Goal: Task Accomplishment & Management: Manage account settings

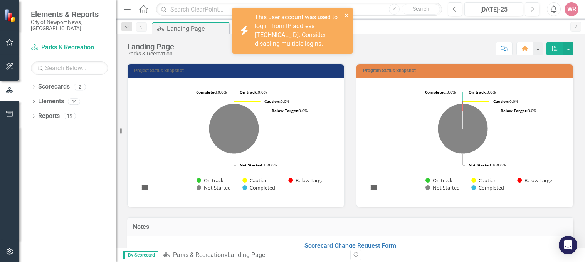
click at [348, 12] on icon "close" at bounding box center [346, 15] width 5 height 6
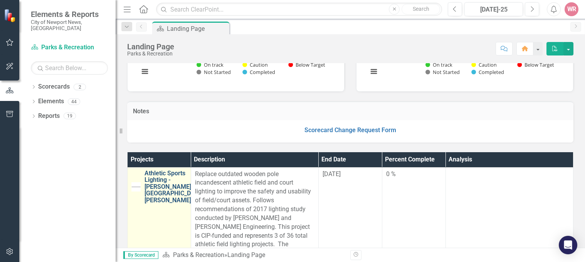
click at [158, 198] on link "Athletic Sports Lighting - [PERSON_NAME], [GEOGRAPHIC_DATA], [PERSON_NAME]" at bounding box center [175, 187] width 61 height 34
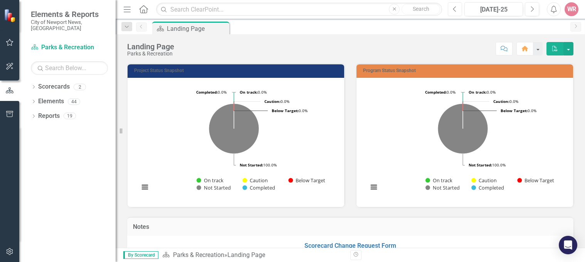
click at [453, 12] on button "Previous" at bounding box center [455, 9] width 14 height 14
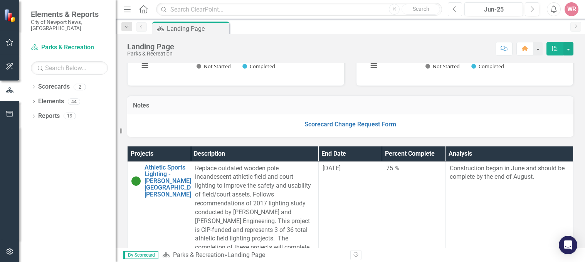
scroll to position [160, 0]
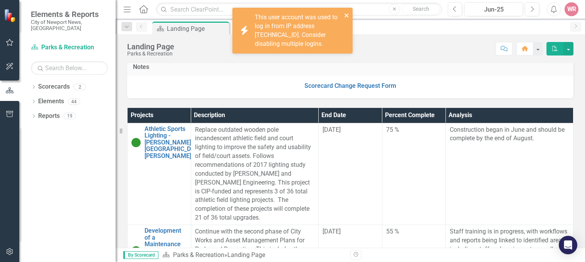
click at [346, 14] on icon "close" at bounding box center [346, 15] width 5 height 6
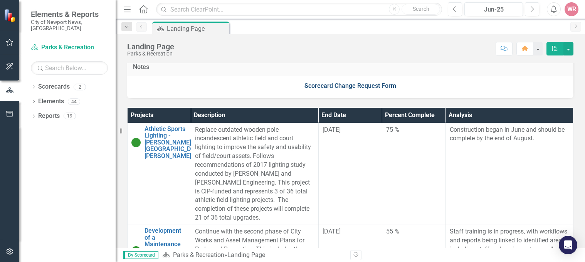
scroll to position [199, 0]
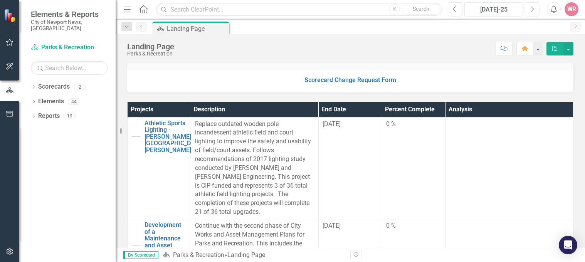
scroll to position [168, 0]
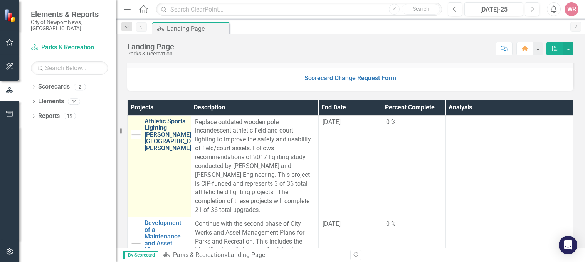
click at [152, 146] on link "Athletic Sports Lighting - [PERSON_NAME], [GEOGRAPHIC_DATA], [PERSON_NAME]" at bounding box center [175, 135] width 61 height 34
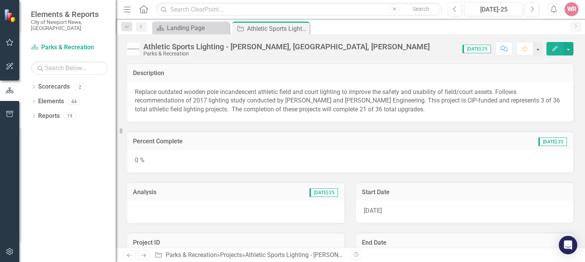
click at [191, 150] on div "0 %" at bounding box center [350, 161] width 446 height 22
click at [187, 162] on div "0 %" at bounding box center [350, 161] width 446 height 22
click at [185, 160] on div "0 %" at bounding box center [350, 161] width 446 height 22
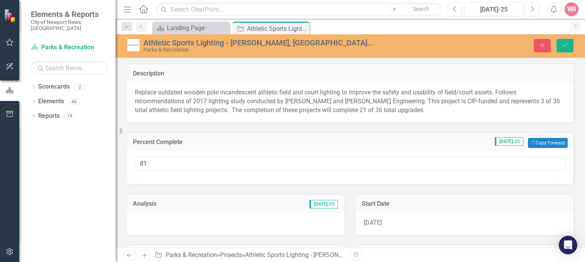
type input "80"
drag, startPoint x: 145, startPoint y: 184, endPoint x: 475, endPoint y: 189, distance: 329.7
click at [475, 177] on div at bounding box center [350, 177] width 431 height 0
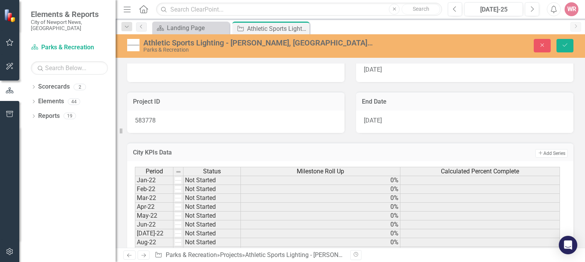
scroll to position [154, 0]
click at [177, 81] on div at bounding box center [235, 70] width 217 height 22
click at [173, 81] on div at bounding box center [235, 70] width 217 height 22
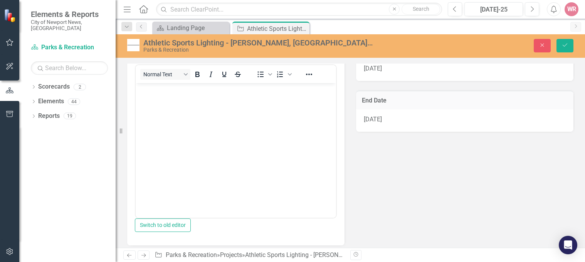
click at [158, 82] on div "Normal Text To open the popup, press Shift+Enter To open the popup, press Shift…" at bounding box center [236, 74] width 200 height 15
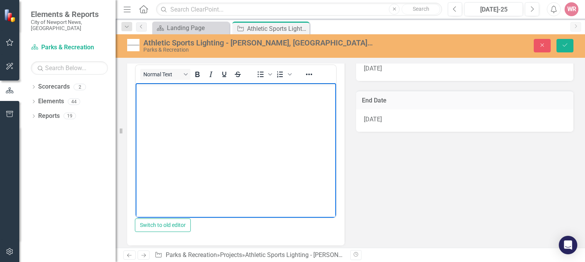
click at [166, 106] on body "Rich Text Area. Press ALT-0 for help." at bounding box center [236, 141] width 200 height 116
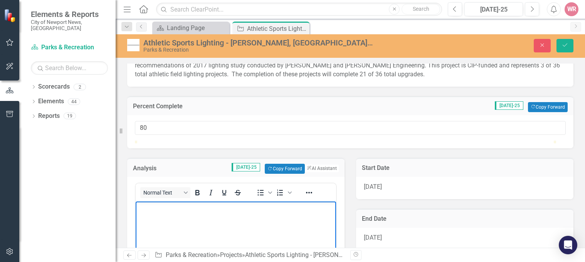
scroll to position [116, 0]
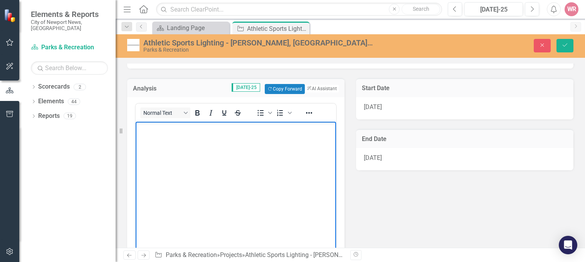
click at [211, 162] on body "Rich Text Area. Press ALT-0 for help." at bounding box center [236, 180] width 200 height 116
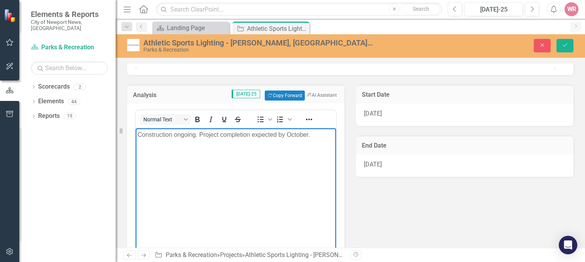
scroll to position [0, 0]
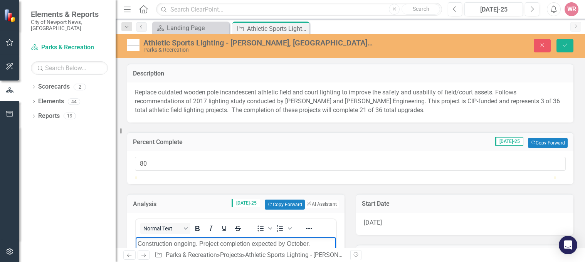
click at [562, 43] on icon "Save" at bounding box center [565, 44] width 7 height 5
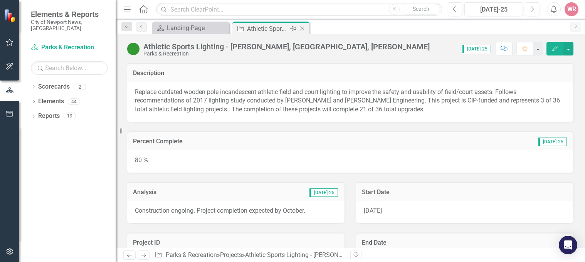
click at [310, 28] on div "Project Athletic Sports Lighting - [PERSON_NAME], [GEOGRAPHIC_DATA], [PERSON_NA…" at bounding box center [271, 28] width 80 height 12
click at [304, 27] on icon "Close" at bounding box center [302, 28] width 8 height 6
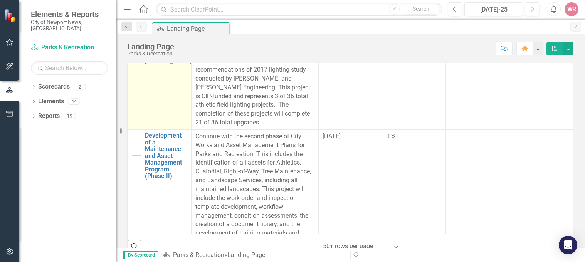
scroll to position [39, 0]
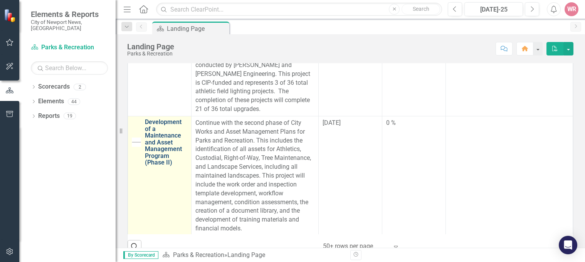
click at [163, 145] on link "Development of a Maintenance and Asset Management Program (Phase II)" at bounding box center [166, 142] width 42 height 47
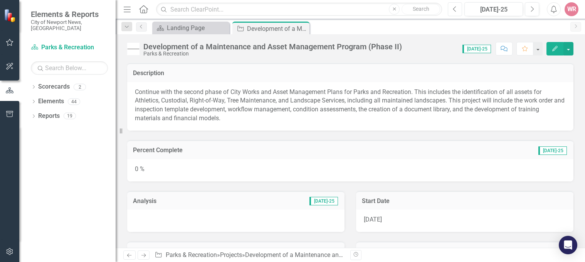
click at [455, 12] on icon "Previous" at bounding box center [455, 9] width 4 height 7
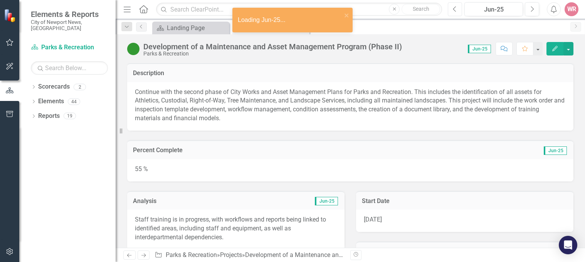
scroll to position [39, 0]
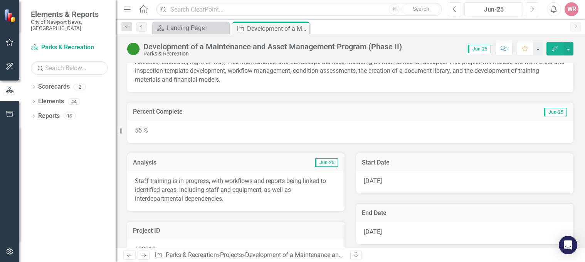
click at [532, 11] on icon "Next" at bounding box center [532, 9] width 4 height 7
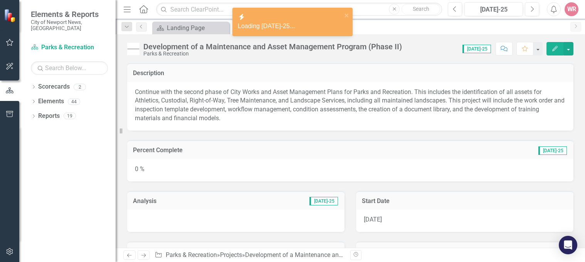
click at [177, 169] on div "0 %" at bounding box center [350, 170] width 446 height 22
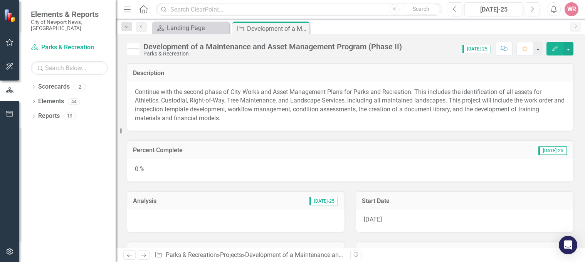
click at [180, 172] on div "0 %" at bounding box center [350, 170] width 446 height 22
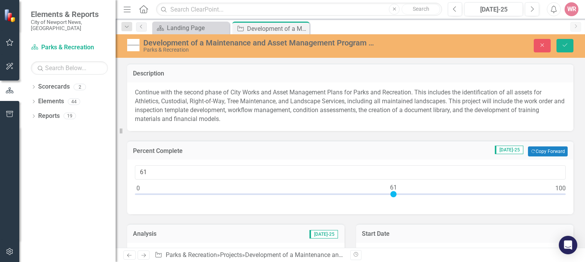
type input "60"
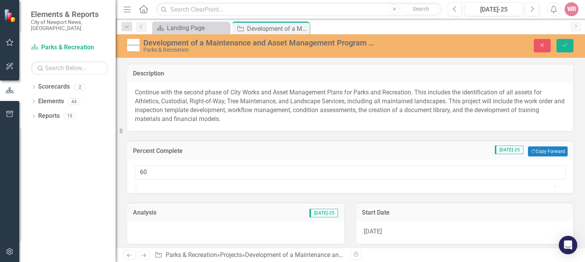
drag, startPoint x: 139, startPoint y: 192, endPoint x: 392, endPoint y: 204, distance: 253.2
click at [392, 193] on div "60" at bounding box center [350, 177] width 446 height 34
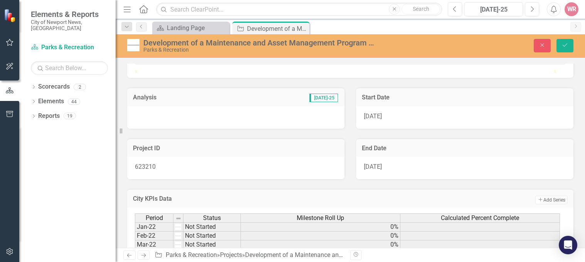
scroll to position [116, 0]
click at [193, 128] on div at bounding box center [235, 117] width 217 height 22
click at [188, 128] on div at bounding box center [235, 117] width 217 height 22
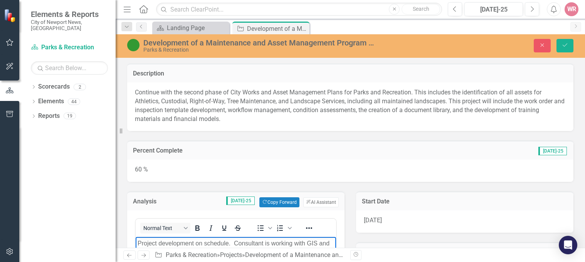
scroll to position [77, 0]
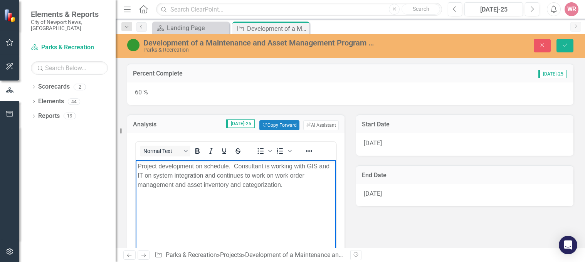
copy p "Project development on schedule. Consultant is working with GIS and IT on syste…"
paste body "Rich Text Area. Press ALT-0 for help."
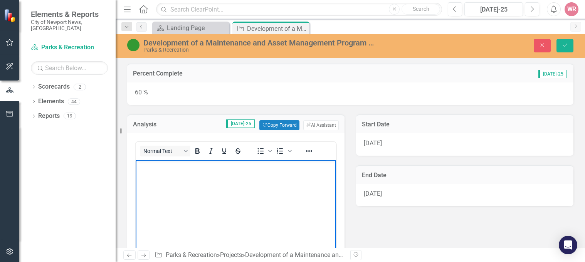
drag, startPoint x: 30, startPoint y: 1, endPoint x: 167, endPoint y: 160, distance: 209.5
click at [167, 160] on div "Normal Text To open the popup, press Shift+Enter To open the popup, press Shift…" at bounding box center [236, 151] width 200 height 18
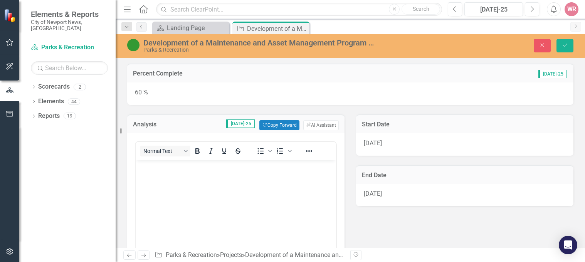
click at [167, 175] on body "Rich Text Area. Press ALT-0 for help." at bounding box center [236, 218] width 200 height 116
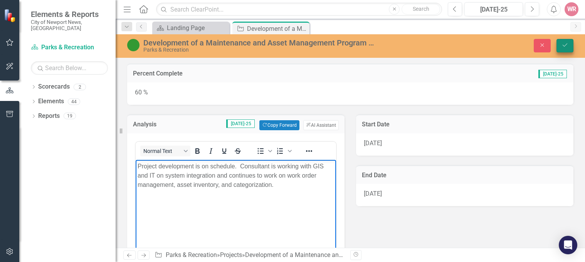
click at [563, 46] on icon "Save" at bounding box center [565, 44] width 7 height 5
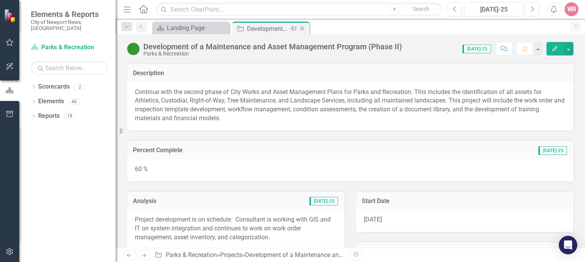
click at [308, 30] on div "Project Development of a Maintenance and Asset Management Program (Phase II) Pi…" at bounding box center [270, 28] width 77 height 13
click at [301, 28] on icon at bounding box center [302, 29] width 4 height 4
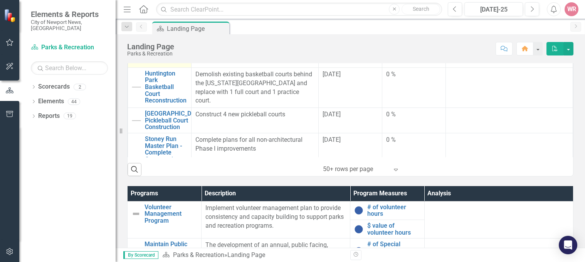
scroll to position [116, 0]
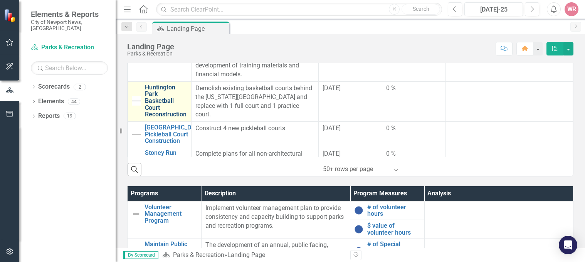
click at [154, 99] on link "Huntington Park Basketball Court Reconstruction" at bounding box center [166, 101] width 42 height 34
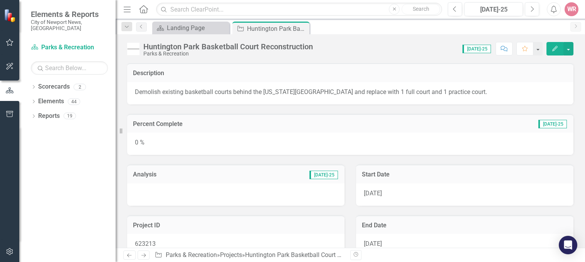
click at [184, 142] on div "0 %" at bounding box center [350, 144] width 446 height 22
click at [456, 6] on icon "Previous" at bounding box center [455, 9] width 4 height 7
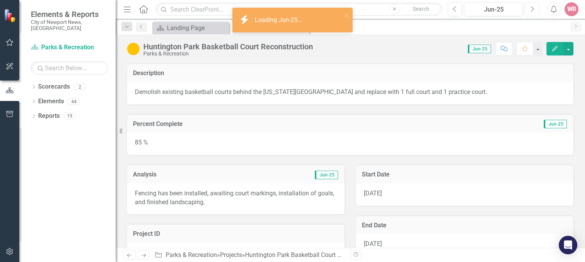
click at [536, 8] on button "Next" at bounding box center [532, 9] width 14 height 14
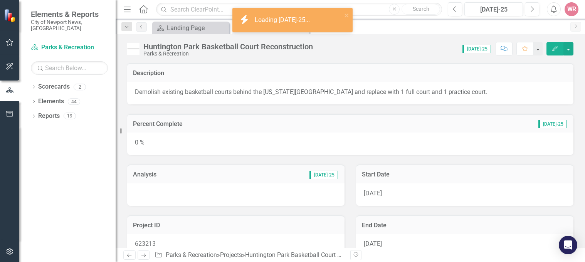
click at [152, 141] on div "0 %" at bounding box center [350, 144] width 446 height 22
click at [156, 143] on div "0 %" at bounding box center [350, 144] width 446 height 22
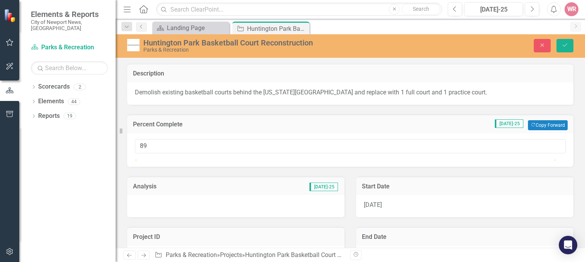
type input "90"
drag, startPoint x: 138, startPoint y: 168, endPoint x: 515, endPoint y: 169, distance: 376.3
click at [512, 159] on div at bounding box center [512, 159] width 0 height 0
click at [165, 239] on div "Project ID 623213" at bounding box center [235, 242] width 229 height 51
click at [162, 217] on div at bounding box center [235, 206] width 217 height 22
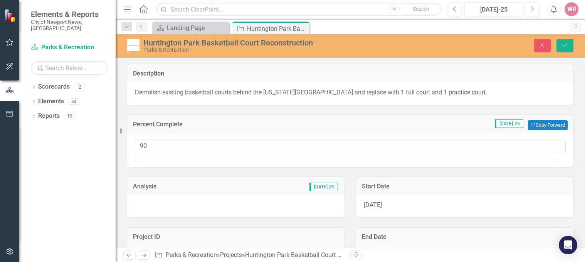
click at [162, 217] on div at bounding box center [235, 206] width 217 height 22
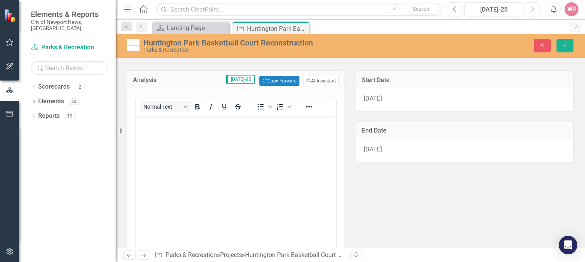
scroll to position [116, 0]
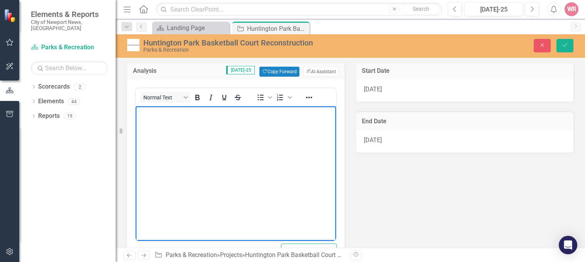
click at [161, 135] on body "Rich Text Area. Press ALT-0 for help." at bounding box center [236, 164] width 200 height 116
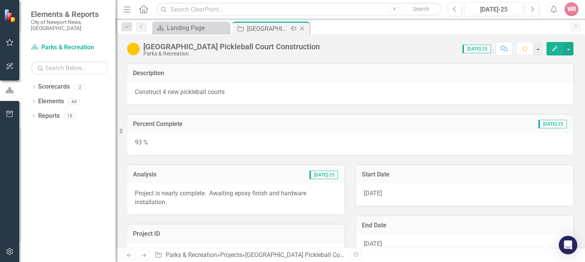
click at [305, 26] on icon "Close" at bounding box center [302, 28] width 8 height 6
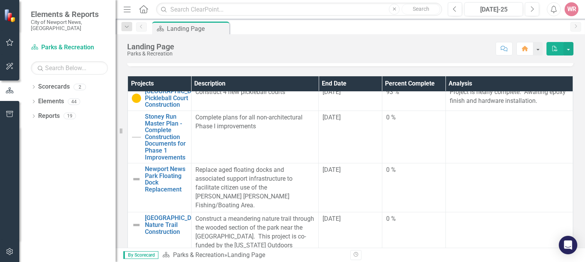
scroll to position [270, 0]
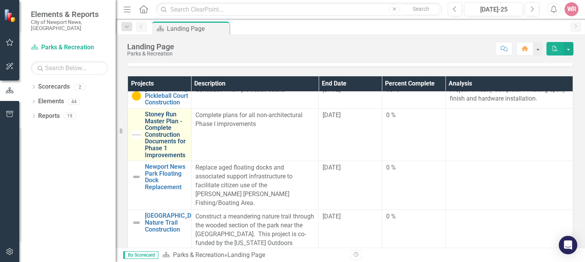
click at [162, 147] on link "Stoney Run Master Plan - Complete Construction Documents for Phase 1 Improvemen…" at bounding box center [166, 134] width 42 height 47
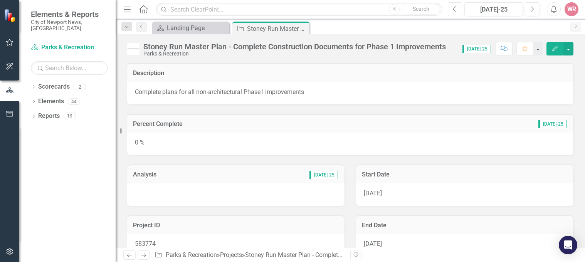
click at [458, 6] on button "Previous" at bounding box center [455, 9] width 14 height 14
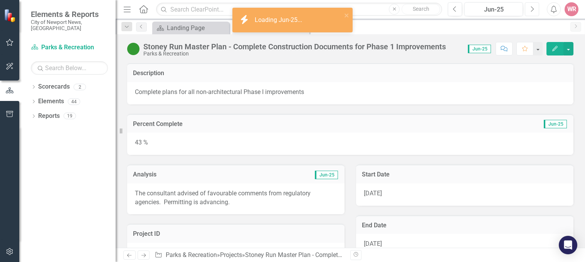
click at [531, 10] on icon "Next" at bounding box center [532, 9] width 4 height 7
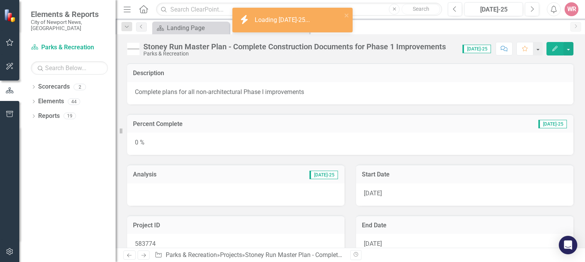
click at [162, 145] on div "0 %" at bounding box center [350, 144] width 446 height 22
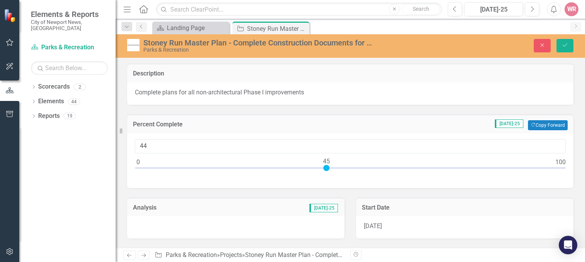
type input "45"
drag, startPoint x: 140, startPoint y: 167, endPoint x: 327, endPoint y: 168, distance: 187.8
click at [327, 168] on div at bounding box center [326, 168] width 6 height 6
click at [224, 224] on div at bounding box center [235, 227] width 217 height 22
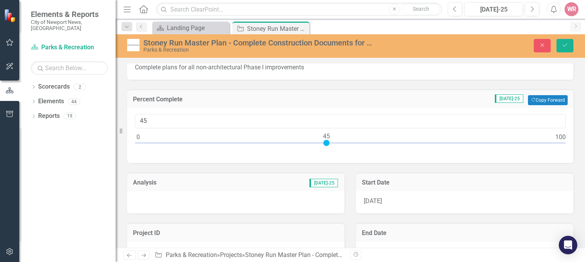
scroll to position [39, 0]
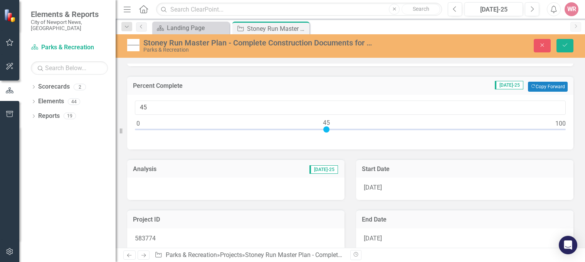
click at [194, 205] on div "Project ID 583774" at bounding box center [235, 225] width 229 height 51
click at [565, 44] on icon "Save" at bounding box center [565, 44] width 7 height 5
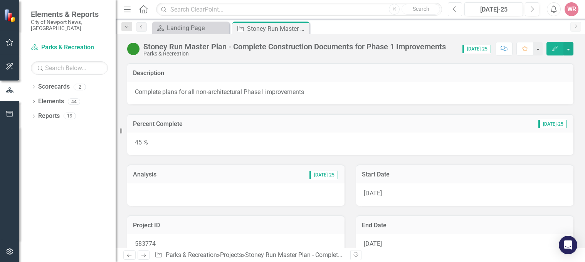
click at [456, 8] on icon "Previous" at bounding box center [455, 9] width 4 height 7
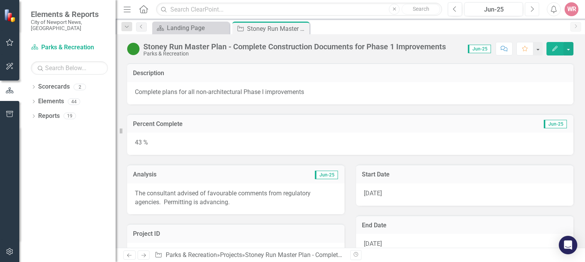
click at [532, 8] on icon "button" at bounding box center [532, 8] width 3 height 5
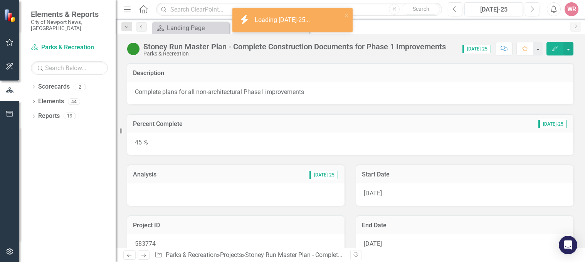
click at [178, 194] on div at bounding box center [235, 195] width 217 height 22
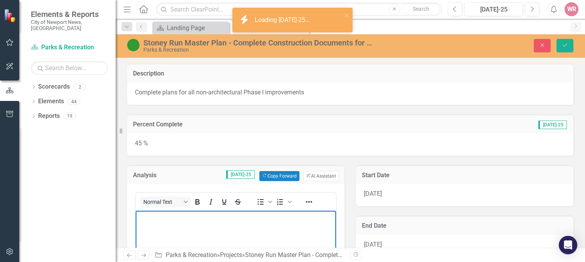
click at [184, 221] on p "Rich Text Area. Press ALT-0 for help." at bounding box center [236, 216] width 197 height 9
click at [561, 48] on button "Save" at bounding box center [565, 45] width 17 height 13
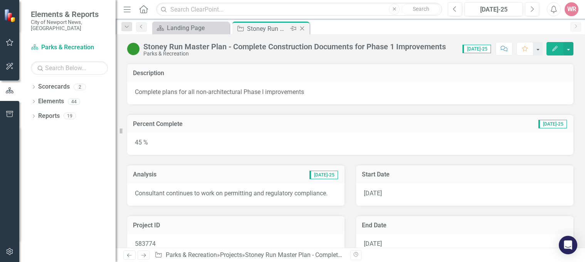
click at [302, 29] on icon "Close" at bounding box center [302, 28] width 8 height 6
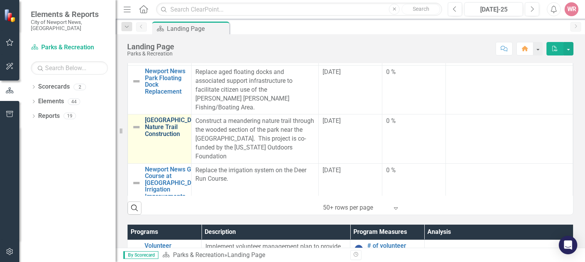
scroll to position [270, 0]
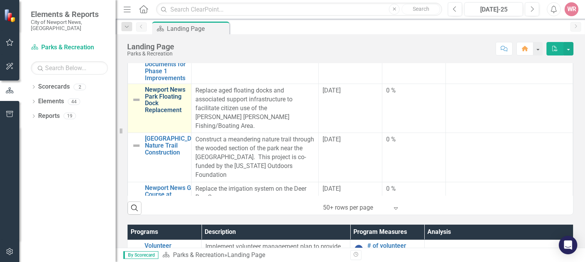
click at [161, 103] on link "Newport News Park Floating Dock Replacement" at bounding box center [166, 99] width 42 height 27
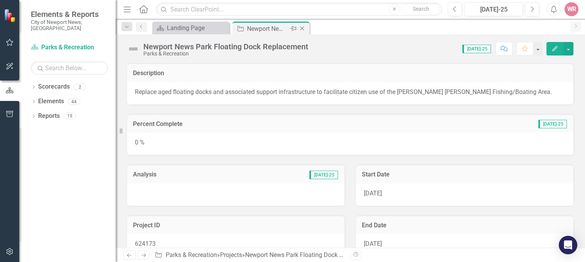
click at [303, 28] on icon "Close" at bounding box center [302, 28] width 8 height 6
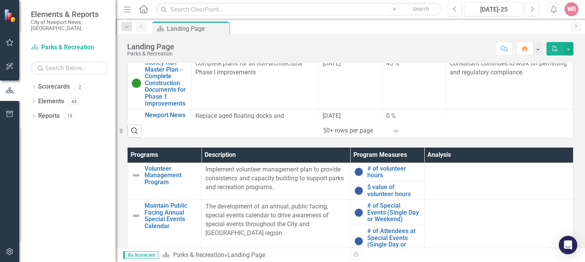
scroll to position [193, 0]
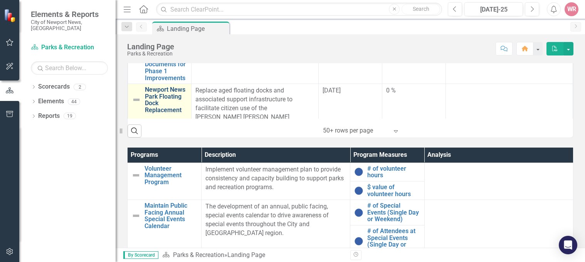
click at [163, 107] on link "Newport News Park Floating Dock Replacement" at bounding box center [166, 99] width 42 height 27
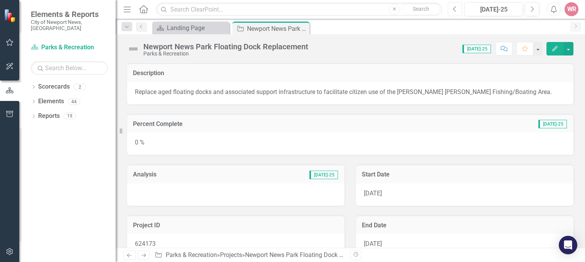
click at [457, 13] on button "Previous" at bounding box center [455, 9] width 14 height 14
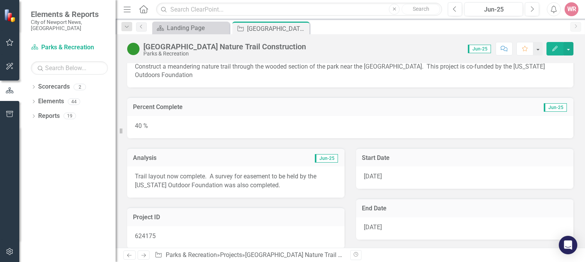
scroll to position [39, 0]
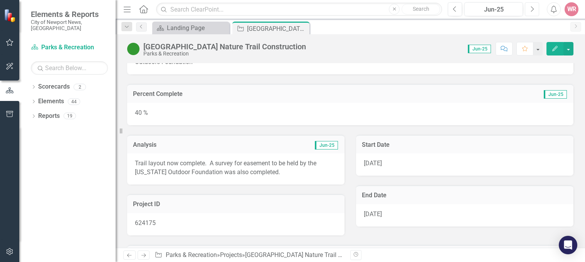
drag, startPoint x: 532, startPoint y: 7, endPoint x: 465, endPoint y: 36, distance: 73.4
click at [532, 9] on icon "Next" at bounding box center [532, 9] width 4 height 7
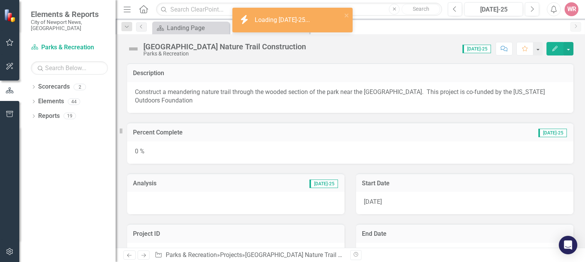
click at [148, 155] on div "0 %" at bounding box center [350, 152] width 446 height 22
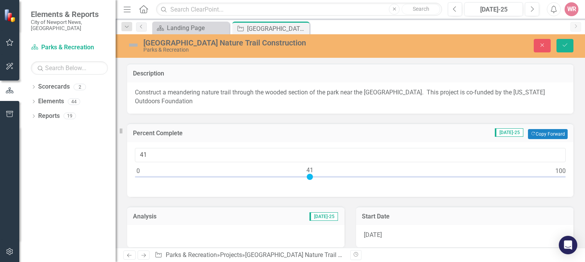
drag, startPoint x: 139, startPoint y: 176, endPoint x: 309, endPoint y: 170, distance: 170.1
click at [309, 174] on div at bounding box center [310, 177] width 6 height 6
type input "40"
drag, startPoint x: 310, startPoint y: 173, endPoint x: 305, endPoint y: 177, distance: 5.8
click at [305, 177] on div at bounding box center [306, 177] width 6 height 6
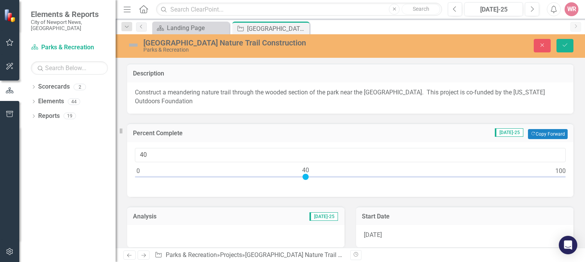
scroll to position [39, 0]
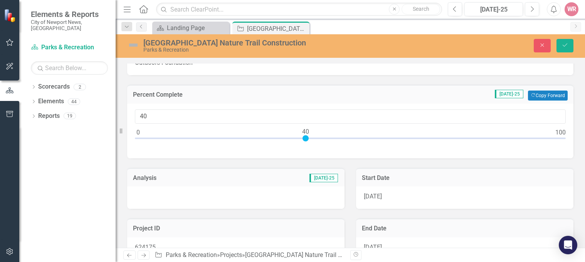
click at [162, 199] on div at bounding box center [235, 198] width 217 height 22
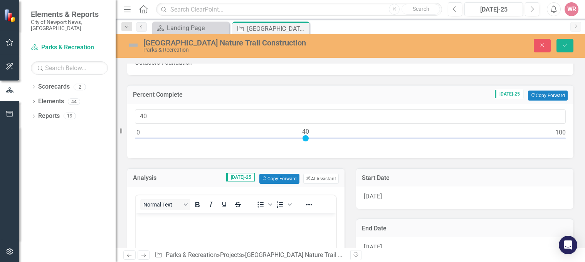
scroll to position [0, 0]
click at [161, 220] on p "Rich Text Area. Press ALT-0 for help." at bounding box center [236, 219] width 197 height 9
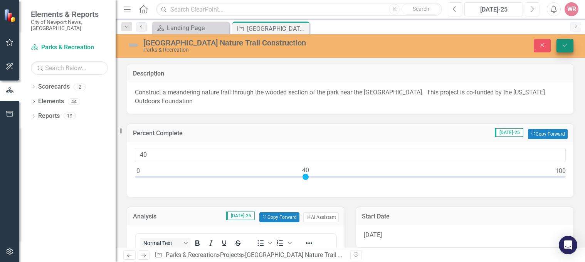
click at [568, 47] on icon "Save" at bounding box center [565, 44] width 7 height 5
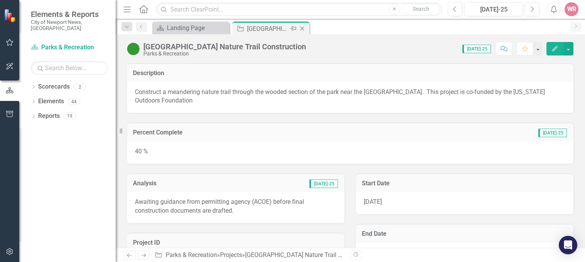
click at [304, 28] on icon "Close" at bounding box center [302, 28] width 8 height 6
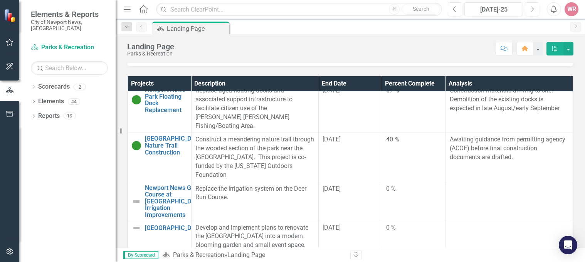
scroll to position [386, 0]
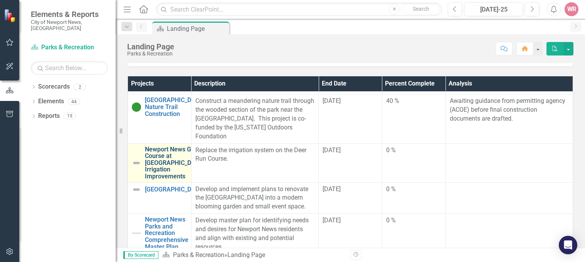
click at [162, 179] on link "Newport News Golf Course at [GEOGRAPHIC_DATA] Irrigation Improvements" at bounding box center [174, 163] width 59 height 34
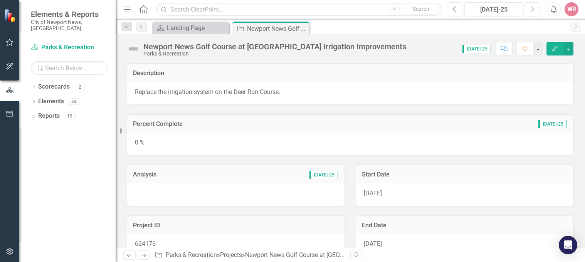
click at [200, 199] on div at bounding box center [235, 195] width 217 height 22
click at [182, 198] on div at bounding box center [235, 195] width 217 height 22
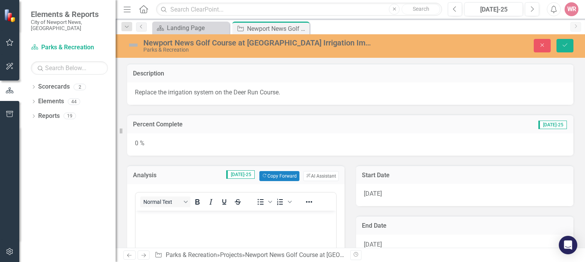
click at [177, 216] on p "Rich Text Area. Press ALT-0 for help." at bounding box center [236, 216] width 197 height 9
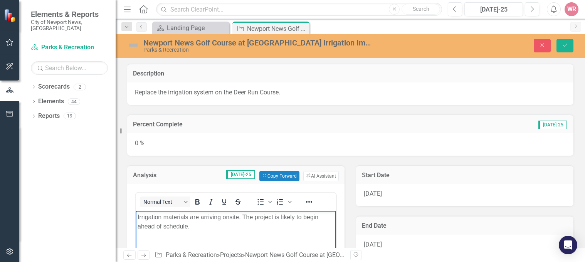
scroll to position [39, 0]
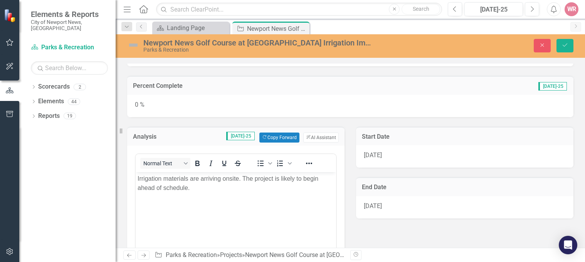
drag, startPoint x: 562, startPoint y: 44, endPoint x: 463, endPoint y: 96, distance: 111.6
click at [562, 44] on icon "Save" at bounding box center [565, 44] width 7 height 5
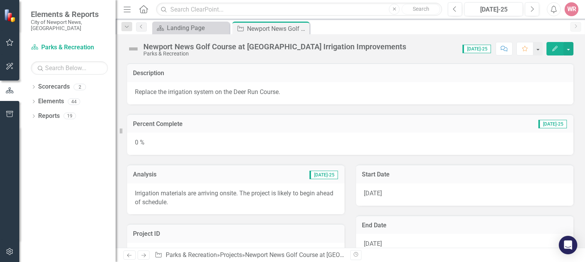
click at [448, 9] on div "Previous Jul-25 Next Alerts WR User Edit Profile Disable Sound Silence Alerts H…" at bounding box center [510, 9] width 140 height 14
click at [457, 9] on icon "Previous" at bounding box center [455, 9] width 4 height 7
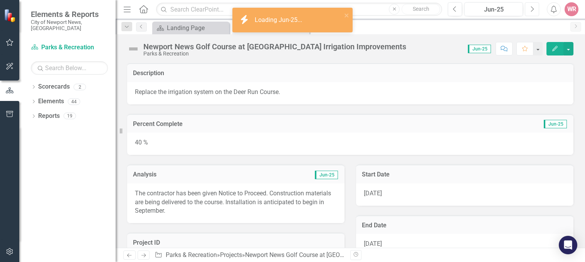
click at [532, 10] on icon "Next" at bounding box center [532, 9] width 4 height 7
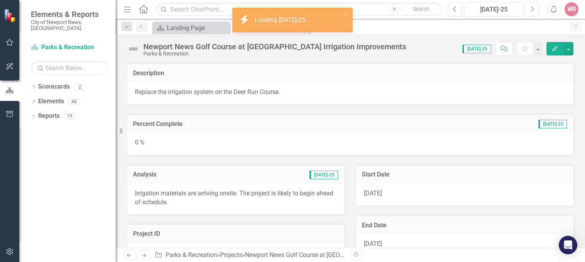
click at [179, 144] on div "0 %" at bounding box center [350, 144] width 446 height 22
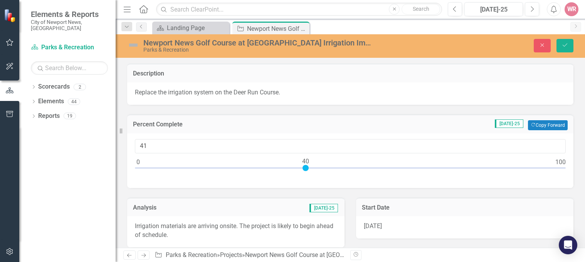
type input "40"
drag, startPoint x: 138, startPoint y: 167, endPoint x: 305, endPoint y: 175, distance: 167.1
click at [305, 175] on div "40" at bounding box center [350, 160] width 446 height 55
click at [571, 47] on button "Save" at bounding box center [565, 45] width 17 height 13
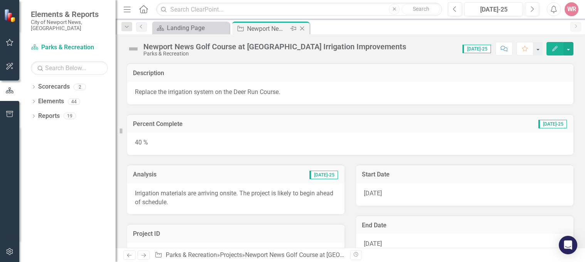
click at [305, 28] on icon "Close" at bounding box center [302, 28] width 8 height 6
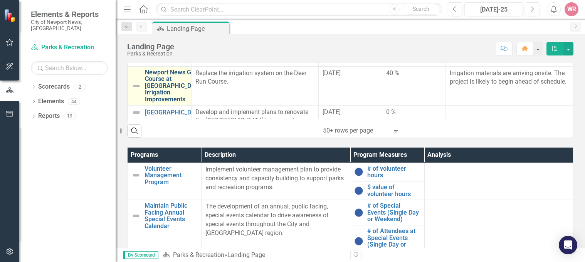
scroll to position [347, 0]
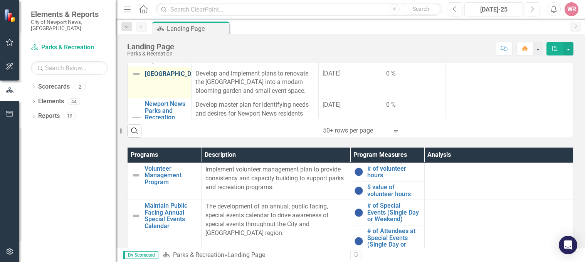
click at [162, 77] on link "[GEOGRAPHIC_DATA]" at bounding box center [174, 74] width 59 height 7
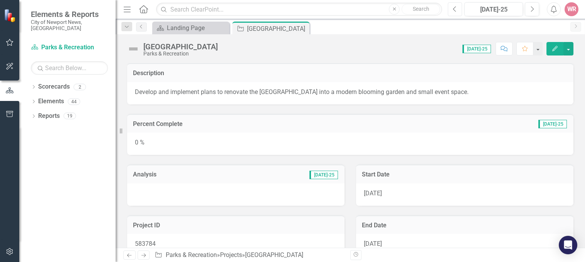
click at [455, 12] on icon "Previous" at bounding box center [455, 9] width 4 height 7
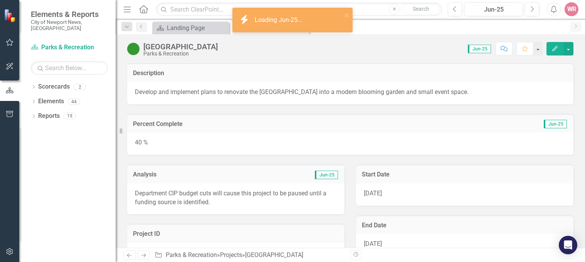
click at [213, 199] on p "Department CIP budget cuts will cause this project to be paused until a funding…" at bounding box center [236, 198] width 202 height 18
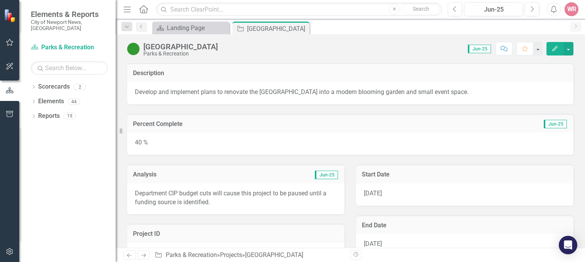
drag, startPoint x: 212, startPoint y: 203, endPoint x: 134, endPoint y: 198, distance: 78.4
click at [134, 198] on div "Department CIP budget cuts will cause this project to be paused until a funding…" at bounding box center [235, 199] width 217 height 31
click at [209, 200] on p "Department CIP budget cuts will cause this project to be paused until a funding…" at bounding box center [236, 198] width 202 height 18
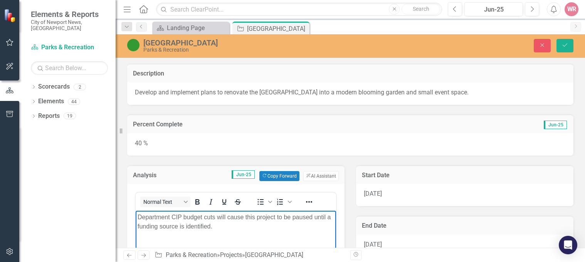
drag, startPoint x: 201, startPoint y: 226, endPoint x: 162, endPoint y: 222, distance: 39.6
copy p "Department CIP budget cuts will cause this project to be paused until a funding…"
click at [544, 44] on icon "button" at bounding box center [542, 45] width 3 height 3
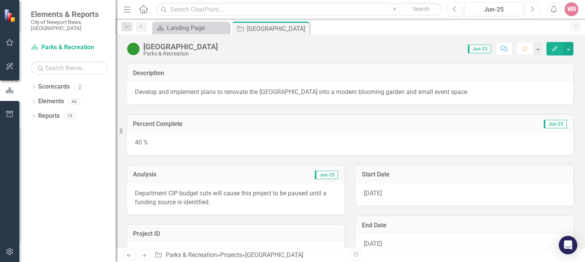
click at [533, 7] on icon "Next" at bounding box center [532, 9] width 4 height 7
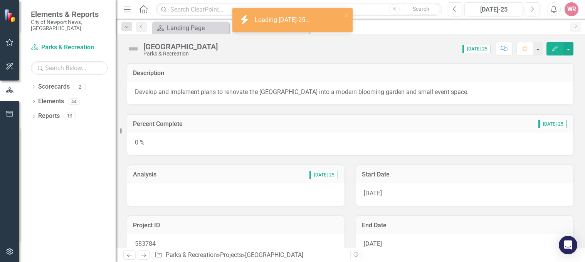
click at [196, 145] on div "0 %" at bounding box center [350, 144] width 446 height 22
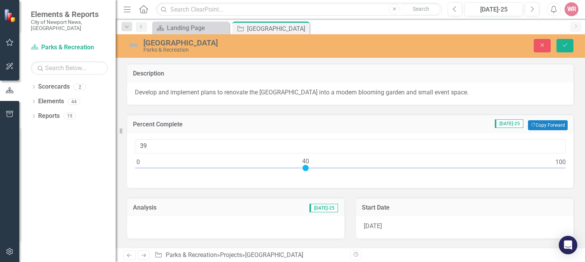
type input "40"
drag, startPoint x: 139, startPoint y: 167, endPoint x: 305, endPoint y: 169, distance: 165.8
click at [305, 169] on div at bounding box center [306, 168] width 6 height 6
click at [230, 228] on div at bounding box center [235, 227] width 217 height 22
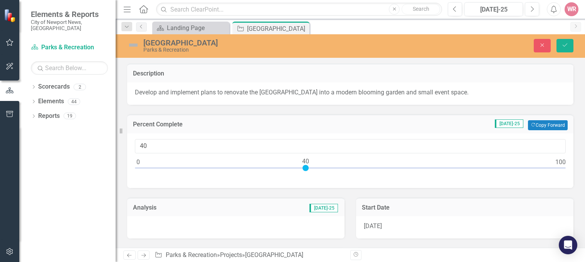
click at [180, 224] on div at bounding box center [235, 227] width 217 height 22
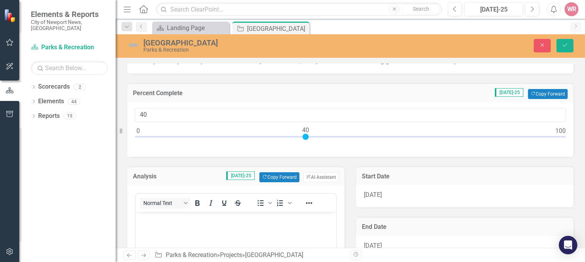
scroll to position [77, 0]
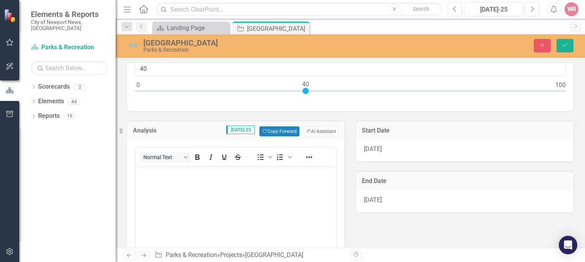
click at [150, 190] on body "Rich Text Area. Press ALT-0 for help." at bounding box center [236, 224] width 200 height 116
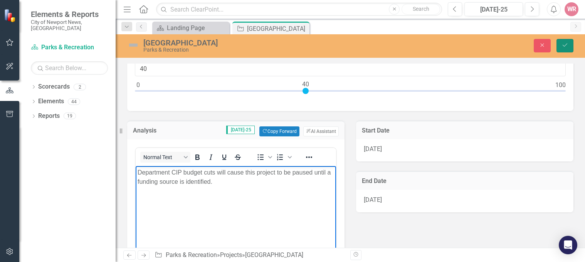
click at [560, 48] on button "Save" at bounding box center [565, 45] width 17 height 13
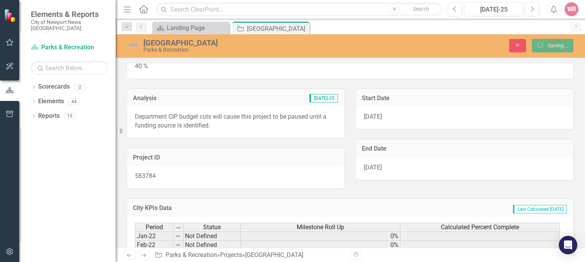
scroll to position [77, 0]
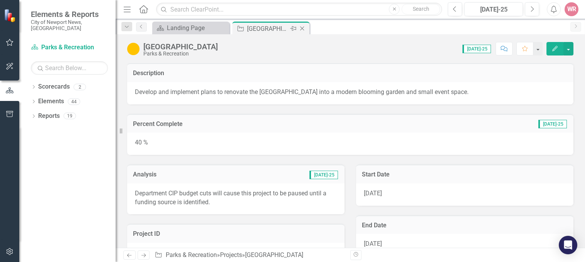
click at [304, 27] on icon "Close" at bounding box center [302, 28] width 8 height 6
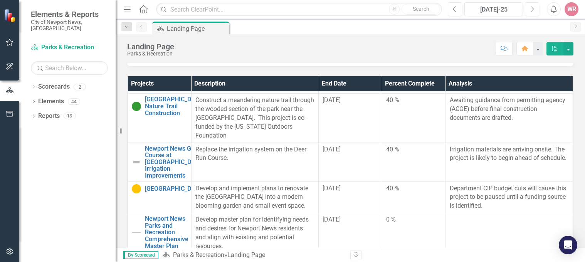
scroll to position [424, 0]
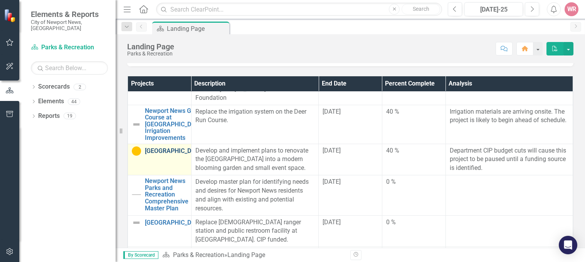
click at [156, 155] on link "[GEOGRAPHIC_DATA]" at bounding box center [174, 151] width 59 height 7
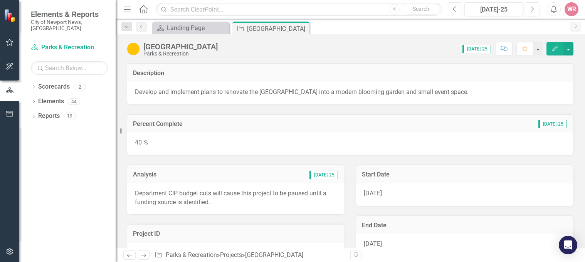
click at [459, 6] on button "Previous" at bounding box center [455, 9] width 14 height 14
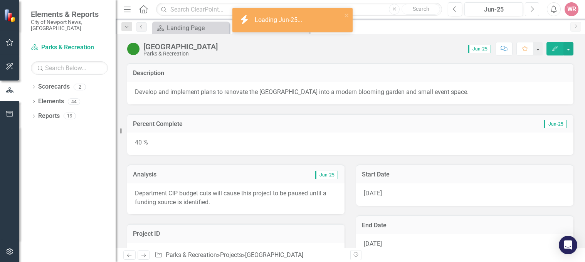
click at [533, 10] on icon "Next" at bounding box center [532, 9] width 4 height 7
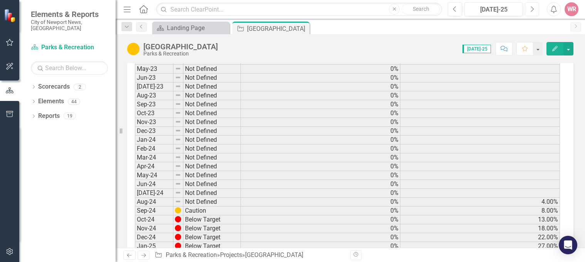
scroll to position [386, 0]
click at [304, 27] on icon at bounding box center [302, 29] width 4 height 4
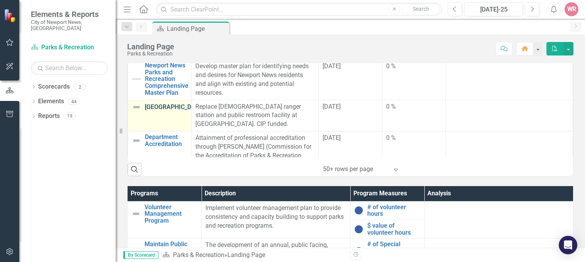
scroll to position [386, 0]
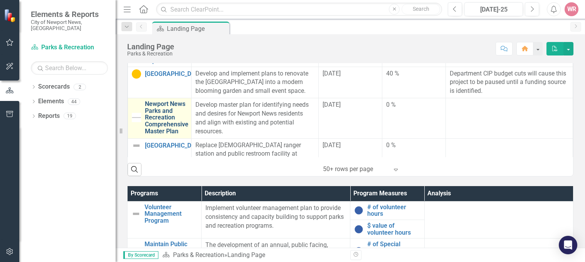
click at [156, 133] on link "Newport News Parks and Recreation Comprehensive Master Plan" at bounding box center [167, 118] width 44 height 34
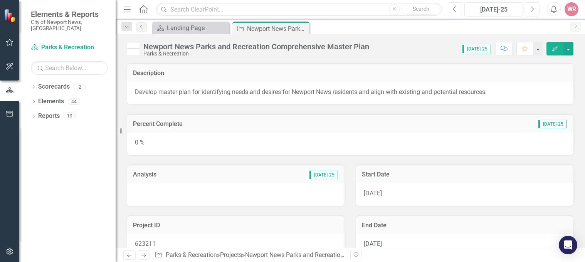
click at [449, 7] on button "Previous" at bounding box center [455, 9] width 14 height 14
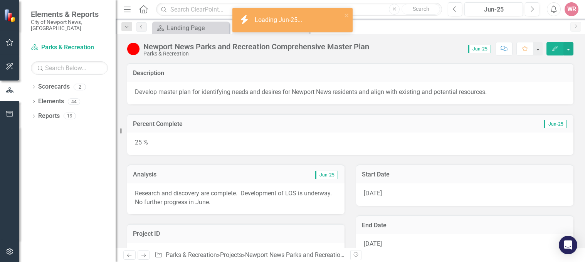
click at [187, 200] on p "Research and discovery are complete. Development of LOS is underway. No further…" at bounding box center [236, 198] width 202 height 18
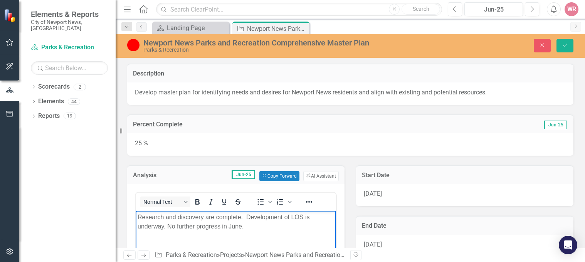
drag, startPoint x: 171, startPoint y: 232, endPoint x: 186, endPoint y: 231, distance: 15.2
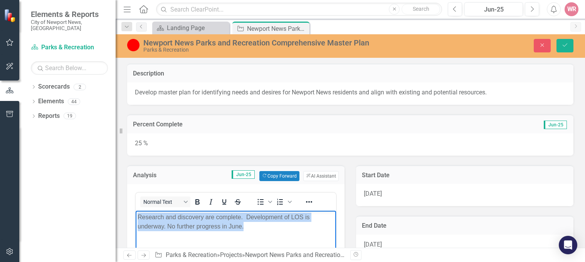
drag, startPoint x: 252, startPoint y: 227, endPoint x: 130, endPoint y: 216, distance: 122.7
copy p "Research and discovery are complete. Development of LOS is underway. No further…"
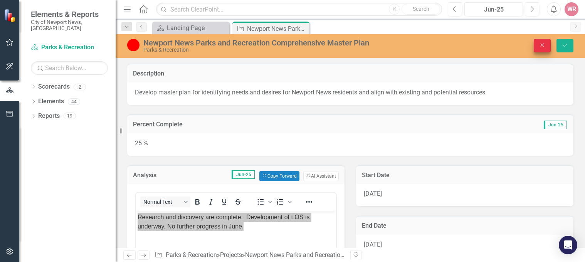
click at [538, 44] on button "Close" at bounding box center [542, 45] width 17 height 13
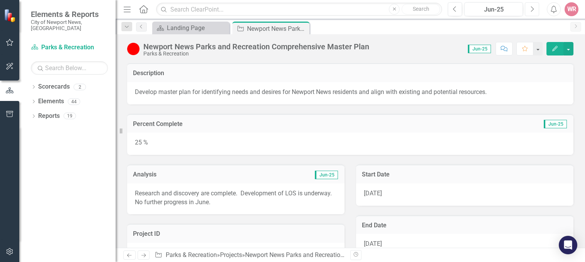
click at [531, 7] on icon "Next" at bounding box center [532, 9] width 4 height 7
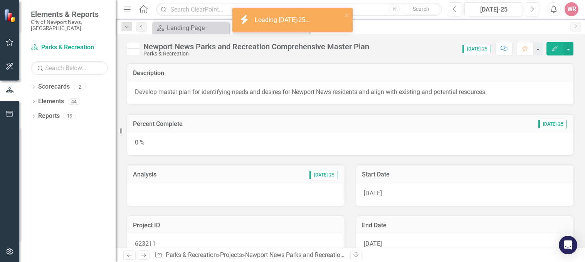
click at [185, 197] on div at bounding box center [235, 195] width 217 height 22
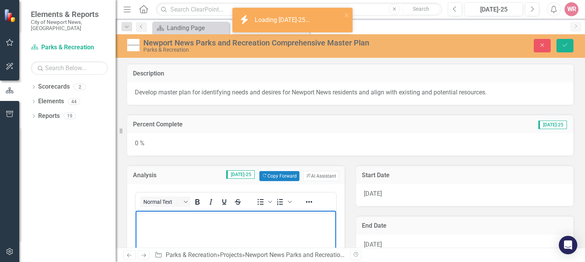
click at [178, 221] on p "Rich Text Area. Press ALT-0 for help." at bounding box center [236, 216] width 197 height 9
paste body "Rich Text Area. Press ALT-0 for help."
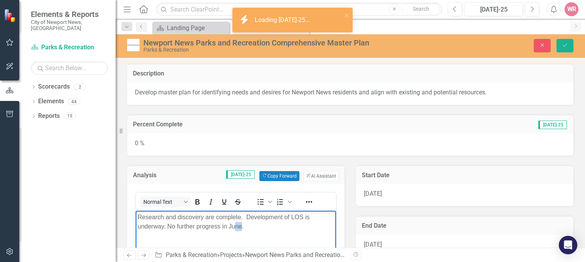
drag, startPoint x: 241, startPoint y: 227, endPoint x: 236, endPoint y: 221, distance: 7.7
click at [236, 222] on p "Research and discovery are complete. Development of LOS is underway. No further…" at bounding box center [236, 221] width 197 height 19
drag, startPoint x: 578, startPoint y: 40, endPoint x: 568, endPoint y: 47, distance: 12.4
click at [578, 40] on div "Close Save" at bounding box center [488, 45] width 184 height 13
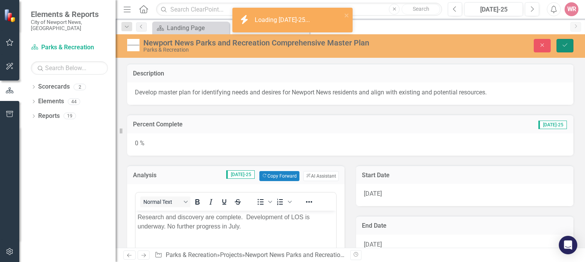
click at [567, 47] on icon "Save" at bounding box center [565, 44] width 7 height 5
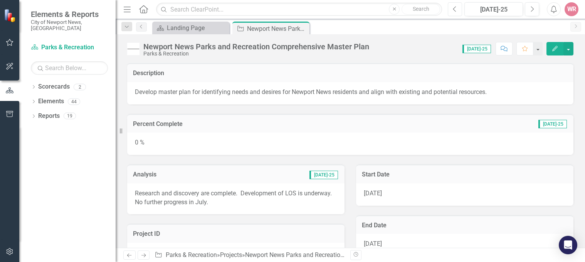
click at [454, 10] on icon "Previous" at bounding box center [455, 9] width 4 height 7
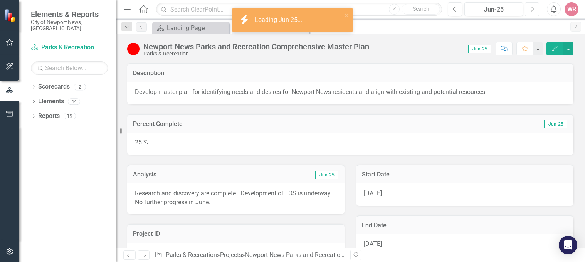
drag, startPoint x: 537, startPoint y: 8, endPoint x: 447, endPoint y: 44, distance: 97.1
click at [537, 8] on button "Next" at bounding box center [532, 9] width 14 height 14
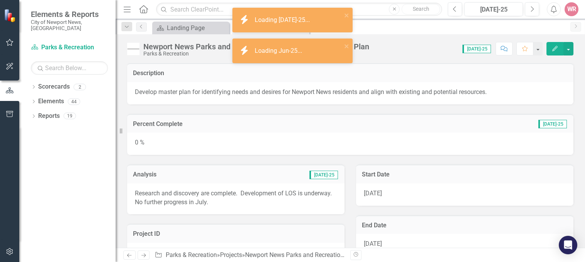
click at [188, 145] on div "0 %" at bounding box center [350, 144] width 446 height 22
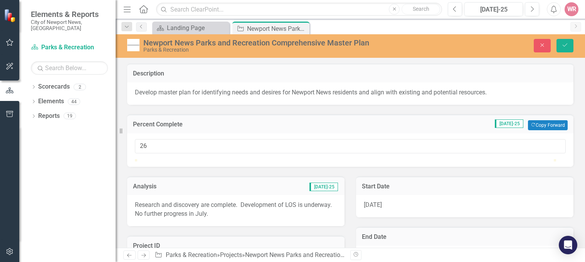
type input "25"
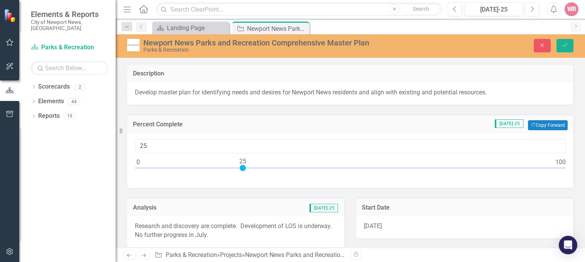
drag, startPoint x: 138, startPoint y: 168, endPoint x: 241, endPoint y: 167, distance: 103.3
click at [241, 167] on div at bounding box center [243, 168] width 6 height 6
drag, startPoint x: 567, startPoint y: 45, endPoint x: 562, endPoint y: 47, distance: 5.4
click at [566, 45] on icon "Save" at bounding box center [565, 44] width 7 height 5
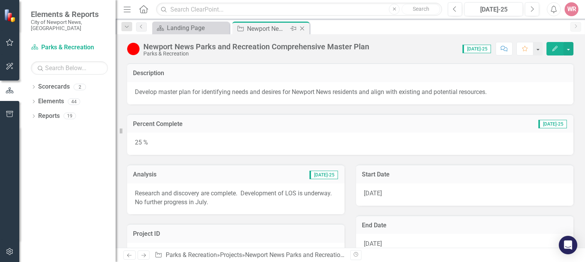
click at [302, 27] on icon "Close" at bounding box center [302, 28] width 8 height 6
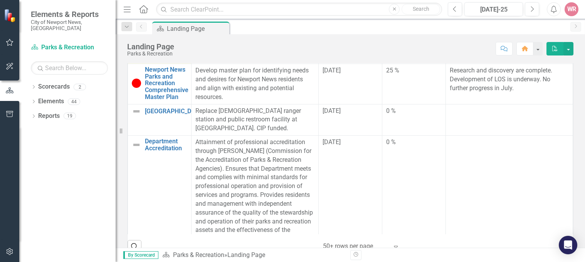
scroll to position [501, 0]
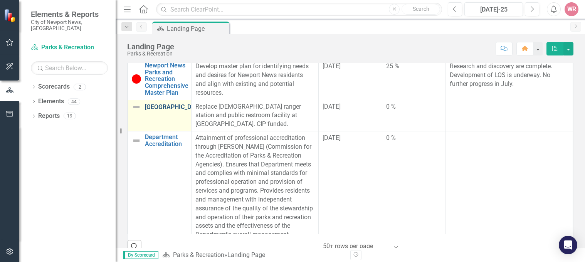
click at [152, 111] on link "[GEOGRAPHIC_DATA]" at bounding box center [174, 107] width 59 height 7
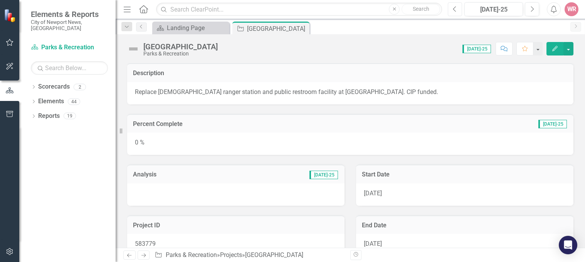
click at [455, 9] on icon "Previous" at bounding box center [455, 9] width 4 height 7
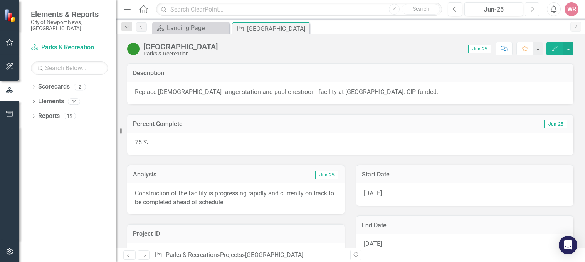
click at [530, 9] on button "Next" at bounding box center [532, 9] width 14 height 14
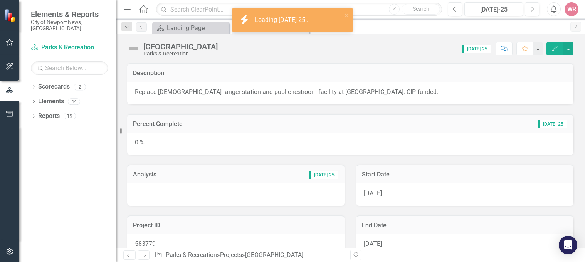
click at [209, 146] on div "0 %" at bounding box center [350, 144] width 446 height 22
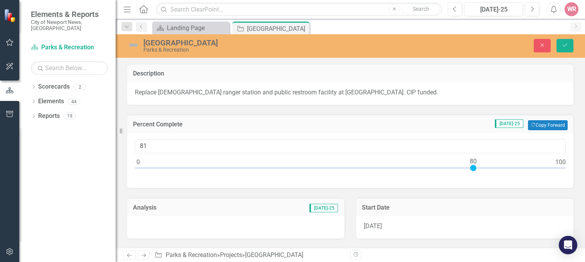
type input "80"
drag, startPoint x: 137, startPoint y: 166, endPoint x: 473, endPoint y: 170, distance: 335.8
click at [473, 170] on div at bounding box center [473, 168] width 6 height 6
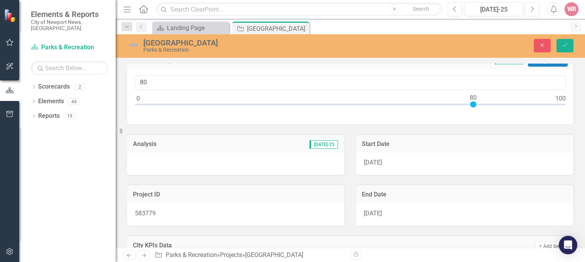
scroll to position [77, 0]
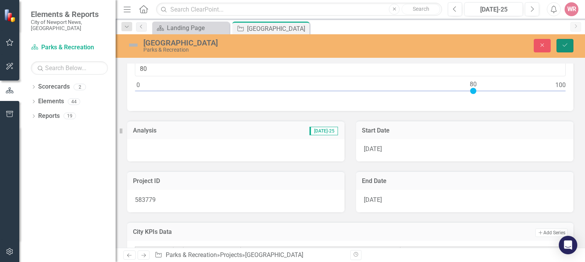
drag, startPoint x: 566, startPoint y: 46, endPoint x: 359, endPoint y: 117, distance: 218.4
click at [566, 46] on icon "Save" at bounding box center [565, 44] width 7 height 5
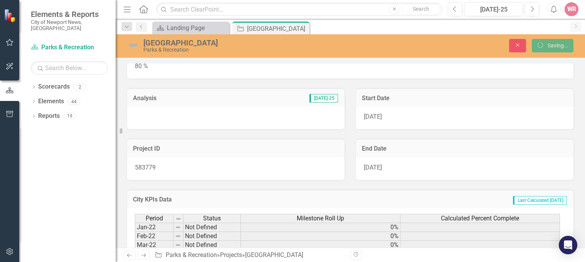
scroll to position [0, 0]
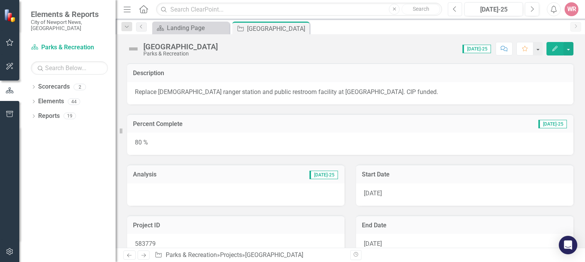
click at [457, 11] on icon "Previous" at bounding box center [455, 9] width 4 height 7
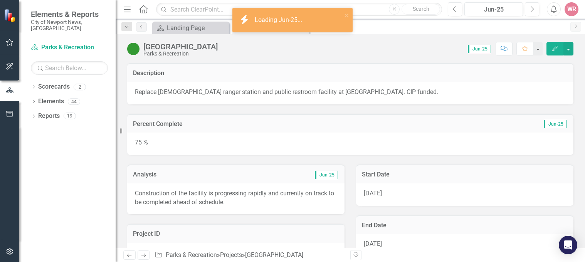
click at [231, 202] on p "Construction of the facility is progressing rapidly and currently on track to b…" at bounding box center [236, 198] width 202 height 18
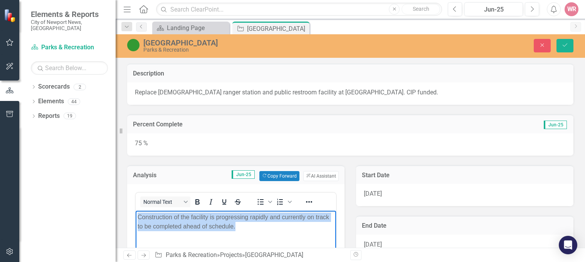
drag, startPoint x: 241, startPoint y: 227, endPoint x: 140, endPoint y: 214, distance: 101.9
copy p "Construction of the facility is progressing rapidly and currently on track to b…"
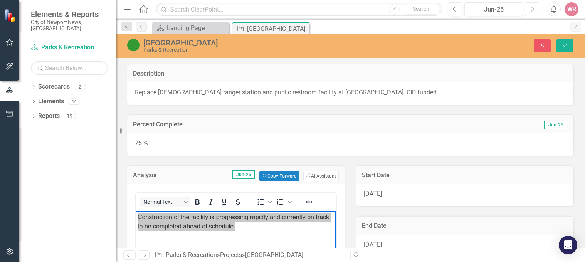
click at [531, 9] on icon "Next" at bounding box center [532, 9] width 4 height 7
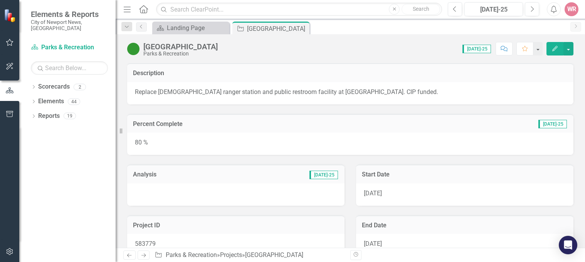
click at [188, 197] on div at bounding box center [235, 195] width 217 height 22
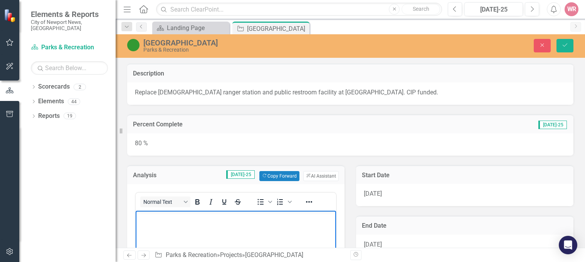
click at [178, 219] on p "Rich Text Area. Press ALT-0 for help." at bounding box center [236, 216] width 197 height 9
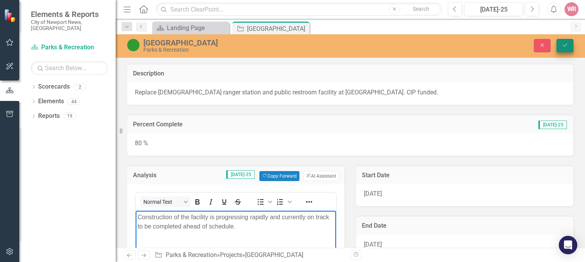
click at [566, 44] on icon "Save" at bounding box center [565, 44] width 7 height 5
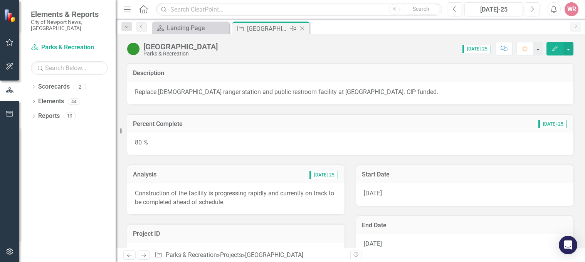
click at [302, 28] on icon "Close" at bounding box center [302, 28] width 8 height 6
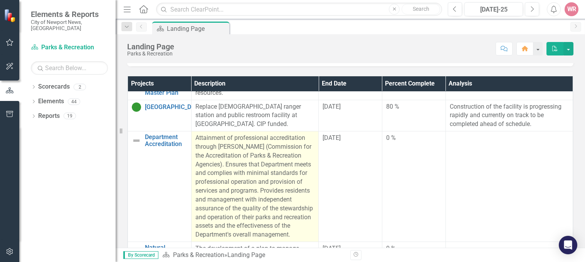
scroll to position [578, 0]
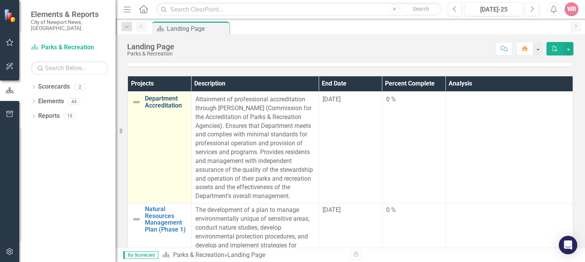
click at [165, 109] on link "Department Accreditation" at bounding box center [166, 101] width 42 height 13
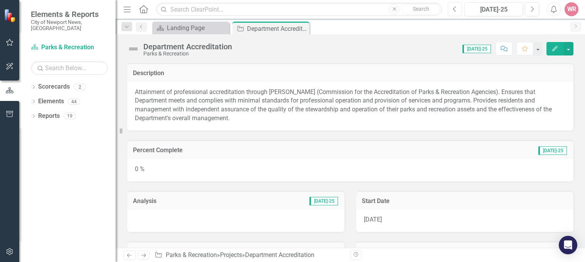
click at [461, 10] on button "Previous" at bounding box center [455, 9] width 14 height 14
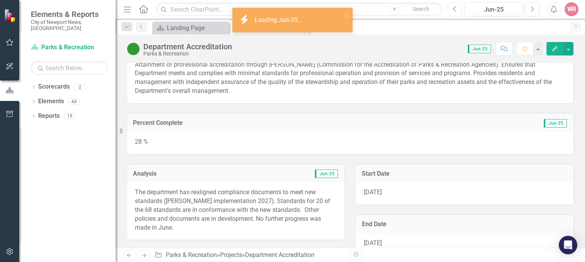
scroll to position [39, 0]
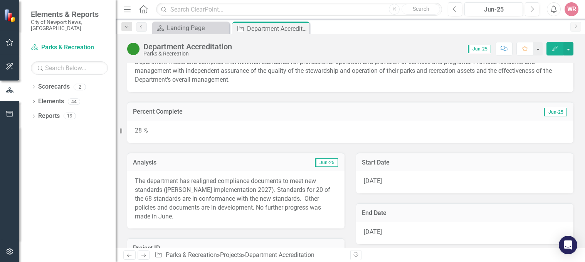
click at [160, 197] on p "The department has realigned compliance documents to meet new standards ([PERSO…" at bounding box center [236, 199] width 202 height 44
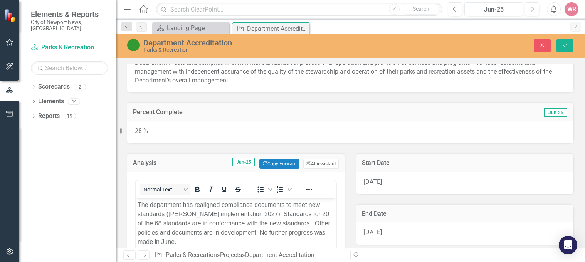
scroll to position [0, 0]
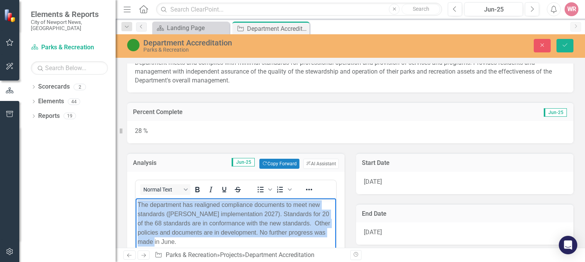
drag, startPoint x: 157, startPoint y: 240, endPoint x: 268, endPoint y: 402, distance: 197.1
click at [136, 202] on html "The department has realigned compliance documents to meet new standards ([PERSO…" at bounding box center [236, 257] width 200 height 116
copy p "The department has realigned compliance documents to meet new standards ([PERSO…"
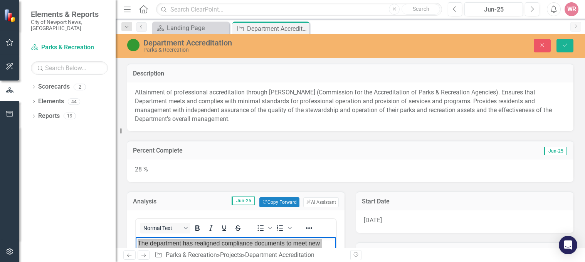
click at [443, 86] on div "Attainment of professional accreditation through [PERSON_NAME] (Commission for …" at bounding box center [350, 107] width 446 height 49
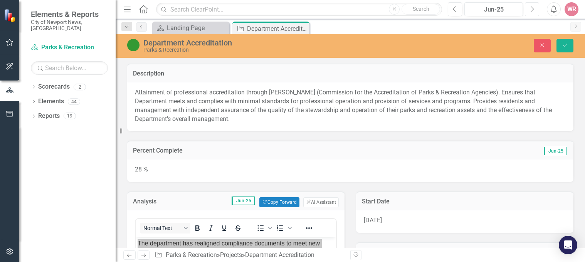
drag, startPoint x: 532, startPoint y: 12, endPoint x: 511, endPoint y: 26, distance: 25.3
click at [532, 13] on button "Next" at bounding box center [532, 9] width 14 height 14
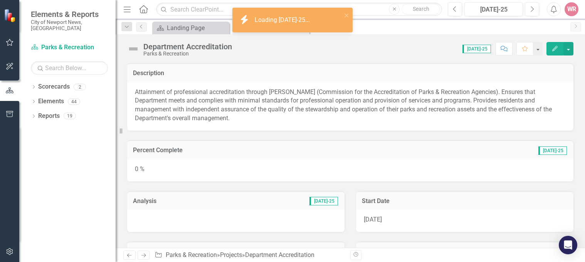
click at [167, 213] on div at bounding box center [235, 221] width 217 height 22
click at [167, 214] on div at bounding box center [235, 221] width 217 height 22
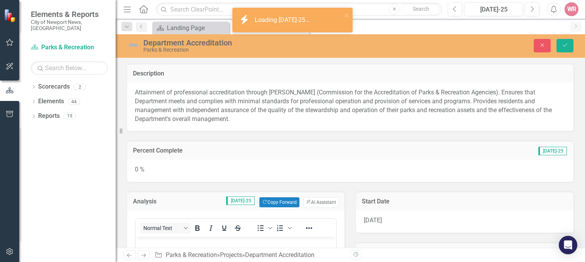
click at [167, 245] on p "Rich Text Area. Press ALT-0 for help." at bounding box center [236, 243] width 197 height 9
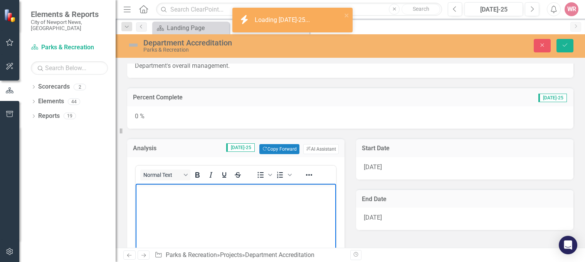
scroll to position [116, 0]
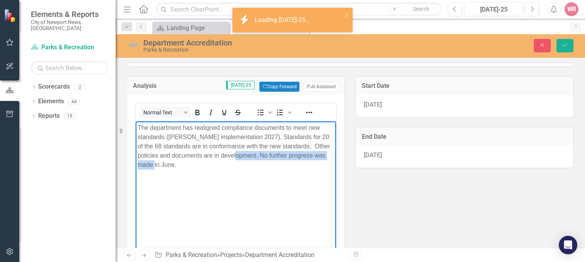
drag, startPoint x: 178, startPoint y: 169, endPoint x: 237, endPoint y: 155, distance: 60.1
click at [237, 155] on p "The department has realigned compliance documents to meet new standards ([PERSO…" at bounding box center [236, 146] width 197 height 46
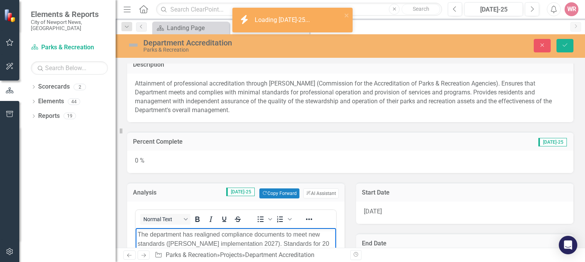
scroll to position [0, 0]
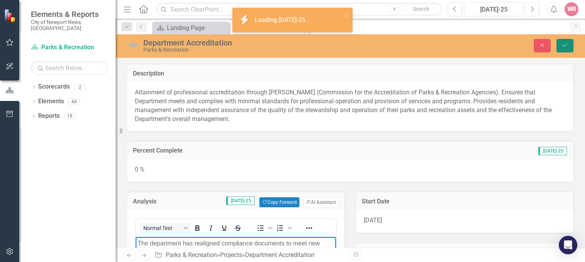
click at [570, 44] on button "Save" at bounding box center [565, 45] width 17 height 13
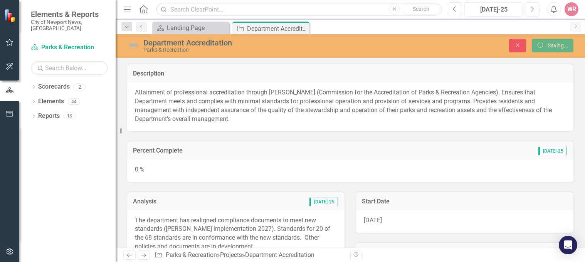
click at [455, 9] on icon "Previous" at bounding box center [455, 9] width 4 height 7
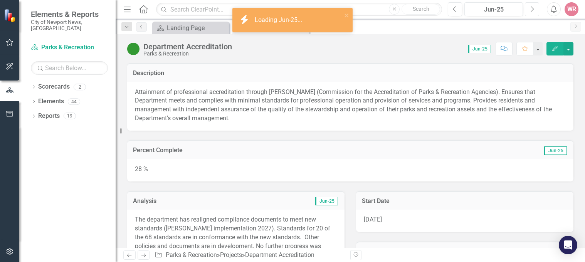
click at [532, 7] on icon "Next" at bounding box center [532, 9] width 4 height 7
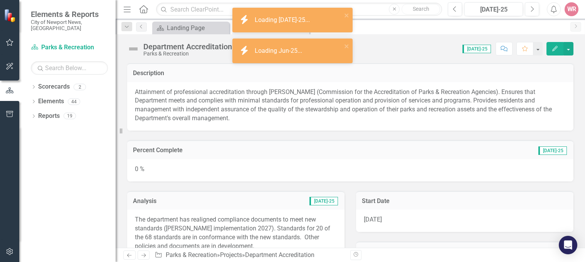
click at [204, 174] on div "0 %" at bounding box center [350, 170] width 446 height 22
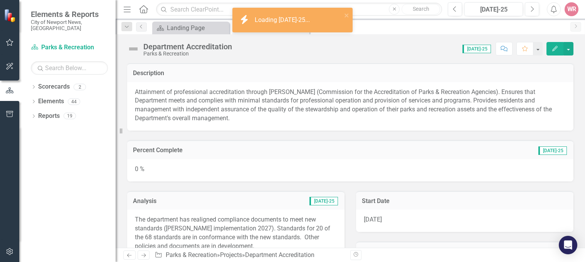
click at [204, 174] on div "0 %" at bounding box center [350, 170] width 446 height 22
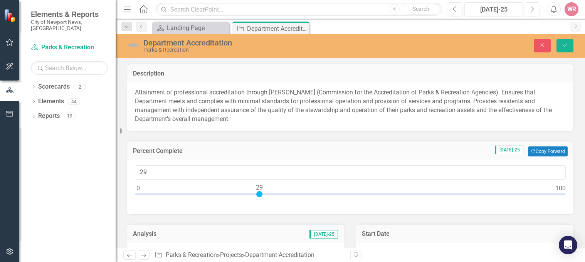
type input "28"
drag, startPoint x: 137, startPoint y: 195, endPoint x: 255, endPoint y: 194, distance: 117.6
click at [255, 194] on div at bounding box center [255, 194] width 6 height 6
click at [567, 44] on icon "Save" at bounding box center [565, 44] width 7 height 5
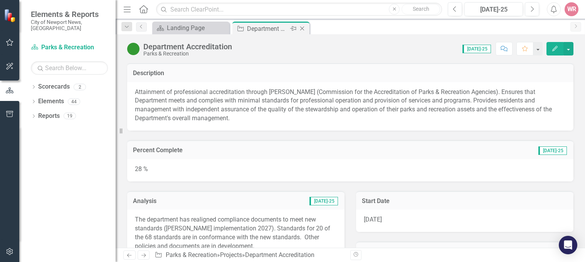
click at [302, 27] on icon "Close" at bounding box center [302, 28] width 8 height 6
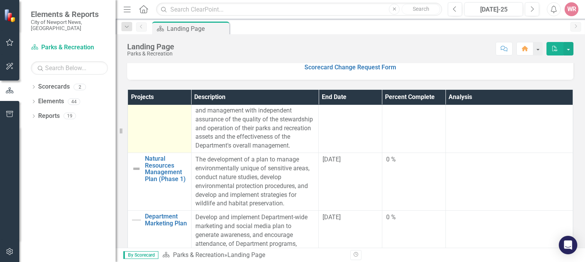
scroll to position [193, 0]
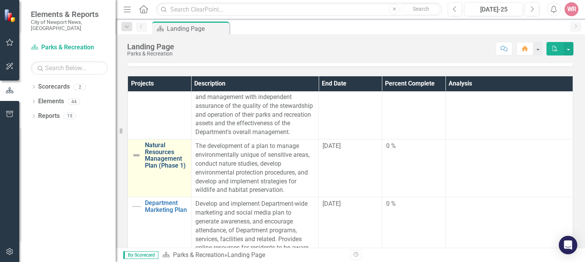
click at [156, 157] on link "Natural Resources Management Plan (Phase 1)" at bounding box center [166, 155] width 42 height 27
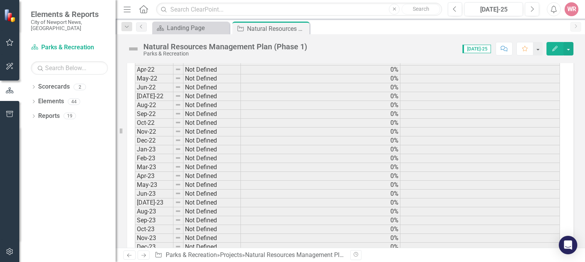
scroll to position [39, 0]
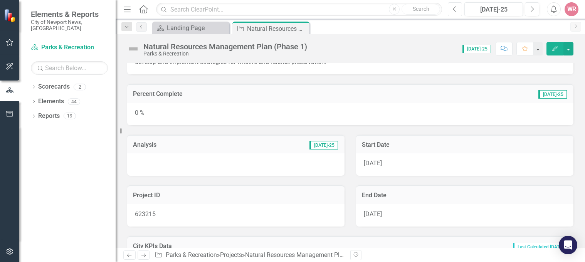
click at [456, 10] on icon "Previous" at bounding box center [455, 9] width 4 height 7
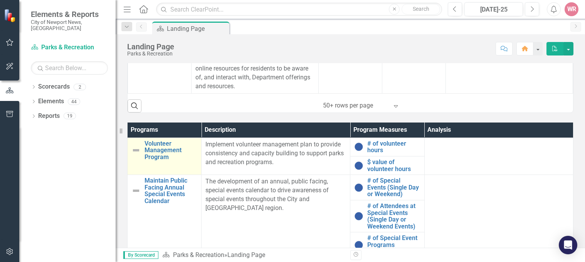
scroll to position [386, 0]
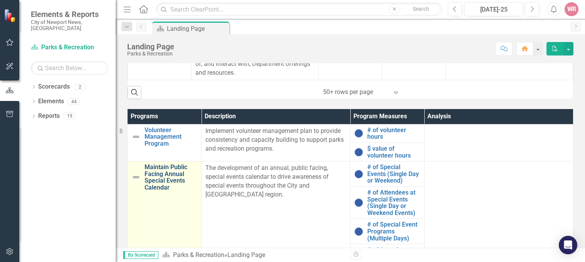
click at [161, 174] on link "Maintain Public Facing Annual Special Events Calendar" at bounding box center [171, 177] width 53 height 27
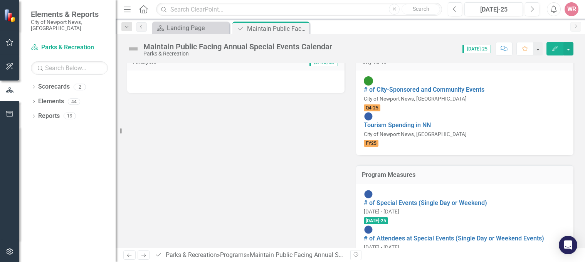
scroll to position [73, 0]
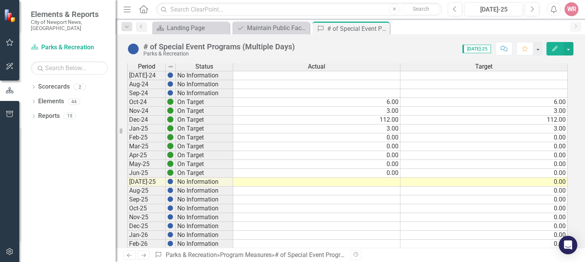
scroll to position [39, 0]
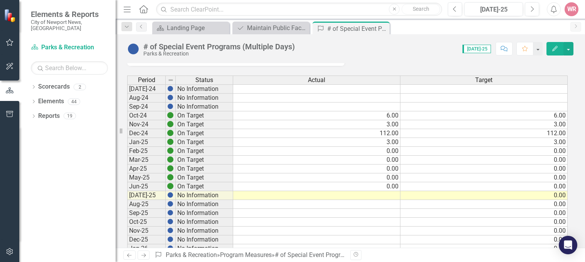
click at [389, 195] on td at bounding box center [316, 195] width 167 height 9
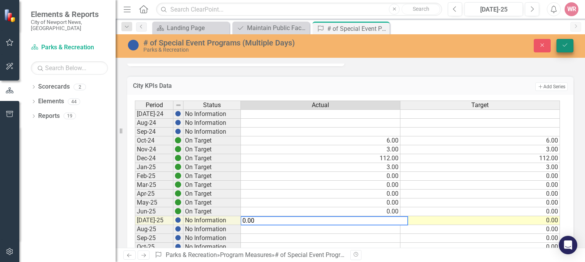
type textarea "0.00"
click at [563, 51] on button "Save" at bounding box center [565, 45] width 17 height 13
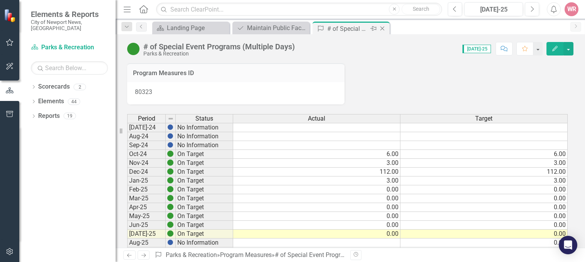
click at [383, 28] on icon at bounding box center [383, 29] width 4 height 4
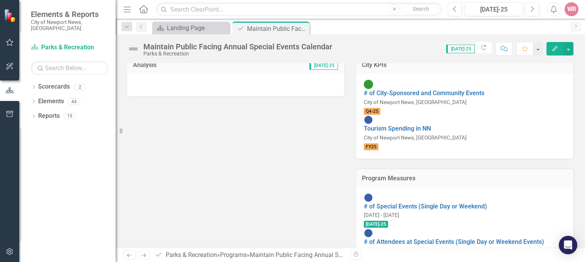
scroll to position [73, 0]
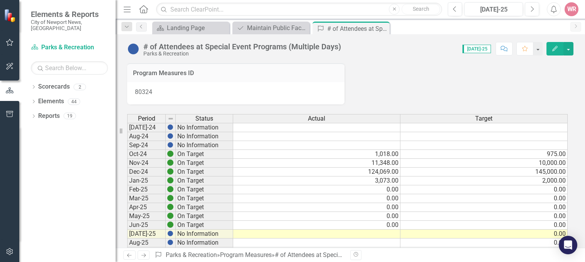
click at [348, 235] on td at bounding box center [316, 234] width 167 height 9
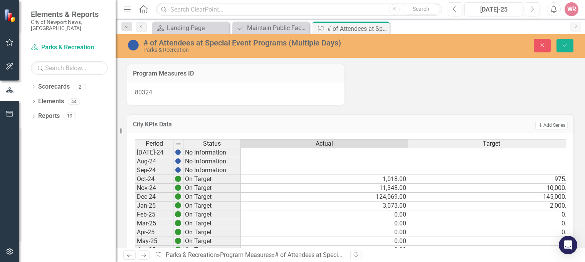
scroll to position [15, 0]
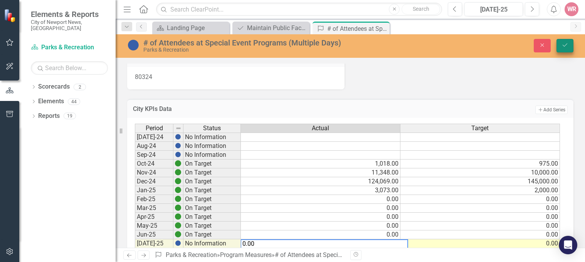
type textarea "0.00"
drag, startPoint x: 563, startPoint y: 44, endPoint x: 561, endPoint y: 55, distance: 11.3
click at [563, 47] on icon "Save" at bounding box center [565, 44] width 7 height 5
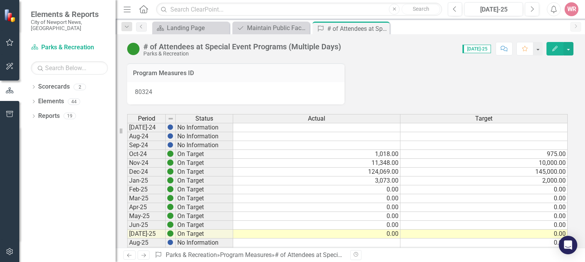
click at [48, 217] on div "Dropdown Scorecards 2 Dropdown City of Newport News, [GEOGRAPHIC_DATA] Parks & …" at bounding box center [67, 172] width 96 height 182
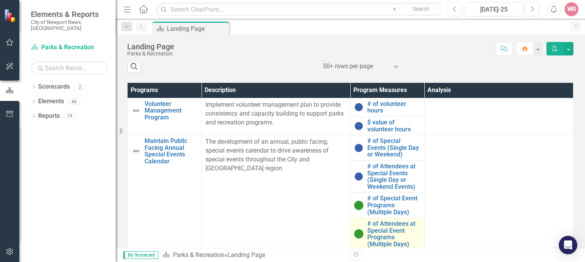
scroll to position [393, 0]
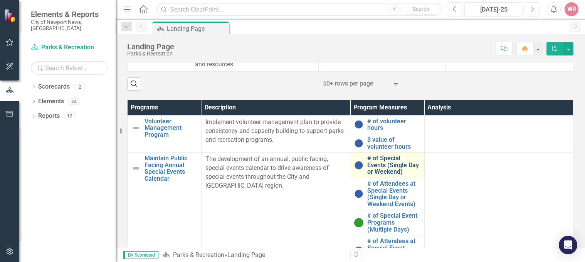
click at [380, 164] on link "# of Special Events (Single Day or Weekend)" at bounding box center [393, 165] width 53 height 20
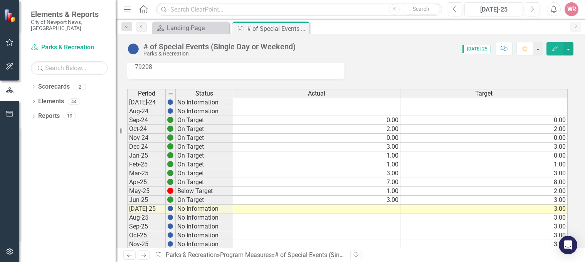
scroll to position [39, 0]
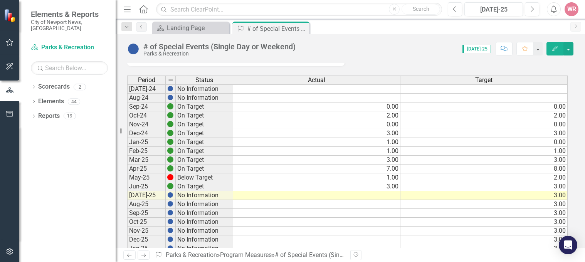
click at [387, 196] on td at bounding box center [316, 195] width 167 height 9
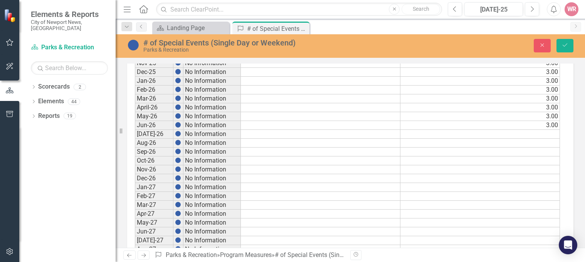
scroll to position [0, 0]
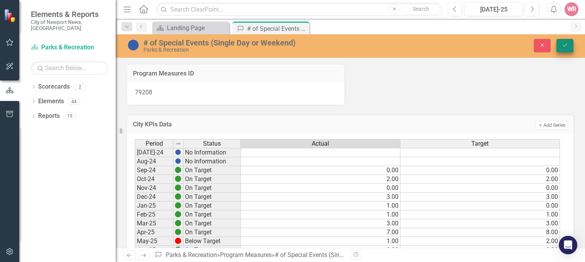
type textarea "1.0"
click at [564, 48] on icon "Save" at bounding box center [565, 44] width 7 height 5
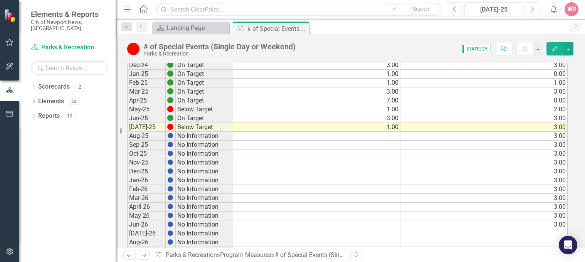
scroll to position [116, 0]
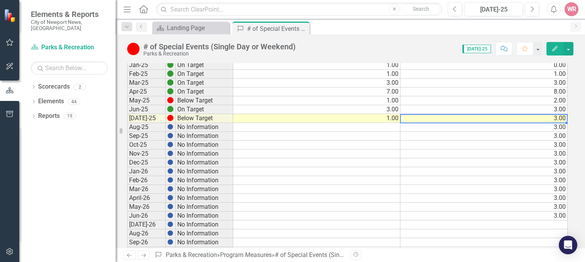
click at [563, 119] on td "3.00" at bounding box center [484, 118] width 167 height 9
click at [562, 119] on td "3.00" at bounding box center [484, 118] width 167 height 9
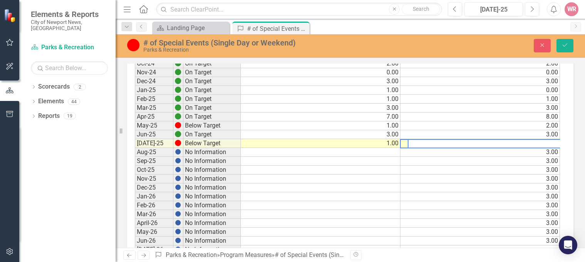
drag, startPoint x: 415, startPoint y: 143, endPoint x: 391, endPoint y: 144, distance: 24.3
click at [391, 144] on div "Period Status Actual Target [DATE]-24 No Information Aug-24 No Information Sep-…" at bounding box center [347, 215] width 425 height 382
type textarea "1"
drag, startPoint x: 566, startPoint y: 49, endPoint x: 559, endPoint y: 49, distance: 6.2
click at [566, 49] on button "Save" at bounding box center [565, 45] width 17 height 13
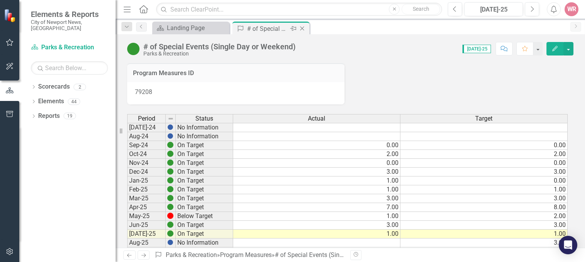
click at [303, 27] on icon "Close" at bounding box center [302, 28] width 8 height 6
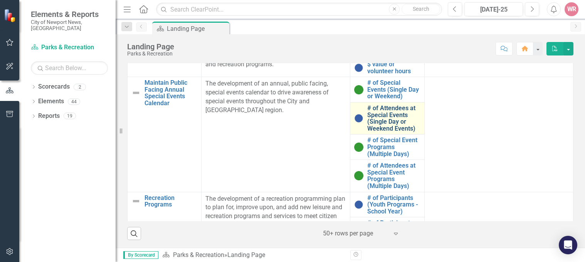
click at [386, 119] on link "# of Attendees at Special Events (Single Day or Weekend Events)" at bounding box center [393, 118] width 53 height 27
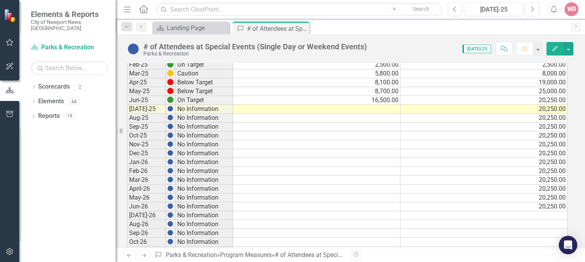
scroll to position [193, 0]
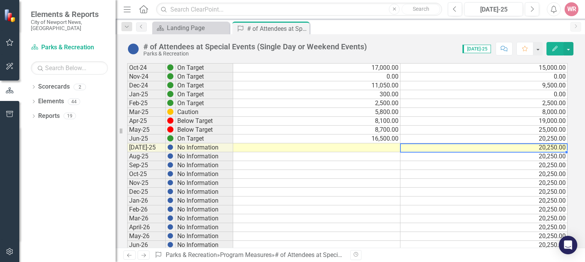
click at [543, 147] on td "20,250.00" at bounding box center [484, 147] width 167 height 9
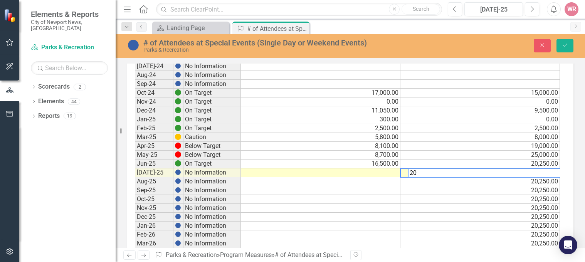
type textarea "2"
type textarea "7000"
click at [378, 174] on td at bounding box center [321, 172] width 160 height 9
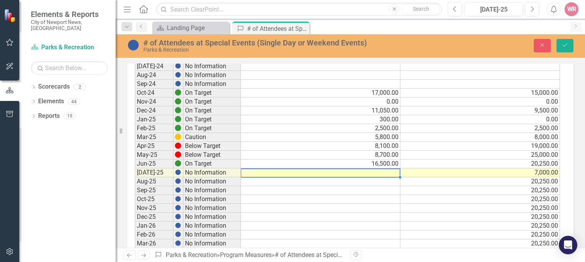
click at [378, 172] on td at bounding box center [321, 172] width 160 height 9
type textarea "8000"
click at [569, 45] on button "Save" at bounding box center [565, 45] width 17 height 13
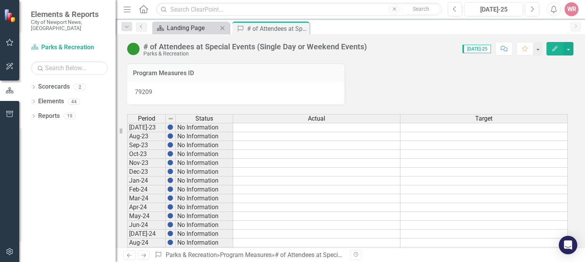
click at [191, 29] on div "Landing Page" at bounding box center [192, 28] width 51 height 10
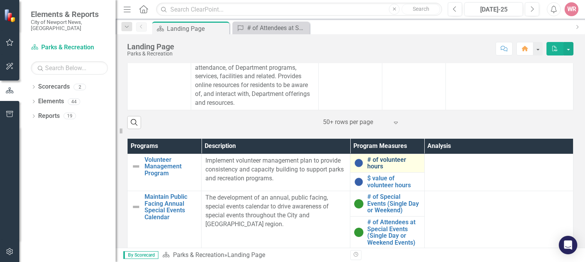
click at [367, 167] on link "# of volunteer hours" at bounding box center [393, 163] width 53 height 13
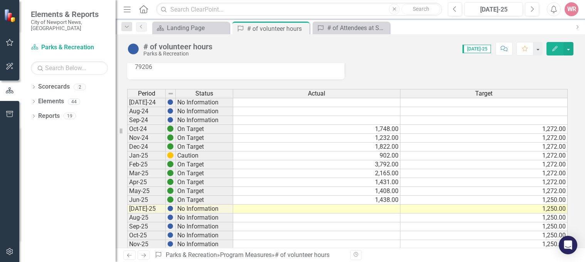
scroll to position [39, 0]
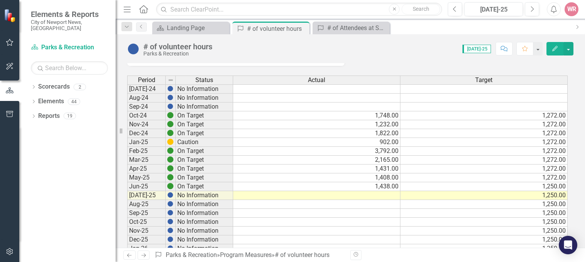
click at [359, 198] on td at bounding box center [316, 195] width 167 height 9
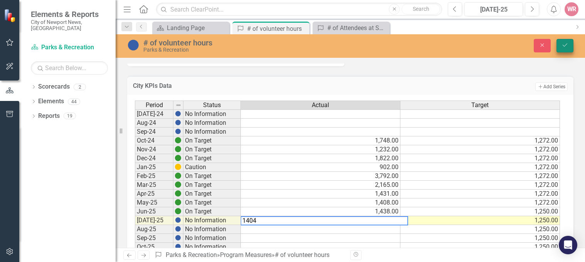
type textarea "1404"
click at [564, 44] on icon "Save" at bounding box center [565, 44] width 7 height 5
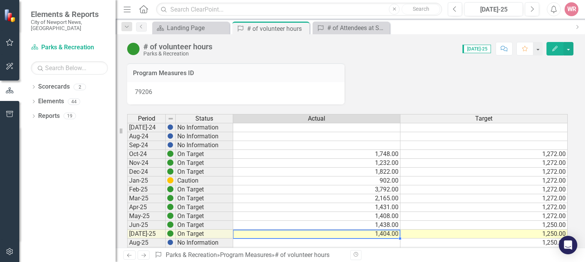
click at [382, 235] on td "1,404.00" at bounding box center [316, 234] width 167 height 9
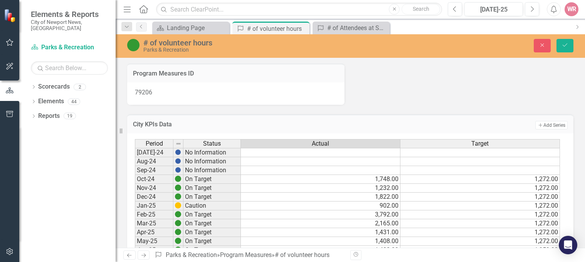
click at [384, 240] on td "1,408.00" at bounding box center [321, 241] width 160 height 9
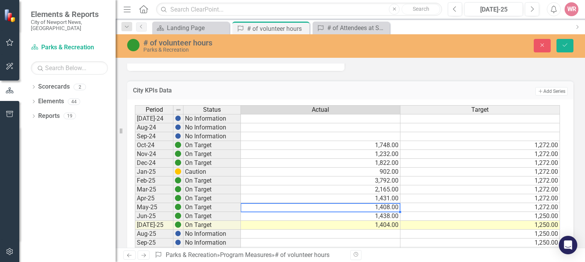
scroll to position [77, 0]
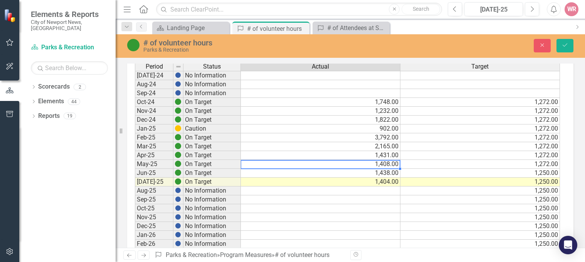
click at [386, 182] on td "1,404.00" at bounding box center [321, 182] width 160 height 9
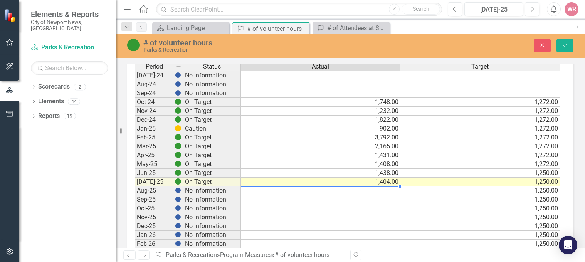
click at [385, 181] on td "1,404.00" at bounding box center [321, 182] width 160 height 9
click at [383, 183] on td "1,404.00" at bounding box center [321, 182] width 160 height 9
click at [385, 182] on td "1,404.00" at bounding box center [321, 182] width 160 height 9
click at [386, 184] on td "1,404.00" at bounding box center [321, 182] width 160 height 9
click at [250, 183] on textarea at bounding box center [321, 182] width 160 height 9
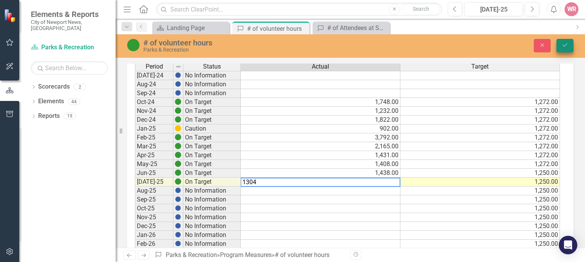
type textarea "1304"
click at [562, 47] on icon "Save" at bounding box center [565, 44] width 7 height 5
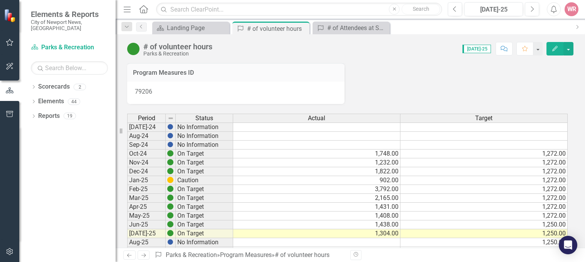
scroll to position [0, 0]
click at [304, 29] on icon "Close" at bounding box center [302, 28] width 8 height 6
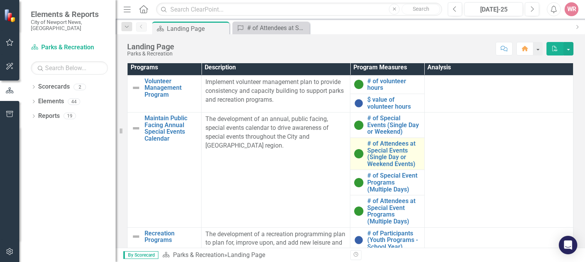
scroll to position [393, 0]
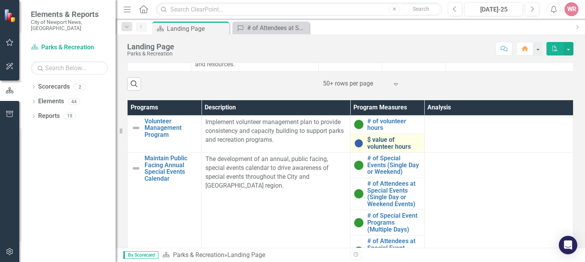
click at [384, 146] on link "$ value of volunteer hours" at bounding box center [393, 142] width 53 height 13
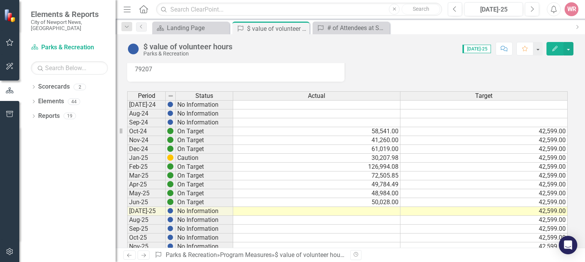
scroll to position [39, 0]
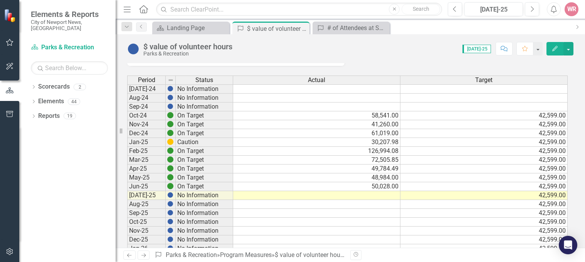
click at [371, 192] on td at bounding box center [316, 195] width 167 height 9
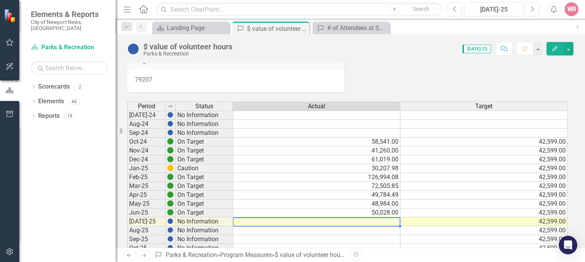
scroll to position [0, 0]
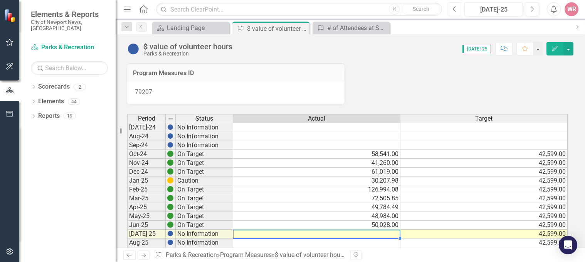
click at [455, 10] on icon "Previous" at bounding box center [455, 9] width 4 height 7
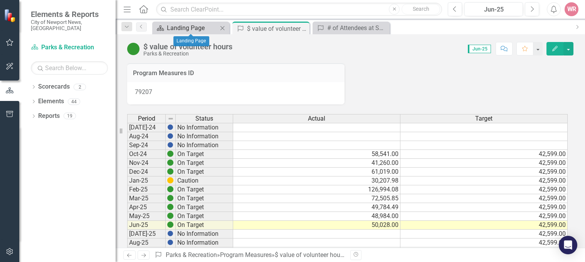
click at [192, 28] on div "Landing Page" at bounding box center [192, 28] width 51 height 10
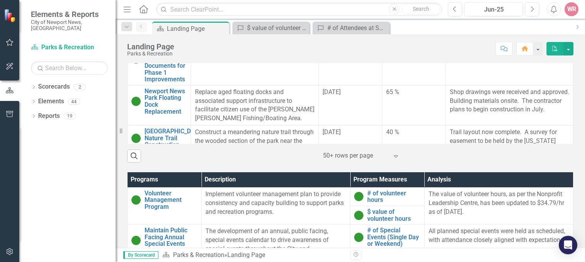
scroll to position [391, 0]
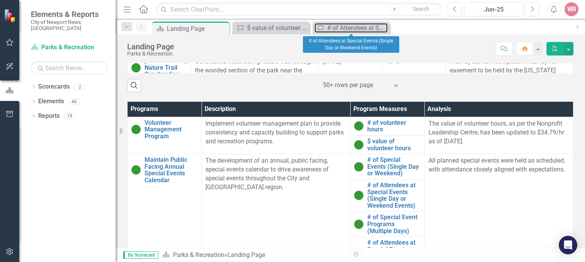
drag, startPoint x: 345, startPoint y: 28, endPoint x: 338, endPoint y: 20, distance: 10.1
click at [345, 29] on div "# of Attendees at Special Events (Single Day or Weekend Events)" at bounding box center [357, 28] width 61 height 10
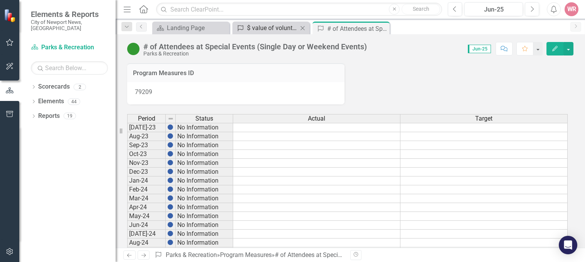
click at [251, 25] on div "$ value of volunteer hours" at bounding box center [272, 28] width 51 height 10
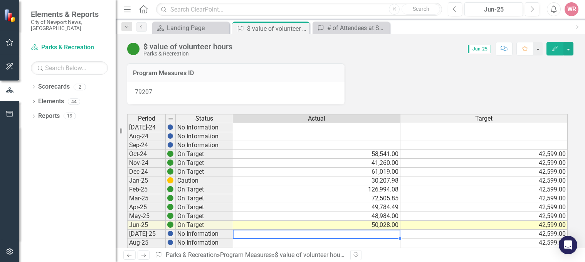
click at [381, 231] on td at bounding box center [316, 234] width 167 height 9
drag, startPoint x: 529, startPoint y: 11, endPoint x: 512, endPoint y: 37, distance: 30.6
click at [529, 10] on button "Next" at bounding box center [532, 9] width 14 height 14
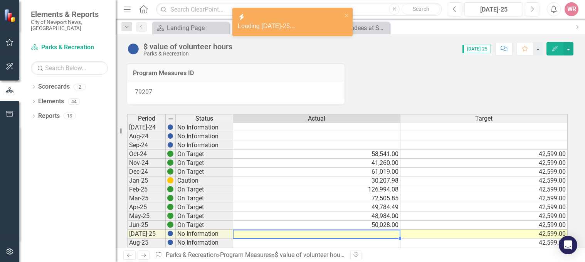
click at [370, 234] on td at bounding box center [316, 234] width 167 height 9
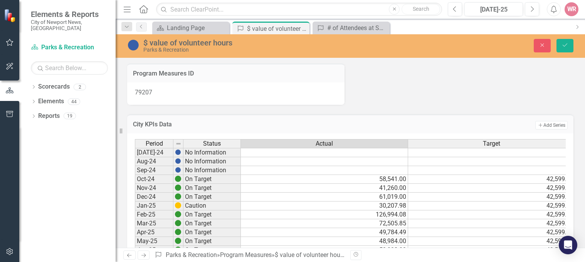
scroll to position [15, 0]
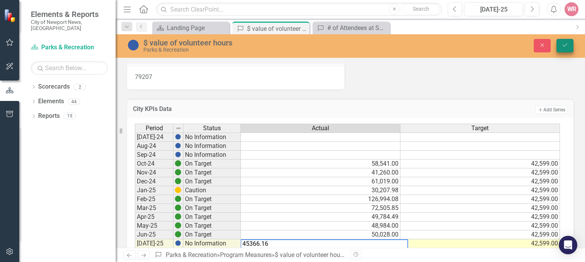
type textarea "45366.16"
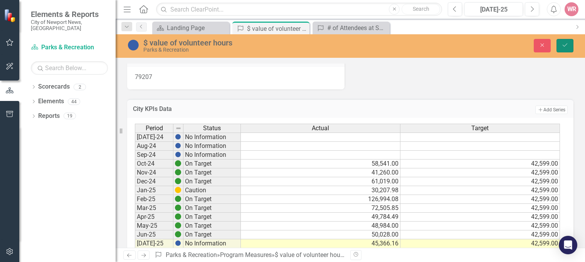
click at [564, 47] on icon "Save" at bounding box center [565, 44] width 7 height 5
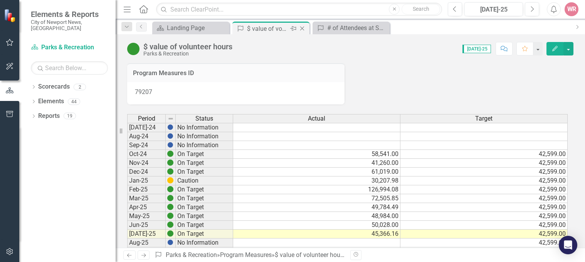
click at [300, 28] on icon "Close" at bounding box center [302, 28] width 8 height 6
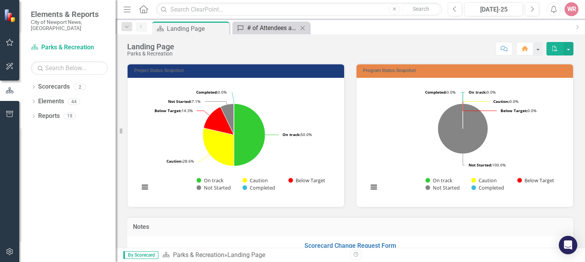
click at [282, 23] on div "# of Attendees at Special Events (Single Day or Weekend Events)" at bounding box center [272, 28] width 51 height 10
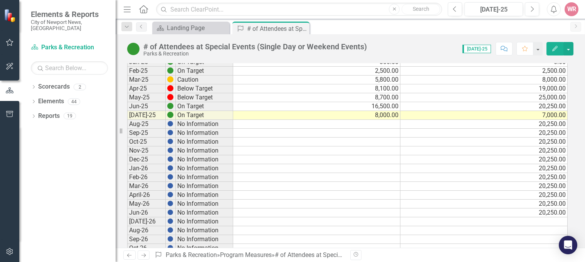
scroll to position [193, 0]
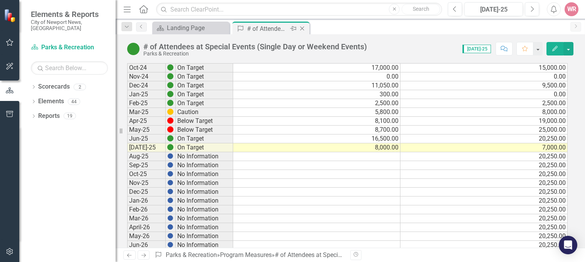
click at [305, 27] on icon "Close" at bounding box center [302, 28] width 8 height 6
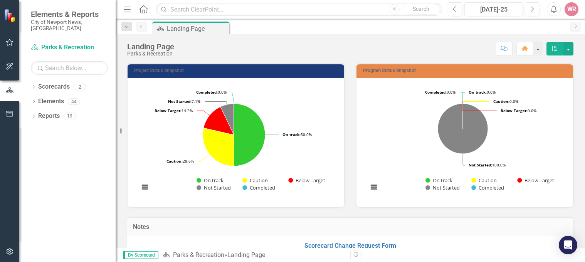
click at [121, 214] on div "Resize" at bounding box center [119, 131] width 6 height 262
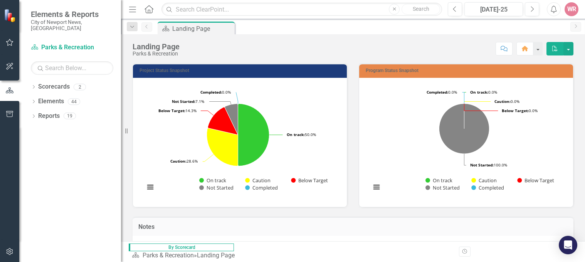
click at [128, 213] on div "Notes Scorecard Change Request Form" at bounding box center [353, 232] width 453 height 51
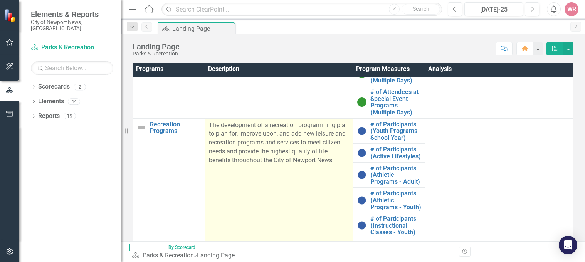
scroll to position [109, 0]
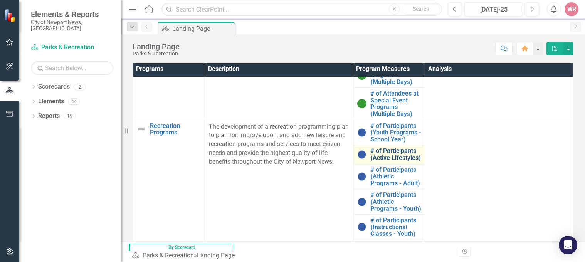
click at [389, 157] on link "# of Participants (Active Lifestyles)" at bounding box center [396, 154] width 51 height 13
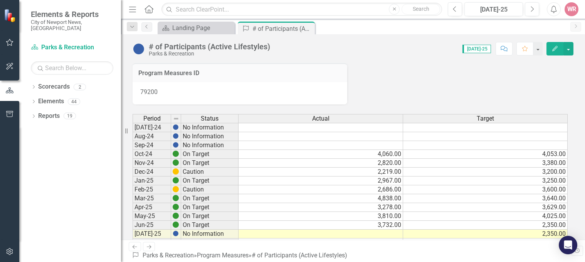
click at [47, 185] on div "Dropdown Scorecards 2 Dropdown City of Newport News, VA Parks & Recreation Drop…" at bounding box center [70, 172] width 102 height 182
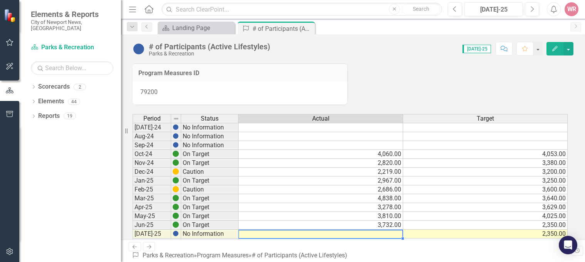
click at [392, 233] on td at bounding box center [321, 234] width 165 height 9
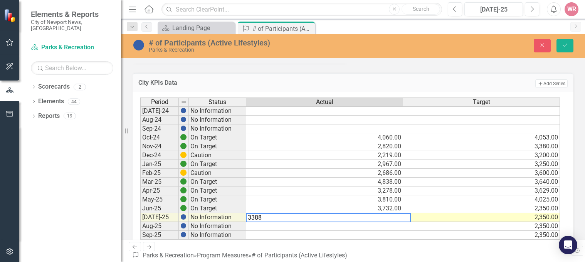
scroll to position [54, 0]
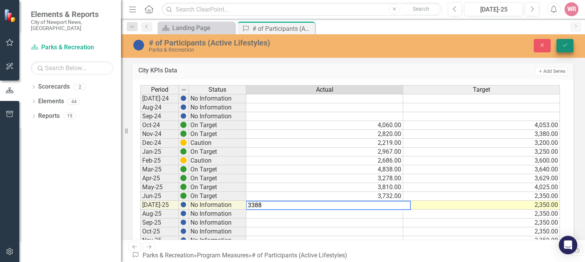
type textarea "3388"
click at [566, 45] on icon "Save" at bounding box center [565, 44] width 7 height 5
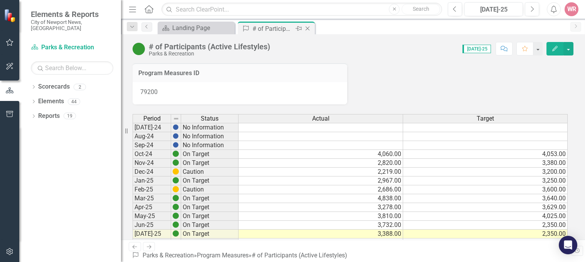
click at [310, 28] on icon "Close" at bounding box center [308, 28] width 8 height 6
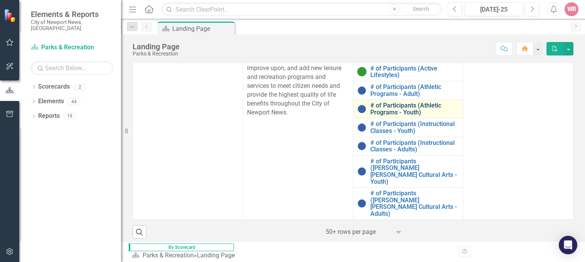
scroll to position [149, 0]
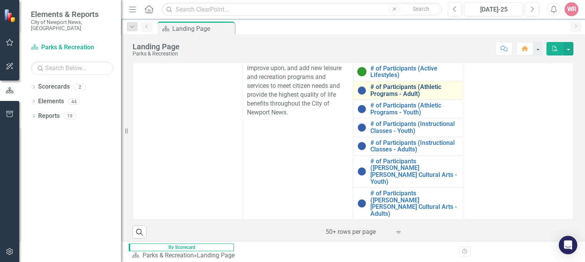
click at [381, 97] on link "# of Participants (Athletic Programs - Adult)" at bounding box center [415, 90] width 89 height 13
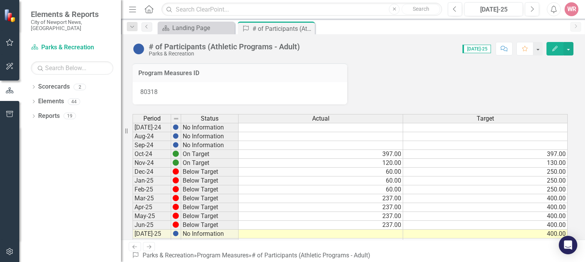
scroll to position [39, 0]
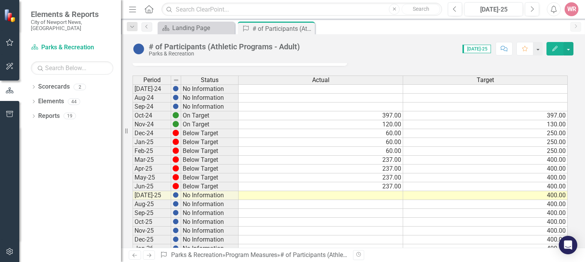
click at [554, 197] on td "400.00" at bounding box center [485, 195] width 165 height 9
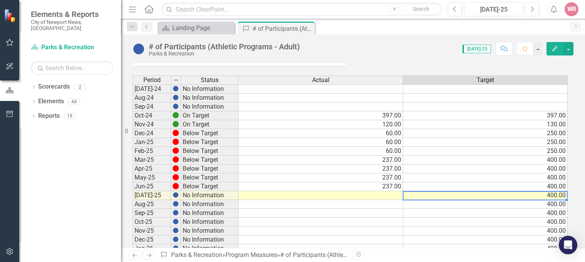
click at [554, 197] on td "400.00" at bounding box center [485, 195] width 165 height 9
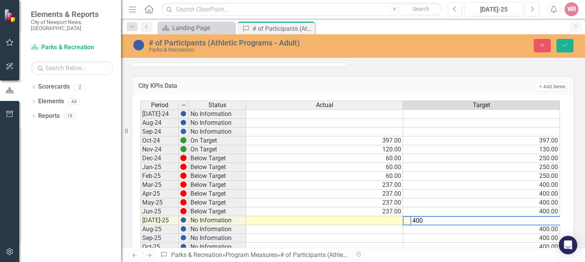
drag, startPoint x: 421, startPoint y: 220, endPoint x: 399, endPoint y: 223, distance: 21.8
click at [534, 231] on td "400.00" at bounding box center [481, 229] width 157 height 9
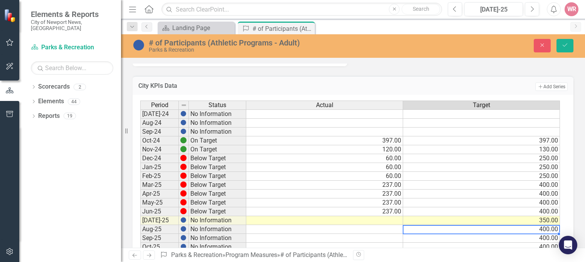
click at [543, 229] on td "400.00" at bounding box center [481, 229] width 157 height 9
click at [543, 231] on td "400.00" at bounding box center [481, 229] width 157 height 9
drag, startPoint x: 402, startPoint y: 233, endPoint x: 395, endPoint y: 231, distance: 7.1
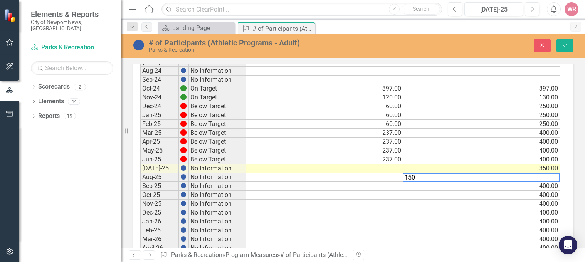
scroll to position [116, 0]
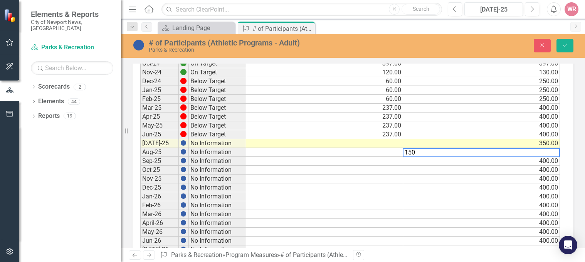
drag, startPoint x: 415, startPoint y: 155, endPoint x: 409, endPoint y: 153, distance: 6.7
click at [409, 153] on textarea "150" at bounding box center [481, 152] width 157 height 9
click at [140, 174] on div "Period Status Actual Target [DATE]-24 No Information Aug-24 No Information Sep-…" at bounding box center [140, 215] width 0 height 382
click at [544, 160] on td "400.00" at bounding box center [481, 161] width 157 height 9
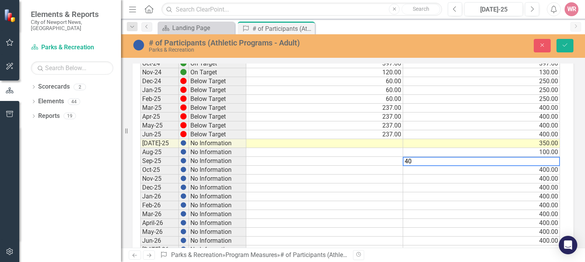
type textarea "4"
click at [554, 170] on td "400.00" at bounding box center [481, 170] width 157 height 9
click at [548, 169] on td "400.00" at bounding box center [481, 170] width 157 height 9
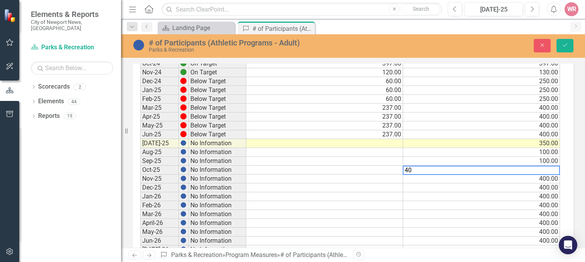
type textarea "4"
click at [547, 174] on textarea "100" at bounding box center [481, 170] width 157 height 9
click at [547, 178] on td "400.00" at bounding box center [481, 179] width 157 height 9
click at [547, 179] on td "400.00" at bounding box center [481, 179] width 157 height 9
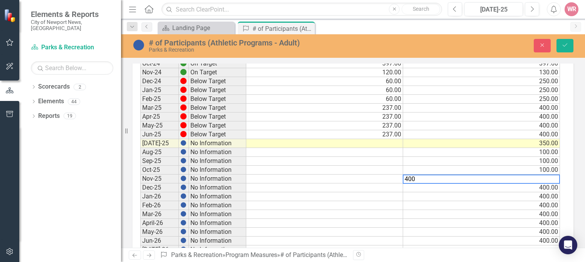
drag, startPoint x: 416, startPoint y: 181, endPoint x: 387, endPoint y: 179, distance: 28.6
click at [387, 180] on div "Period Status Actual Target [DATE]-24 No Information Aug-24 No Information Sep-…" at bounding box center [350, 215] width 420 height 382
click at [533, 191] on td "400.00" at bounding box center [481, 188] width 157 height 9
click at [543, 188] on td "400.00" at bounding box center [481, 188] width 157 height 9
click at [543, 189] on td "400.00" at bounding box center [481, 188] width 157 height 9
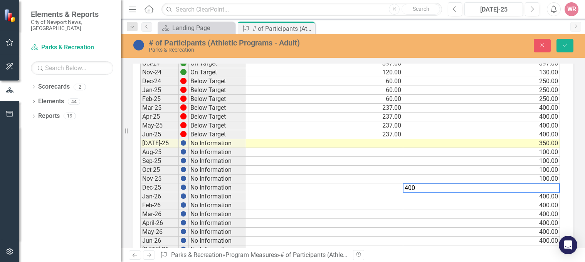
drag, startPoint x: 391, startPoint y: 190, endPoint x: 379, endPoint y: 188, distance: 12.9
click at [379, 189] on div "Period Status Actual Target [DATE]-24 No Information Aug-24 No Information Sep-…" at bounding box center [350, 215] width 420 height 382
click at [489, 209] on tbody "[DATE]-24 No Information Aug-24 No Information Sep-24 No Information Oct-24 On …" at bounding box center [350, 218] width 420 height 373
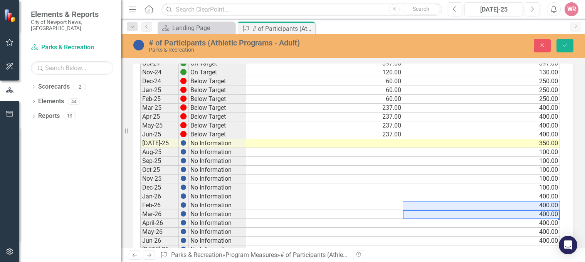
drag, startPoint x: 534, startPoint y: 191, endPoint x: 538, endPoint y: 191, distance: 4.6
click at [535, 191] on td "100.00" at bounding box center [481, 188] width 157 height 9
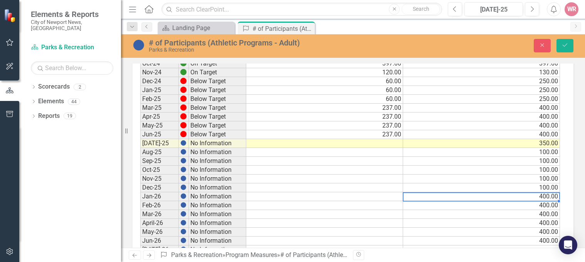
click at [545, 196] on td "400.00" at bounding box center [481, 196] width 157 height 9
click at [544, 197] on td "400.00" at bounding box center [481, 196] width 157 height 9
click at [544, 197] on textarea "400" at bounding box center [481, 196] width 157 height 9
click at [498, 208] on td "400.00" at bounding box center [481, 205] width 157 height 9
click at [541, 206] on td "400.00" at bounding box center [481, 205] width 157 height 9
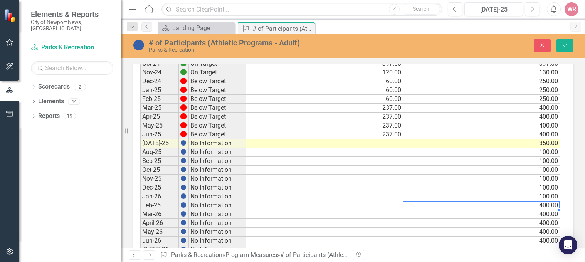
click at [542, 207] on td "400.00" at bounding box center [481, 205] width 157 height 9
drag, startPoint x: 409, startPoint y: 210, endPoint x: 378, endPoint y: 210, distance: 31.2
click at [378, 210] on div "Period Status Actual Target [DATE]-24 No Information Aug-24 No Information Sep-…" at bounding box center [350, 215] width 420 height 382
click at [502, 214] on td "400.00" at bounding box center [481, 214] width 157 height 9
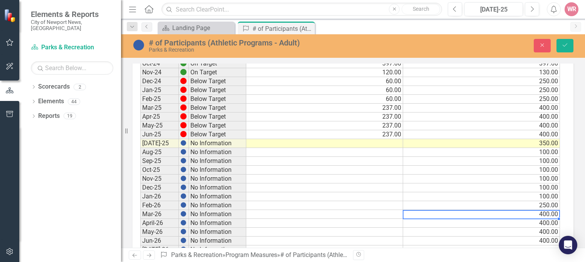
click at [519, 215] on td "400.00" at bounding box center [481, 214] width 157 height 9
click at [520, 214] on textarea "400" at bounding box center [481, 214] width 157 height 9
click at [438, 225] on td "400.00" at bounding box center [481, 223] width 157 height 9
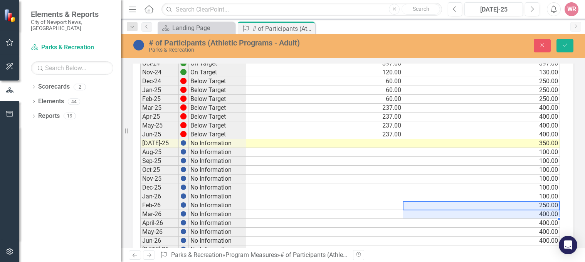
click at [458, 211] on tbody "[DATE]-24 No Information Aug-24 No Information Sep-24 No Information Oct-24 On …" at bounding box center [350, 218] width 420 height 373
click at [461, 213] on td "400.00" at bounding box center [481, 214] width 157 height 9
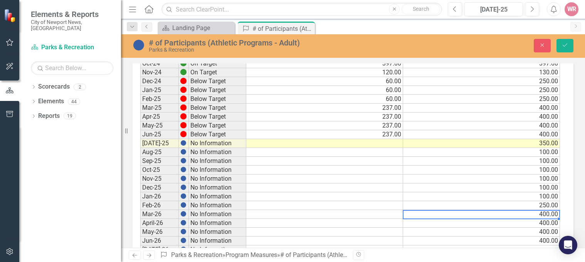
click at [537, 211] on div at bounding box center [481, 210] width 157 height 1
click at [140, 211] on div "Period Status Actual Target [DATE]-24 No Information Aug-24 No Information Sep-…" at bounding box center [140, 215] width 0 height 382
drag, startPoint x: 443, startPoint y: 217, endPoint x: 403, endPoint y: 217, distance: 40.5
click at [403, 217] on textarea "400" at bounding box center [481, 214] width 157 height 9
click at [498, 214] on textarea "250" at bounding box center [481, 214] width 157 height 9
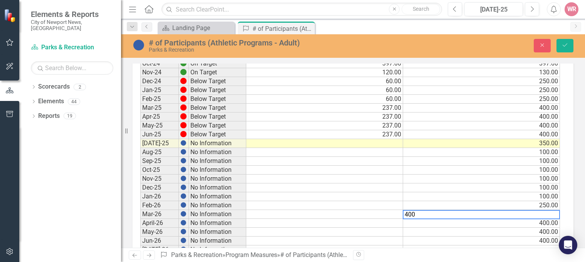
drag, startPoint x: 519, startPoint y: 225, endPoint x: 527, endPoint y: 226, distance: 8.9
click at [519, 225] on td "400.00" at bounding box center [481, 223] width 157 height 9
click at [531, 224] on td "400.00" at bounding box center [481, 223] width 157 height 9
click at [531, 224] on textarea "400" at bounding box center [481, 223] width 157 height 9
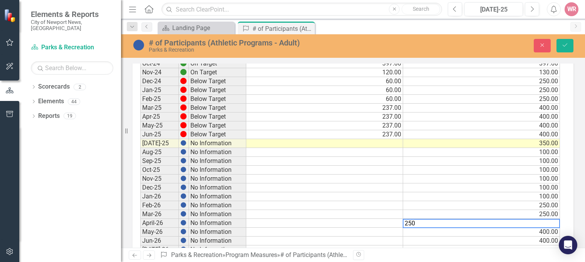
click at [458, 207] on td "250.00" at bounding box center [481, 205] width 157 height 9
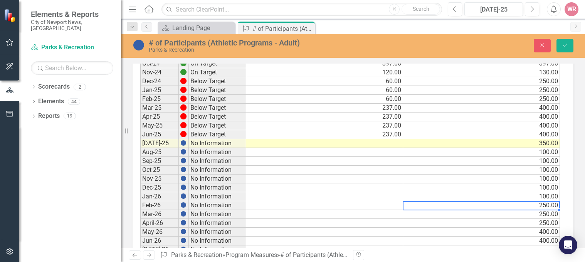
click at [542, 205] on td "250.00" at bounding box center [481, 205] width 157 height 9
drag, startPoint x: 439, startPoint y: 209, endPoint x: 401, endPoint y: 214, distance: 38.2
click at [401, 214] on div "Period Status Actual Target [DATE]-24 No Information Aug-24 No Information Sep-…" at bounding box center [350, 215] width 420 height 382
click at [476, 163] on td "100.00" at bounding box center [481, 161] width 157 height 9
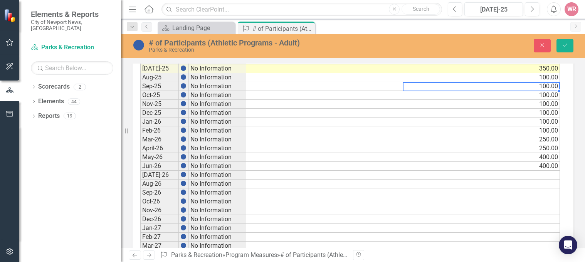
scroll to position [193, 0]
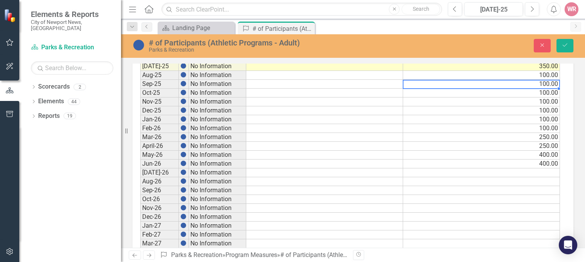
click at [543, 155] on td "400.00" at bounding box center [481, 155] width 157 height 9
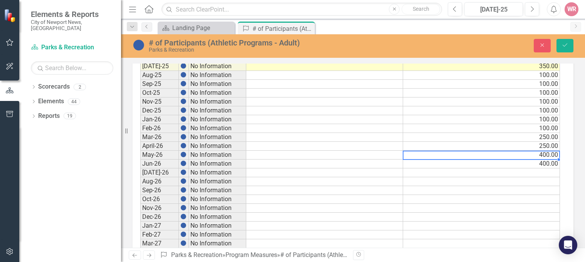
click at [537, 155] on td "400.00" at bounding box center [481, 155] width 157 height 9
type textarea "4"
click at [547, 169] on tbody "Jul-24 No Information Aug-24 No Information Sep-24 No Information Oct-24 On Tar…" at bounding box center [350, 141] width 420 height 373
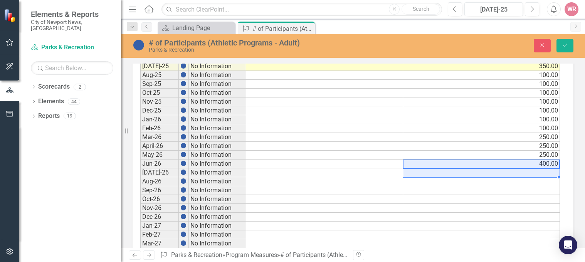
click at [544, 163] on td "400.00" at bounding box center [481, 164] width 157 height 9
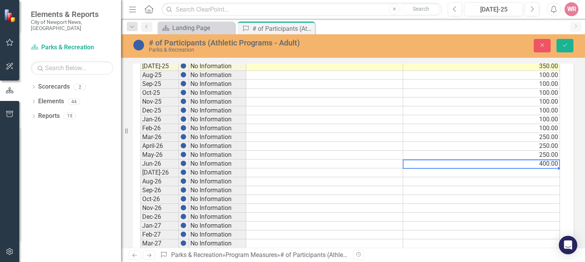
click at [544, 163] on td "400.00" at bounding box center [481, 164] width 157 height 9
type textarea "4"
type textarea "250"
drag, startPoint x: 565, startPoint y: 48, endPoint x: 513, endPoint y: 102, distance: 75.0
click at [565, 47] on icon "Save" at bounding box center [565, 44] width 7 height 5
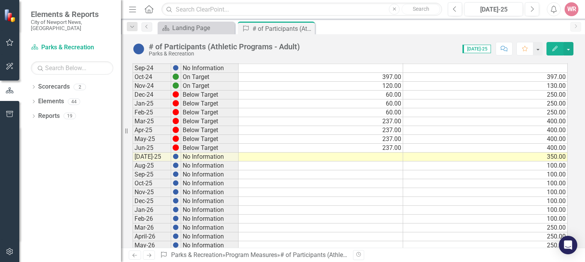
scroll to position [39, 0]
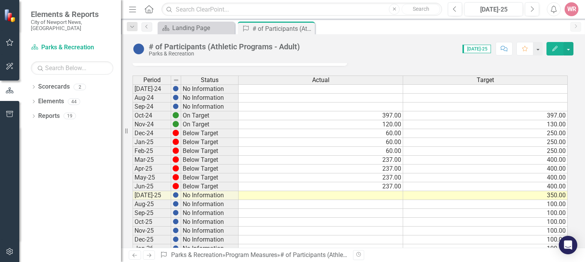
click at [380, 192] on td at bounding box center [321, 195] width 165 height 9
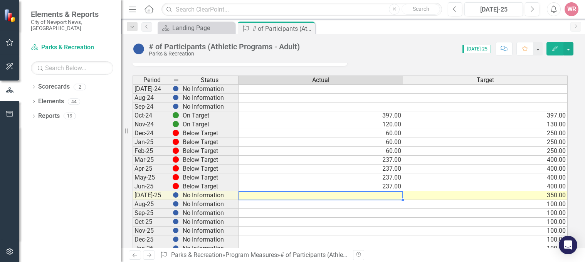
click at [547, 196] on td "350.00" at bounding box center [485, 195] width 165 height 9
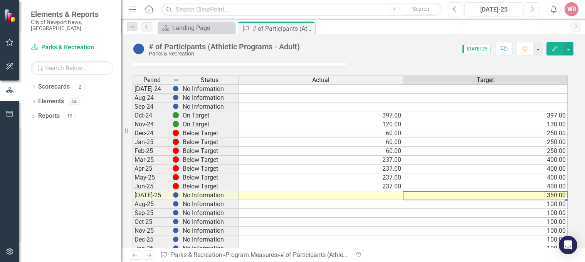
click at [547, 196] on td "350.00" at bounding box center [485, 195] width 165 height 9
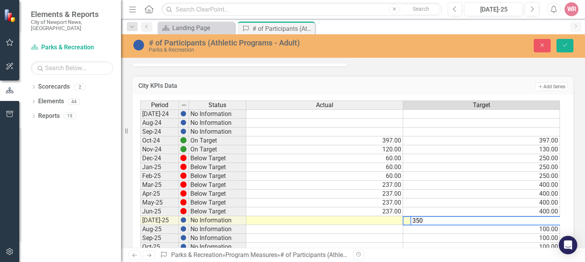
drag, startPoint x: 424, startPoint y: 222, endPoint x: 399, endPoint y: 218, distance: 25.4
type textarea "235"
click at [559, 47] on button "Save" at bounding box center [565, 45] width 17 height 13
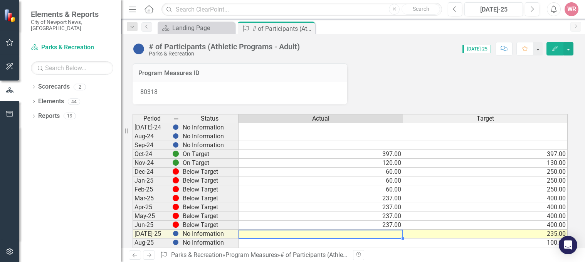
click at [390, 234] on td at bounding box center [321, 234] width 165 height 9
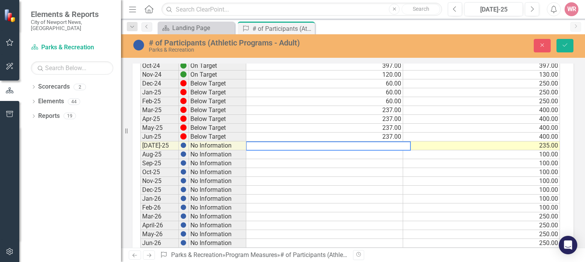
scroll to position [116, 0]
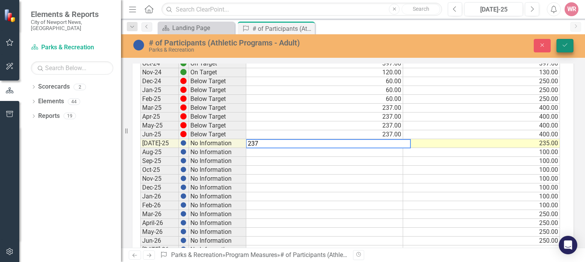
type textarea "237"
click at [569, 46] on button "Save" at bounding box center [565, 45] width 17 height 13
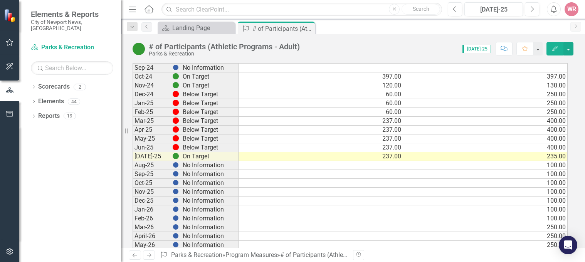
scroll to position [77, 0]
click at [308, 27] on icon "Close" at bounding box center [308, 28] width 8 height 6
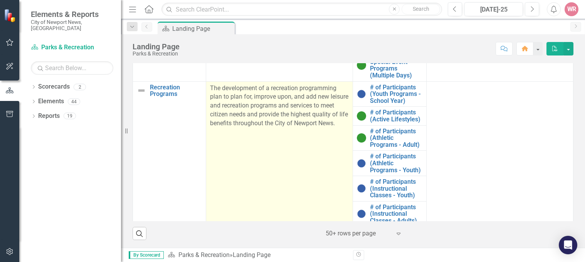
scroll to position [110, 0]
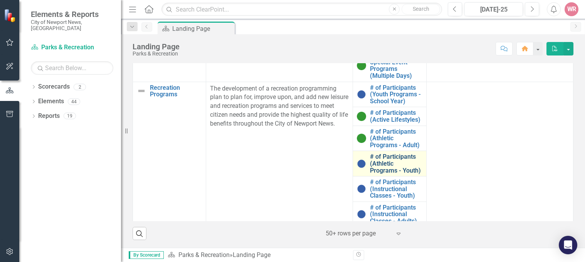
click at [376, 172] on link "# of Participants (Athletic Programs - Youth)" at bounding box center [396, 163] width 52 height 20
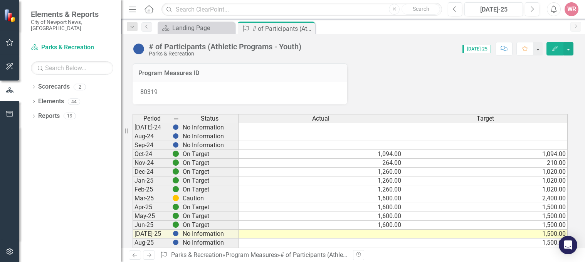
scroll to position [39, 0]
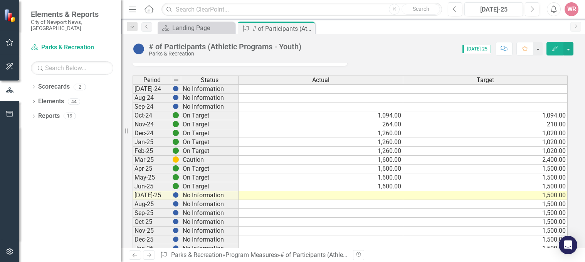
click at [133, 200] on div "Period Status Actual Target Jul-24 No Information Aug-24 No Information Sep-24 …" at bounding box center [133, 267] width 0 height 382
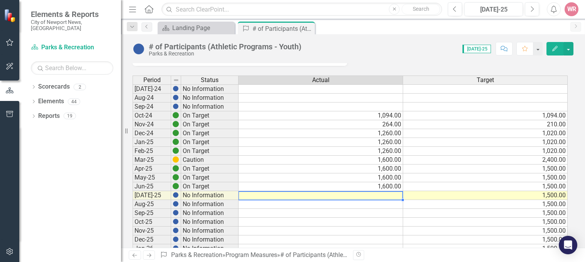
click at [381, 194] on td at bounding box center [321, 195] width 165 height 9
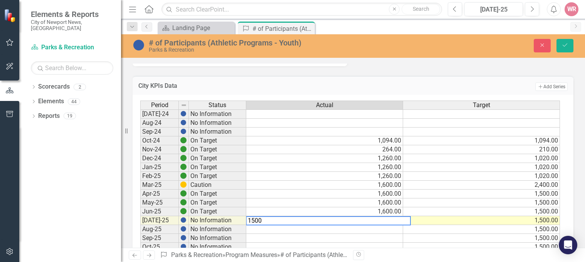
drag, startPoint x: 489, startPoint y: 191, endPoint x: 484, endPoint y: 191, distance: 5.0
click at [488, 191] on td "1,500.00" at bounding box center [481, 194] width 157 height 9
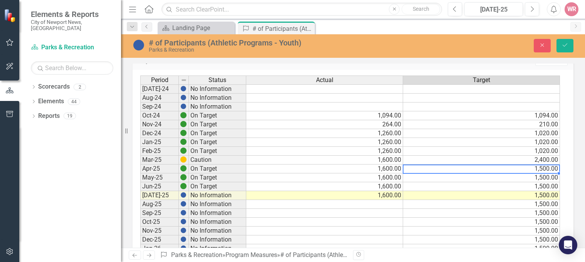
scroll to position [77, 0]
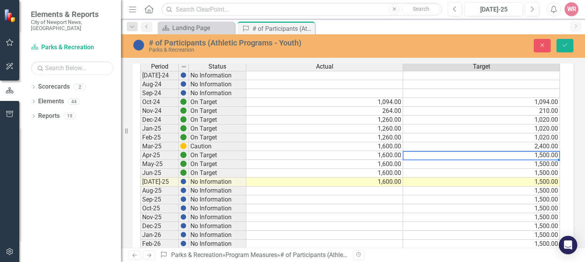
click at [535, 192] on td "1,500.00" at bounding box center [481, 191] width 157 height 9
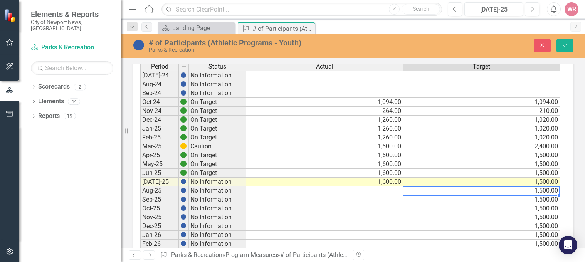
click at [535, 192] on td "1,500.00" at bounding box center [481, 191] width 157 height 9
drag, startPoint x: 417, startPoint y: 192, endPoint x: 408, endPoint y: 194, distance: 9.1
click at [408, 194] on textarea "1500" at bounding box center [481, 191] width 157 height 9
click at [447, 200] on td "1,500.00" at bounding box center [481, 199] width 157 height 9
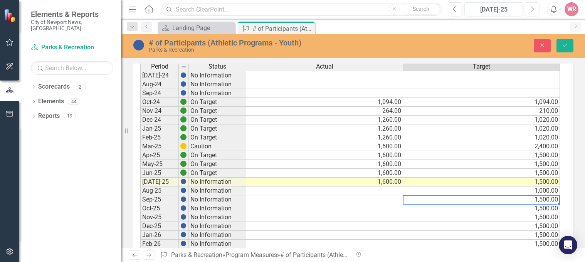
click at [487, 202] on td "1,500.00" at bounding box center [481, 199] width 157 height 9
drag, startPoint x: 404, startPoint y: 200, endPoint x: 396, endPoint y: 200, distance: 8.1
click at [396, 200] on div "Period Status Actual Target Jul-24 No Information Aug-24 No Information Sep-24 …" at bounding box center [350, 253] width 420 height 382
click at [140, 222] on div "Period Status Actual Target Jul-24 No Information Aug-24 No Information Sep-24 …" at bounding box center [140, 253] width 0 height 382
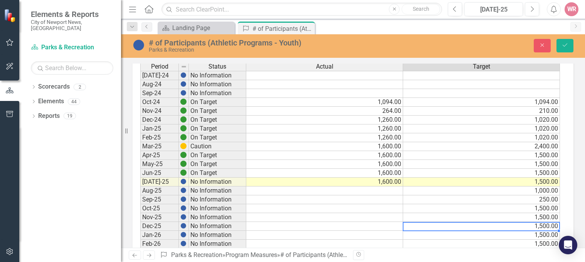
click at [491, 208] on td "1,500.00" at bounding box center [481, 208] width 157 height 9
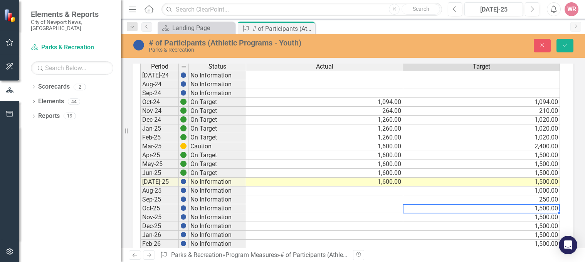
click at [491, 208] on td "1,500.00" at bounding box center [481, 208] width 157 height 9
drag, startPoint x: 429, startPoint y: 209, endPoint x: 383, endPoint y: 211, distance: 45.9
click at [384, 211] on div "Period Status Actual Target Jul-24 No Information Aug-24 No Information Sep-24 …" at bounding box center [350, 253] width 420 height 382
click at [449, 220] on td "1,500.00" at bounding box center [481, 217] width 157 height 9
click at [483, 220] on td "1,500.00" at bounding box center [481, 217] width 157 height 9
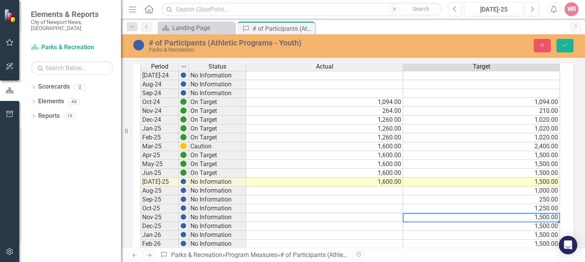
click at [483, 220] on td "1,500.00" at bounding box center [481, 217] width 157 height 9
drag, startPoint x: 426, startPoint y: 214, endPoint x: 389, endPoint y: 214, distance: 37.0
click at [389, 214] on div "Period Status Actual Target Jul-24 No Information Aug-24 No Information Sep-24 …" at bounding box center [350, 253] width 420 height 382
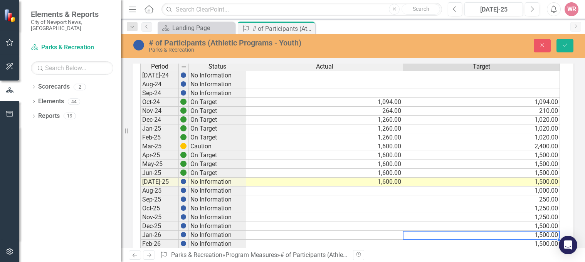
drag, startPoint x: 476, startPoint y: 232, endPoint x: 485, endPoint y: 226, distance: 10.8
click at [140, 231] on div "Period Status Actual Target Jul-24 No Information Aug-24 No Information Sep-24 …" at bounding box center [140, 253] width 0 height 382
click at [140, 222] on div "Period Status Actual Target Jul-24 No Information Aug-24 No Information Sep-24 …" at bounding box center [140, 253] width 0 height 382
click at [493, 222] on div at bounding box center [481, 222] width 157 height 1
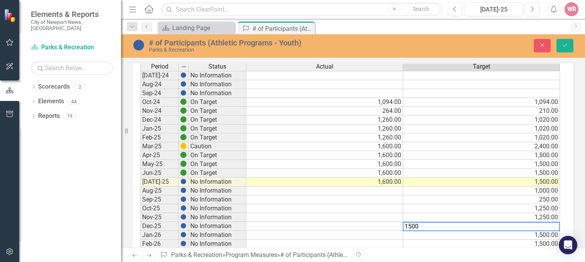
drag, startPoint x: 402, startPoint y: 227, endPoint x: 390, endPoint y: 224, distance: 12.3
click at [390, 226] on div "Period Status Actual Target Jul-24 No Information Aug-24 No Information Sep-24 …" at bounding box center [350, 253] width 420 height 382
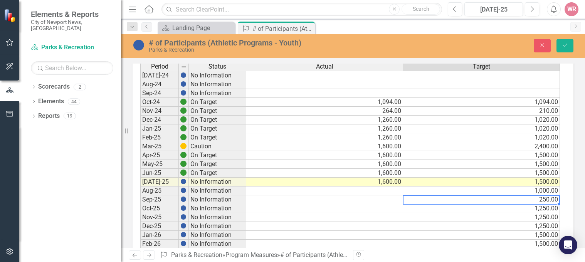
click at [425, 198] on td "250.00" at bounding box center [481, 199] width 157 height 9
drag, startPoint x: 453, startPoint y: 239, endPoint x: 458, endPoint y: 239, distance: 5.8
click at [140, 239] on div "Period Status Actual Target Jul-24 No Information Aug-24 No Information Sep-24 …" at bounding box center [140, 253] width 0 height 382
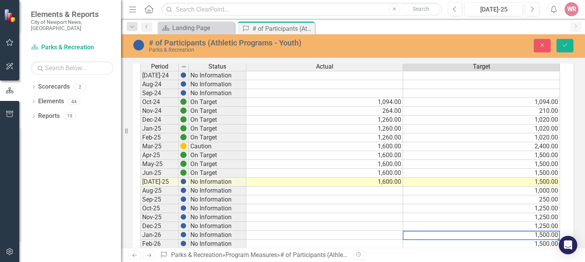
click at [510, 216] on td "1,250.00" at bounding box center [481, 217] width 157 height 9
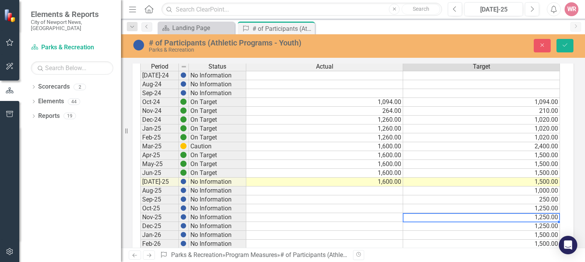
click at [140, 204] on div "Period Status Actual Target Jul-24 No Information Aug-24 No Information Sep-24 …" at bounding box center [140, 253] width 0 height 382
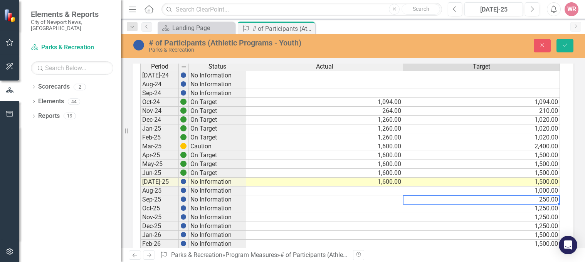
click at [497, 205] on td "1,250.00" at bounding box center [481, 208] width 157 height 9
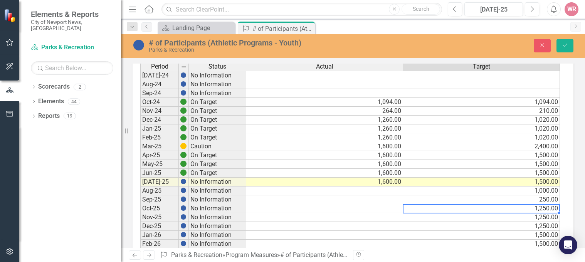
click at [545, 207] on td "1,250.00" at bounding box center [481, 208] width 157 height 9
click at [544, 208] on td "1,250.00" at bounding box center [481, 208] width 157 height 9
click at [408, 211] on textarea "1250" at bounding box center [481, 208] width 157 height 9
click at [503, 226] on td "1,250.00" at bounding box center [481, 226] width 157 height 9
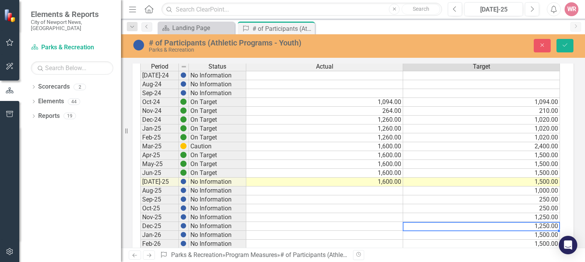
click at [539, 209] on td "250.00" at bounding box center [481, 208] width 157 height 9
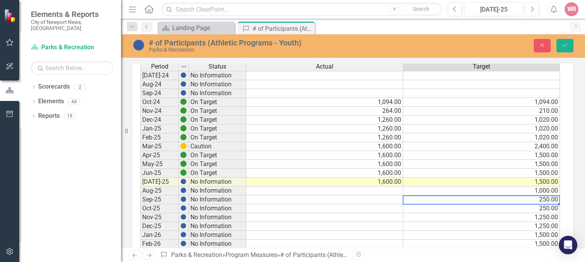
click at [540, 197] on td "250.00" at bounding box center [481, 199] width 157 height 9
type textarea "2"
click at [525, 212] on td "250.00" at bounding box center [481, 208] width 157 height 9
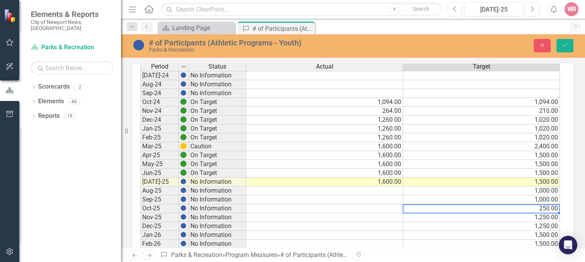
click at [527, 208] on td "250.00" at bounding box center [481, 208] width 157 height 9
type textarea "2"
click at [509, 229] on td "1,250.00" at bounding box center [481, 226] width 157 height 9
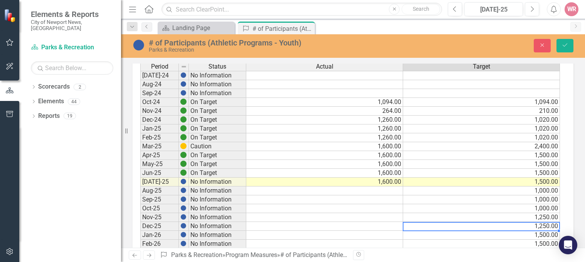
click at [535, 216] on td "1,250.00" at bounding box center [481, 217] width 157 height 9
click at [409, 217] on textarea "1250" at bounding box center [481, 217] width 157 height 9
click at [452, 221] on textarea "250" at bounding box center [481, 217] width 157 height 9
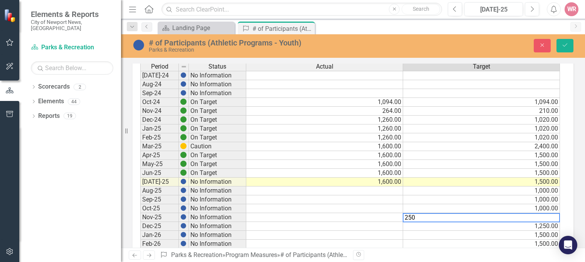
click at [483, 230] on td "1,250.00" at bounding box center [481, 226] width 157 height 9
click at [533, 224] on td "1,250.00" at bounding box center [481, 226] width 157 height 9
click at [408, 228] on textarea "1250" at bounding box center [481, 226] width 157 height 9
click at [497, 209] on td "1,000.00" at bounding box center [481, 208] width 157 height 9
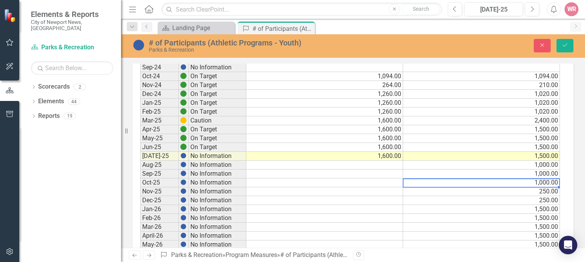
scroll to position [116, 0]
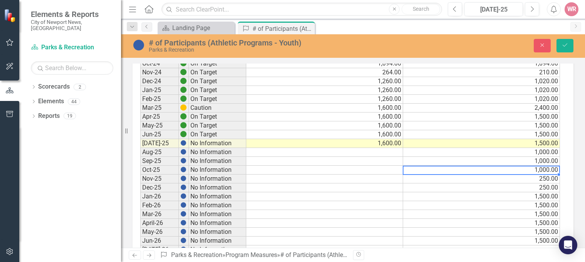
click at [497, 186] on td "250.00" at bounding box center [481, 188] width 157 height 9
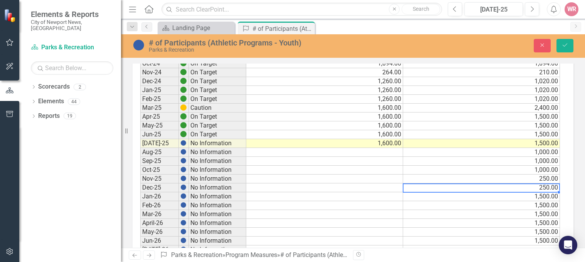
click at [494, 192] on div at bounding box center [481, 192] width 157 height 1
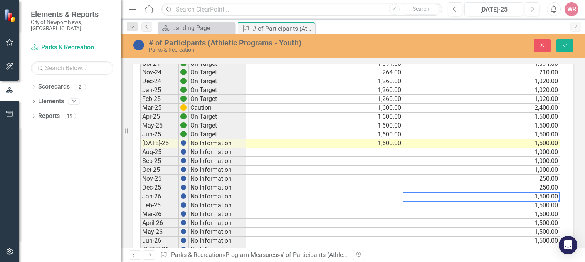
click at [531, 199] on td "1,500.00" at bounding box center [481, 196] width 157 height 9
click at [531, 197] on td "1,500.00" at bounding box center [481, 196] width 157 height 9
drag, startPoint x: 421, startPoint y: 195, endPoint x: 408, endPoint y: 198, distance: 13.7
click at [407, 198] on textarea "1500" at bounding box center [481, 196] width 157 height 9
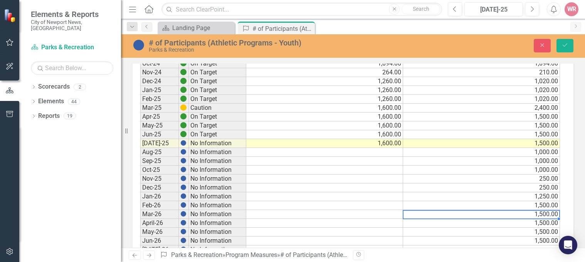
click at [485, 211] on td "1,500.00" at bounding box center [481, 214] width 157 height 9
click at [508, 203] on td "1,500.00" at bounding box center [481, 205] width 157 height 9
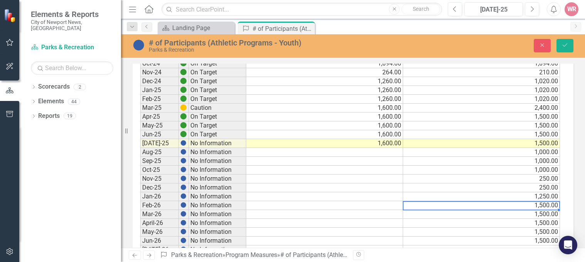
click at [510, 206] on td "1,500.00" at bounding box center [481, 205] width 157 height 9
drag, startPoint x: 509, startPoint y: 205, endPoint x: 491, endPoint y: 199, distance: 19.0
click at [507, 205] on td "1,500.00" at bounding box center [481, 205] width 157 height 9
drag, startPoint x: 426, startPoint y: 206, endPoint x: 406, endPoint y: 203, distance: 19.9
click at [408, 206] on textarea "1500" at bounding box center [481, 205] width 157 height 9
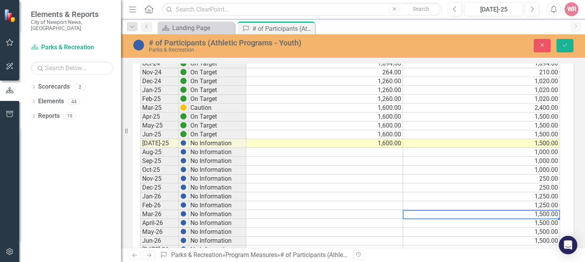
click at [483, 212] on td "1,500.00" at bounding box center [481, 214] width 157 height 9
click at [470, 211] on td "1,500.00" at bounding box center [481, 214] width 157 height 9
click at [468, 214] on td "1,500.00" at bounding box center [481, 214] width 157 height 9
click at [486, 187] on td "250.00" at bounding box center [481, 188] width 157 height 9
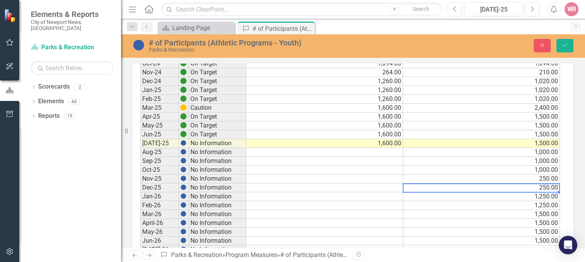
click at [541, 189] on td "250.00" at bounding box center [481, 188] width 157 height 9
click at [540, 189] on td "250.00" at bounding box center [481, 188] width 157 height 9
click at [408, 187] on textarea "250" at bounding box center [481, 188] width 157 height 9
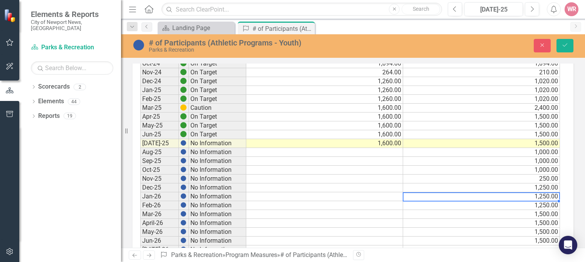
click at [519, 215] on td "1,500.00" at bounding box center [481, 214] width 157 height 9
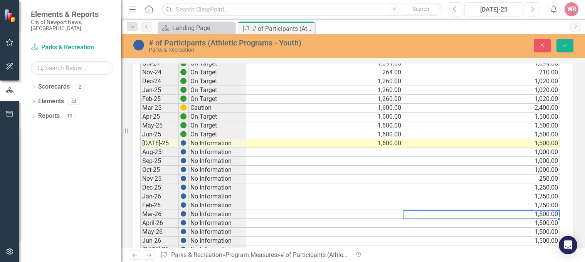
click at [520, 214] on td "1,500.00" at bounding box center [481, 214] width 157 height 9
click at [520, 215] on td "1,500.00" at bounding box center [481, 214] width 157 height 9
drag, startPoint x: 425, startPoint y: 215, endPoint x: 408, endPoint y: 214, distance: 17.8
click at [408, 214] on textarea "1500" at bounding box center [481, 214] width 157 height 9
click at [442, 223] on td "1,500.00" at bounding box center [481, 223] width 157 height 9
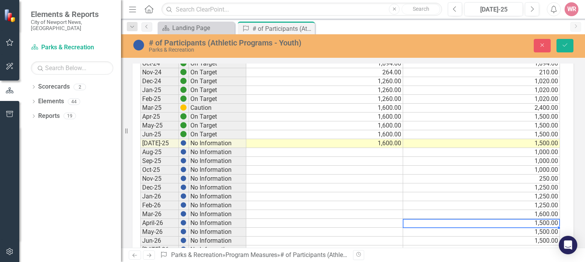
click at [476, 224] on td "1,500.00" at bounding box center [481, 223] width 157 height 9
click at [477, 224] on td "1,500.00" at bounding box center [481, 223] width 157 height 9
drag, startPoint x: 427, startPoint y: 224, endPoint x: 408, endPoint y: 222, distance: 19.0
click at [408, 222] on textarea "1500" at bounding box center [481, 223] width 157 height 9
click at [452, 237] on td "1,500.00" at bounding box center [481, 241] width 157 height 9
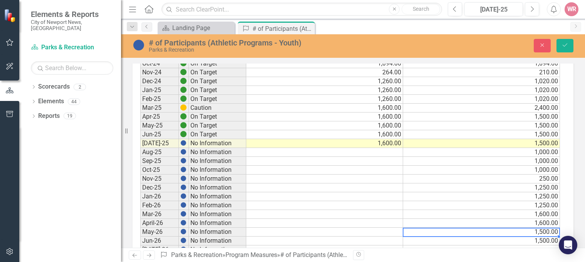
click at [453, 232] on td "1,500.00" at bounding box center [481, 232] width 157 height 9
click at [419, 230] on td "1,500.00" at bounding box center [481, 232] width 157 height 9
click at [418, 230] on td "1,500.00" at bounding box center [481, 232] width 157 height 9
drag, startPoint x: 418, startPoint y: 232, endPoint x: 409, endPoint y: 233, distance: 8.9
click at [409, 233] on textarea "1500" at bounding box center [481, 232] width 157 height 9
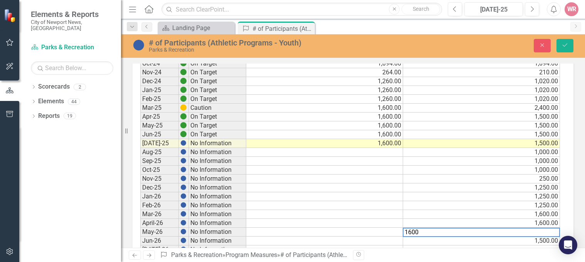
drag, startPoint x: 439, startPoint y: 234, endPoint x: 441, endPoint y: 226, distance: 9.3
click at [440, 234] on textarea "1600" at bounding box center [481, 232] width 157 height 9
click at [466, 178] on td "250.00" at bounding box center [481, 179] width 157 height 9
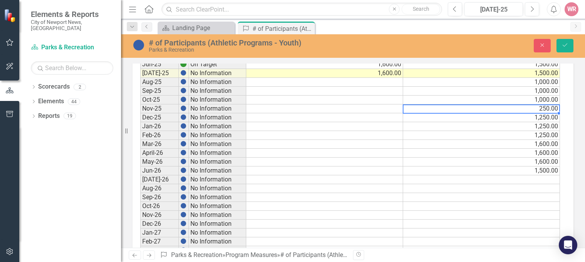
scroll to position [193, 0]
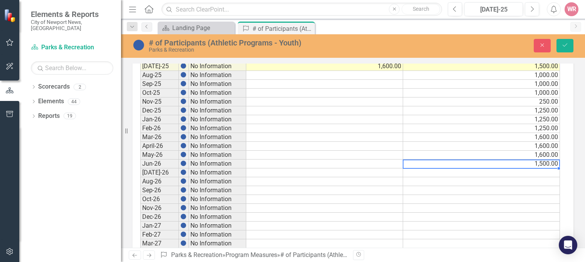
click at [515, 162] on td "1,500.00" at bounding box center [481, 164] width 157 height 9
drag, startPoint x: 417, startPoint y: 165, endPoint x: 409, endPoint y: 165, distance: 7.7
click at [409, 165] on textarea "1500" at bounding box center [481, 164] width 157 height 9
type textarea "1600"
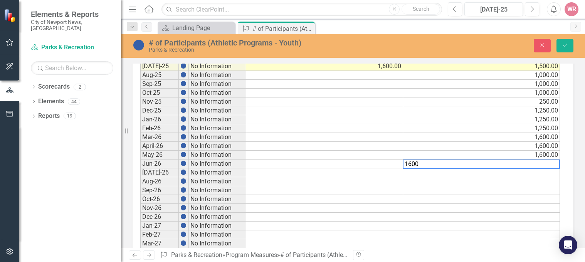
click at [465, 199] on td at bounding box center [481, 199] width 157 height 9
click at [559, 45] on button "Save" at bounding box center [565, 45] width 17 height 13
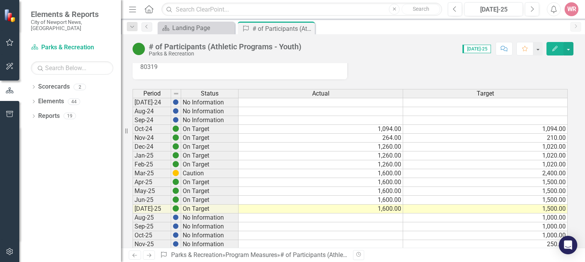
scroll to position [39, 0]
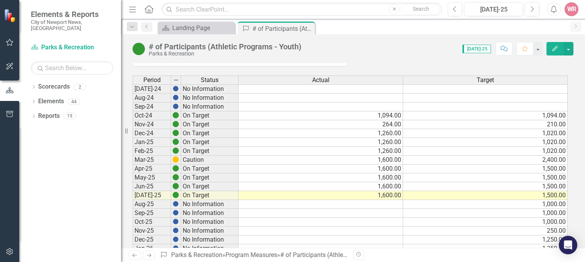
drag, startPoint x: 309, startPoint y: 29, endPoint x: 271, endPoint y: 31, distance: 37.4
click at [0, 0] on icon "Close" at bounding box center [0, 0] width 0 height 0
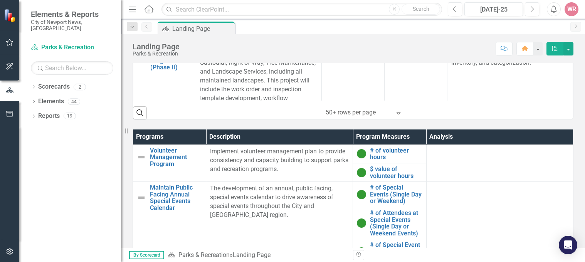
scroll to position [347, 0]
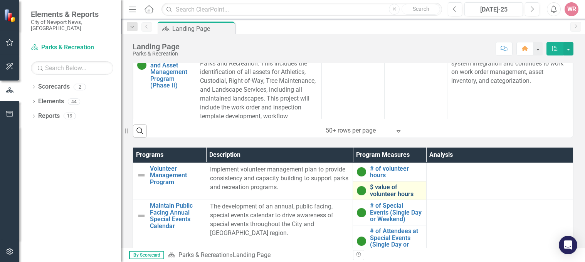
click at [372, 195] on link "$ value of volunteer hours" at bounding box center [396, 190] width 52 height 13
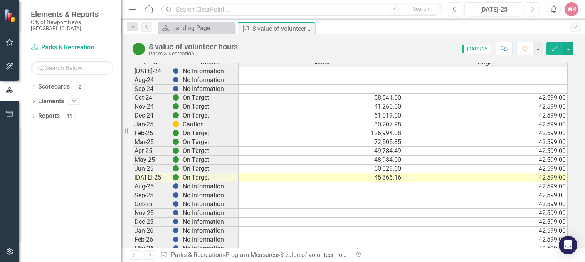
scroll to position [39, 0]
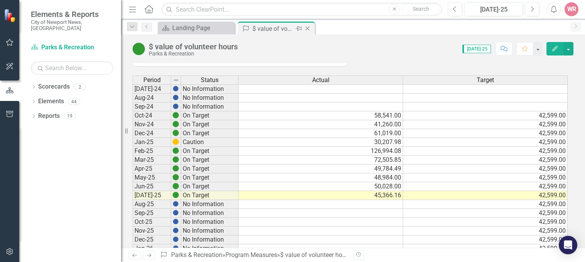
click at [309, 29] on icon "Close" at bounding box center [308, 28] width 8 height 6
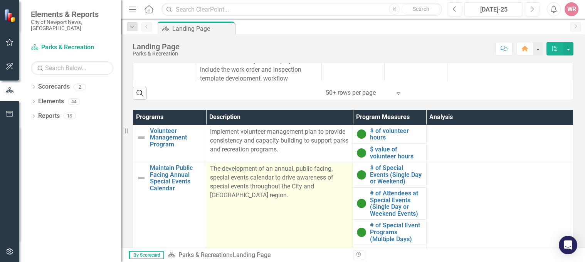
scroll to position [386, 0]
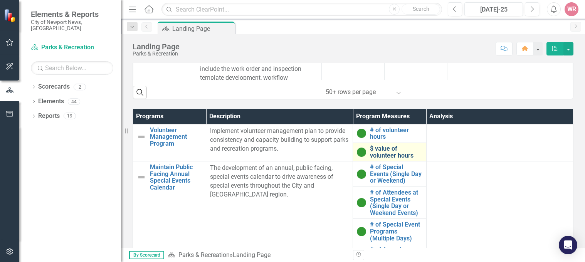
click at [384, 154] on link "$ value of volunteer hours" at bounding box center [396, 151] width 52 height 13
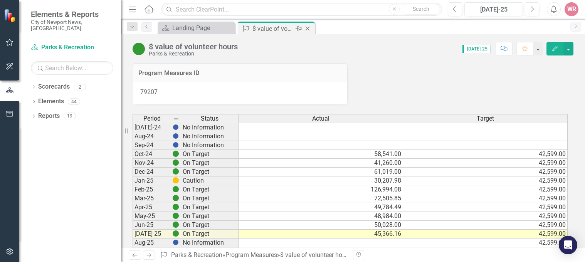
click at [306, 30] on icon "Close" at bounding box center [308, 28] width 8 height 6
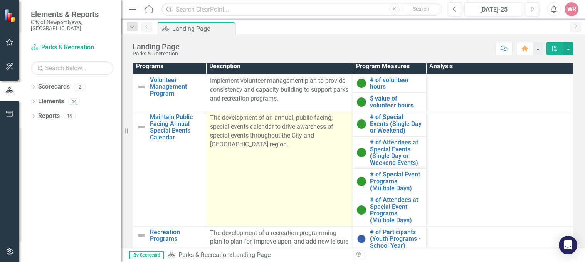
scroll to position [393, 0]
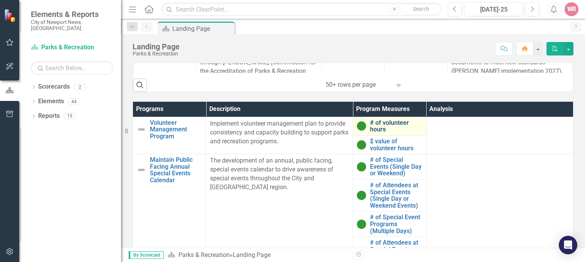
click at [377, 125] on link "# of volunteer hours" at bounding box center [396, 126] width 52 height 13
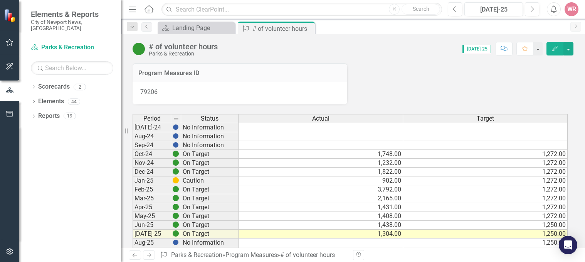
scroll to position [39, 0]
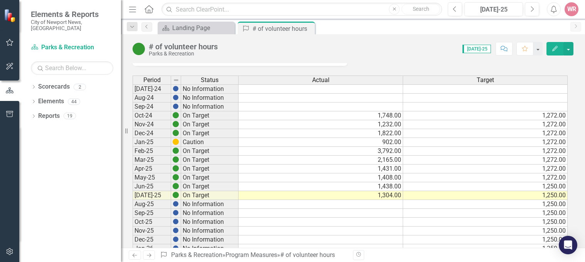
click at [551, 203] on td "1,250.00" at bounding box center [485, 204] width 165 height 9
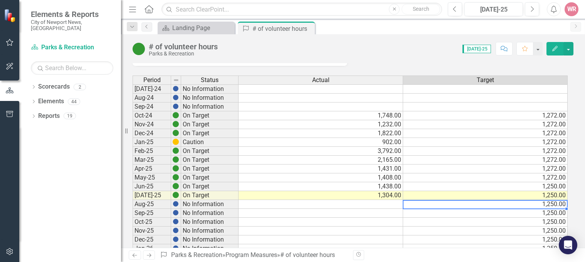
click at [551, 205] on td "1,250.00" at bounding box center [485, 204] width 165 height 9
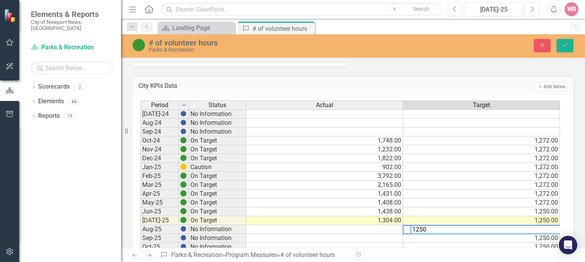
drag, startPoint x: 442, startPoint y: 227, endPoint x: 416, endPoint y: 231, distance: 26.1
click at [416, 231] on textarea "1250" at bounding box center [493, 229] width 165 height 9
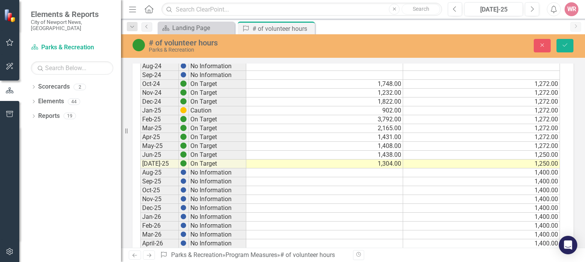
scroll to position [249, 0]
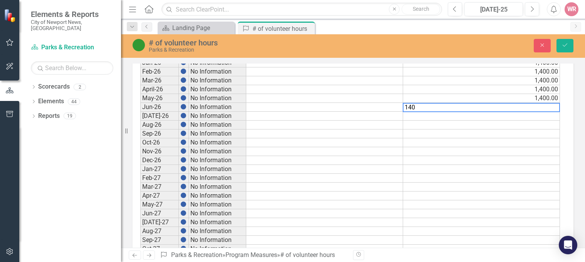
type textarea "1400"
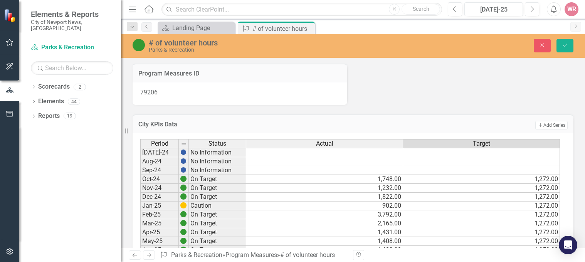
scroll to position [249, 0]
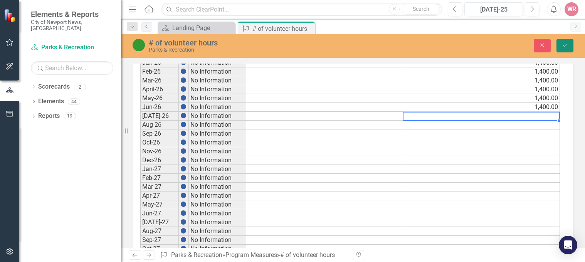
drag, startPoint x: 566, startPoint y: 45, endPoint x: 550, endPoint y: 56, distance: 19.0
click at [566, 45] on icon "Save" at bounding box center [565, 44] width 7 height 5
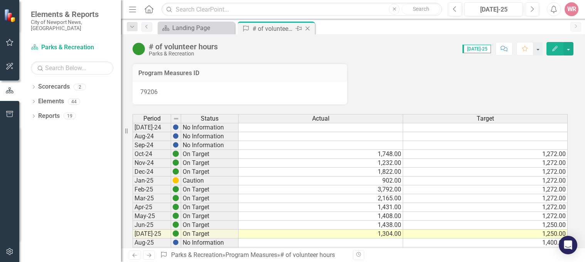
click at [308, 27] on icon "Close" at bounding box center [308, 28] width 8 height 6
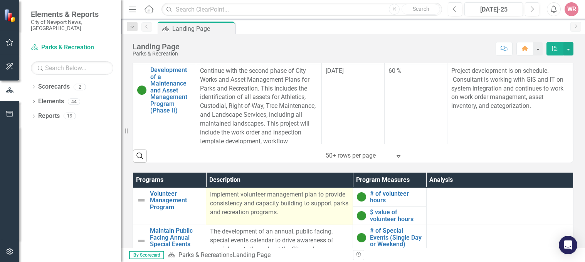
scroll to position [316, 0]
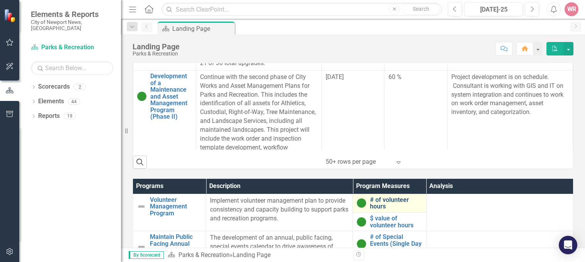
click at [370, 205] on link "# of volunteer hours" at bounding box center [396, 203] width 52 height 13
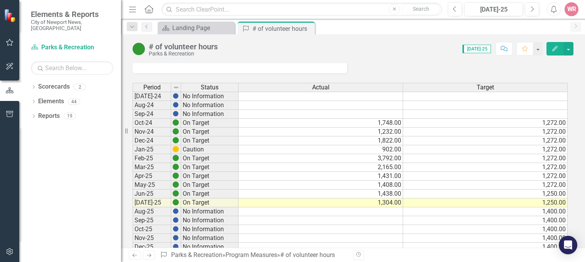
scroll to position [77, 0]
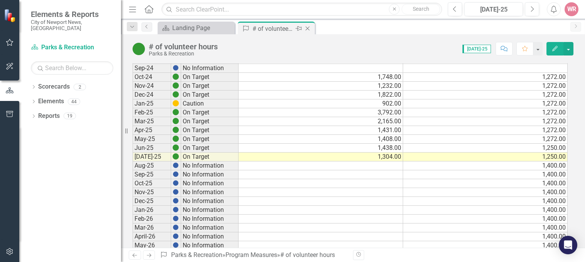
click at [308, 29] on icon at bounding box center [308, 29] width 4 height 4
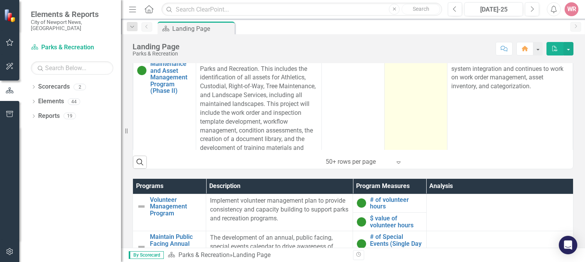
scroll to position [77, 0]
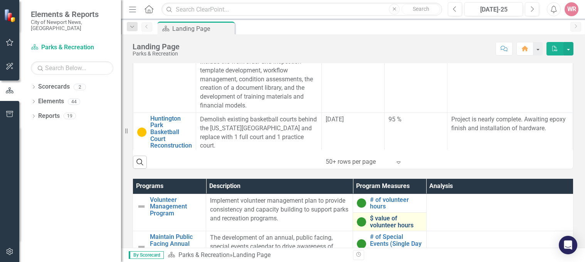
click at [377, 218] on link "$ value of volunteer hours" at bounding box center [396, 221] width 52 height 13
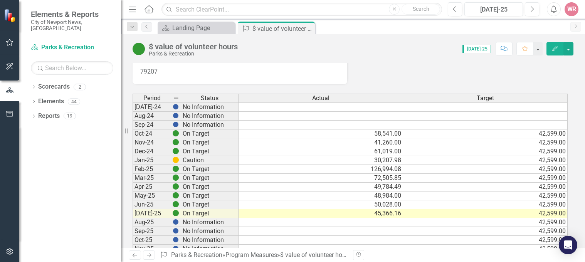
scroll to position [77, 0]
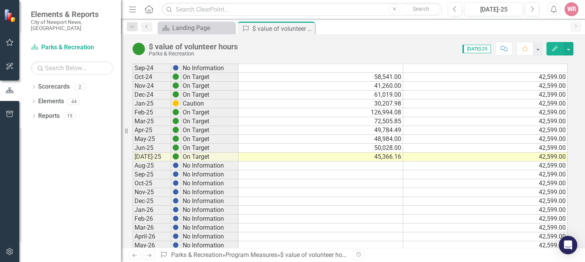
click at [547, 168] on td "42,599.00" at bounding box center [485, 166] width 165 height 9
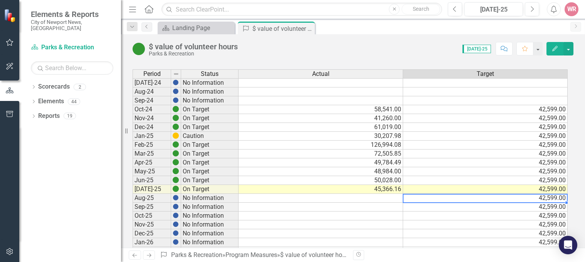
scroll to position [0, 0]
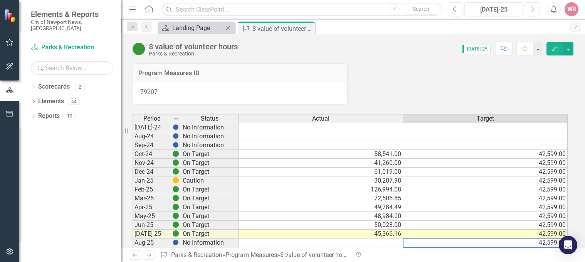
click at [186, 27] on div "Landing Page" at bounding box center [197, 28] width 51 height 10
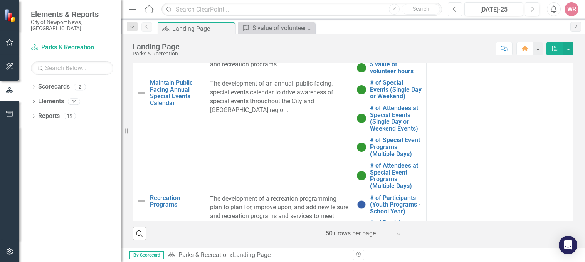
click at [460, 3] on button "Previous" at bounding box center [455, 9] width 14 height 14
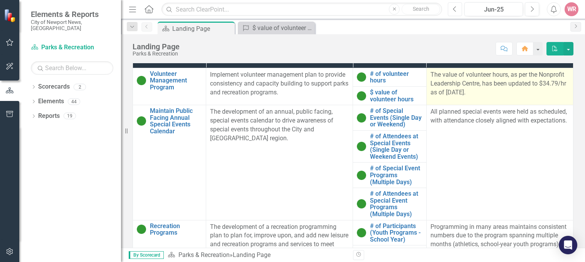
scroll to position [393, 0]
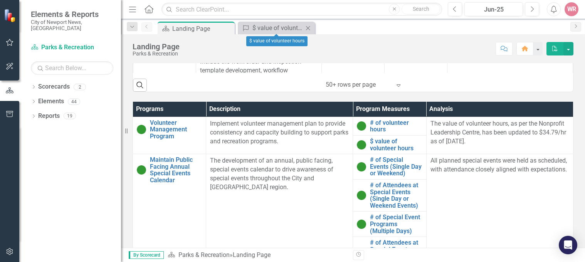
click at [269, 23] on div "Program Measures $ value of volunteer hours Close" at bounding box center [276, 28] width 77 height 13
click at [275, 26] on div "$ value of volunteer hours" at bounding box center [278, 28] width 51 height 10
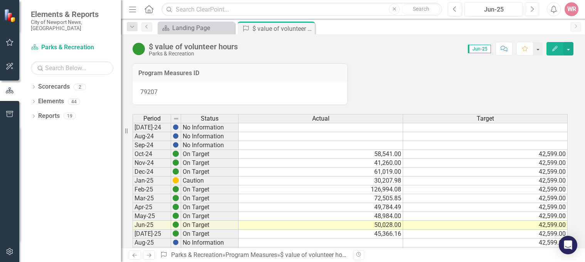
drag, startPoint x: 532, startPoint y: 7, endPoint x: 503, endPoint y: 18, distance: 31.2
click at [532, 8] on icon "Next" at bounding box center [532, 9] width 4 height 7
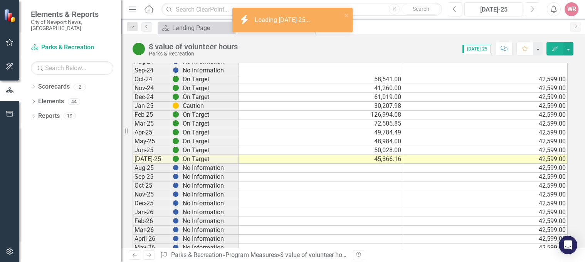
scroll to position [77, 0]
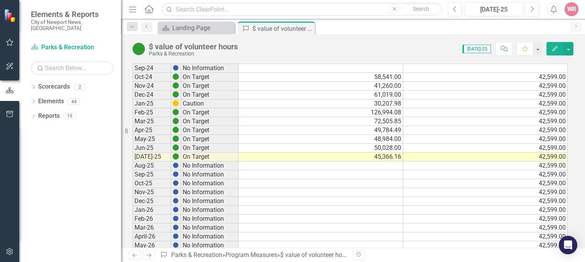
click at [549, 166] on td "42,599.00" at bounding box center [485, 166] width 165 height 9
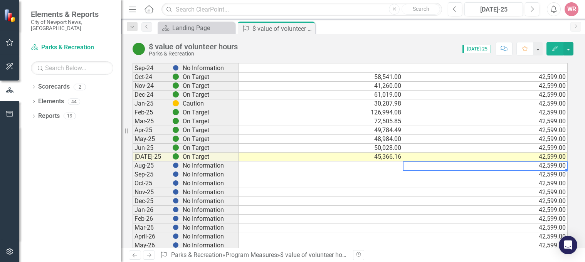
click at [548, 165] on td "42,599.00" at bounding box center [485, 166] width 165 height 9
click at [549, 167] on td "42,599.00" at bounding box center [485, 166] width 165 height 9
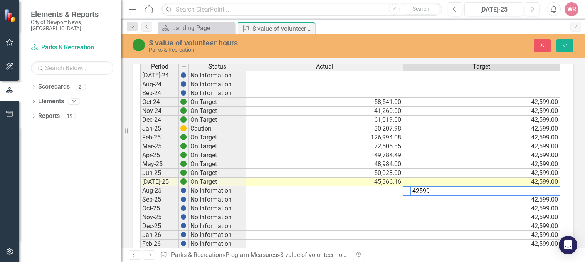
drag, startPoint x: 405, startPoint y: 194, endPoint x: 389, endPoint y: 192, distance: 16.8
click at [389, 192] on div "Period Status Actual Target [DATE]-24 No Information Aug-24 No Information Sep-…" at bounding box center [350, 253] width 420 height 382
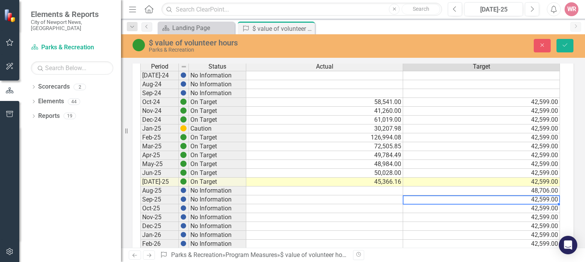
click at [549, 192] on td "48,706.00" at bounding box center [481, 191] width 157 height 9
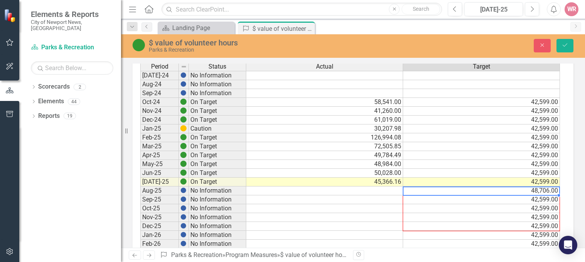
drag, startPoint x: 559, startPoint y: 195, endPoint x: 558, endPoint y: 233, distance: 37.8
click at [140, 233] on div "Period Status Actual Target [DATE]-24 No Information Aug-24 No Information Sep-…" at bounding box center [140, 253] width 0 height 382
type textarea "48706"
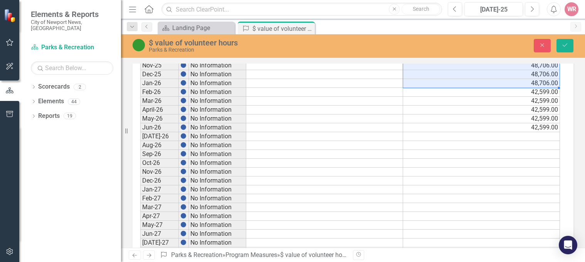
scroll to position [231, 0]
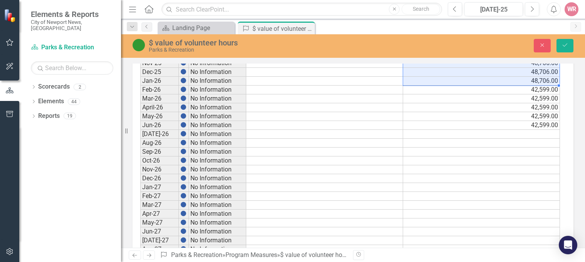
click at [531, 82] on td "48,706.00" at bounding box center [481, 81] width 157 height 9
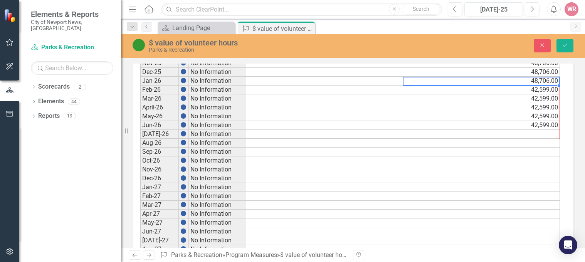
drag, startPoint x: 559, startPoint y: 86, endPoint x: 557, endPoint y: 130, distance: 44.8
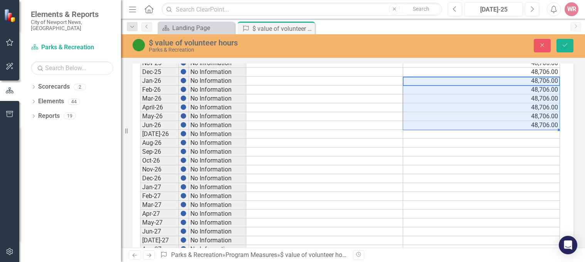
drag, startPoint x: 538, startPoint y: 141, endPoint x: 546, endPoint y: 94, distance: 48.5
click at [140, 139] on div "Period Status Actual Target [DATE]-24 No Information Aug-24 No Information Sep-…" at bounding box center [140, 99] width 0 height 382
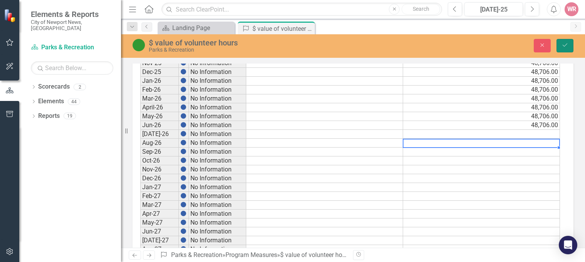
click at [569, 48] on button "Save" at bounding box center [565, 45] width 17 height 13
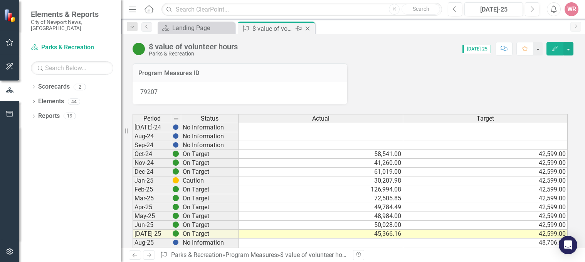
click at [308, 28] on icon "Close" at bounding box center [308, 28] width 8 height 6
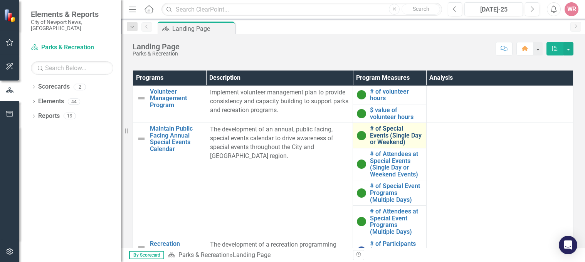
click at [384, 139] on link "# of Special Events (Single Day or Weekend)" at bounding box center [396, 135] width 52 height 20
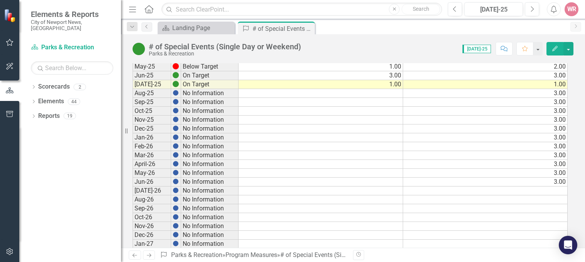
scroll to position [154, 0]
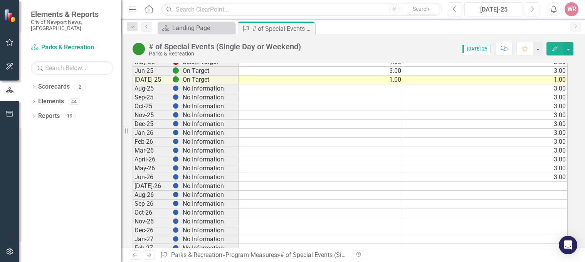
click at [546, 92] on td "3.00" at bounding box center [485, 88] width 165 height 9
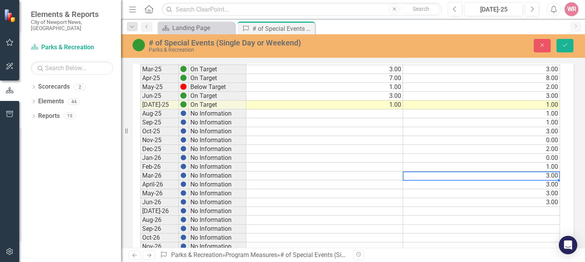
scroll to position [193, 0]
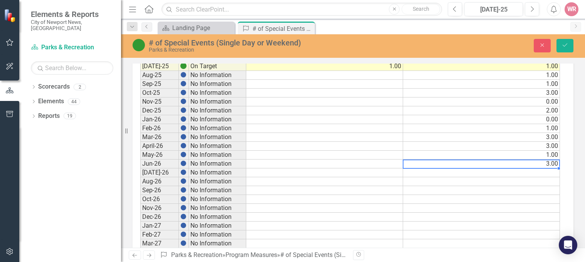
type textarea "1"
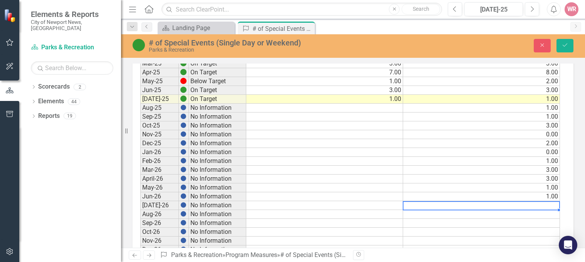
scroll to position [116, 0]
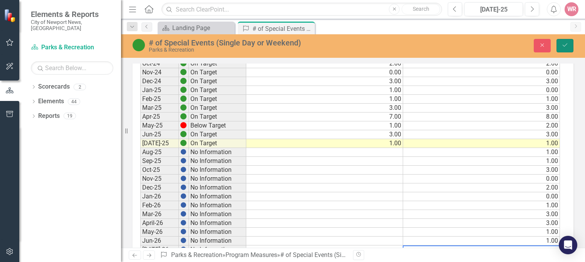
click at [564, 44] on icon "Save" at bounding box center [565, 44] width 7 height 5
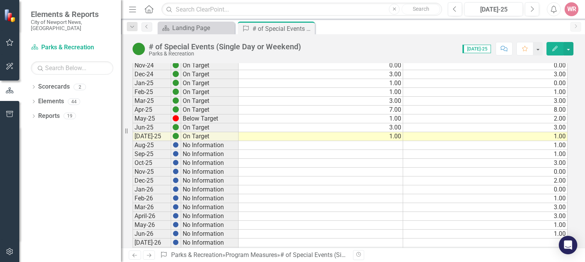
scroll to position [77, 0]
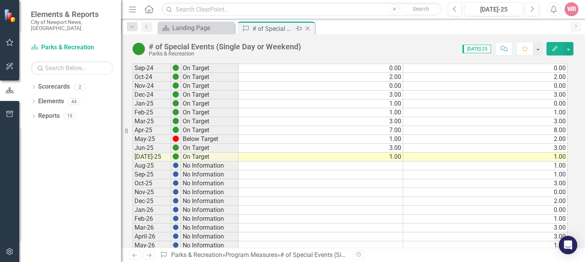
click at [308, 26] on icon "Close" at bounding box center [308, 28] width 8 height 6
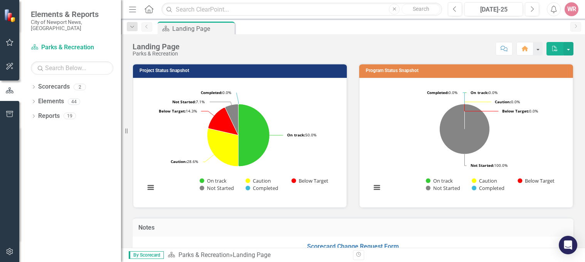
click at [129, 170] on div "Project Status Snapshot Loading... Chart Pie chart with 5 slices. Project Statu…" at bounding box center [240, 131] width 226 height 155
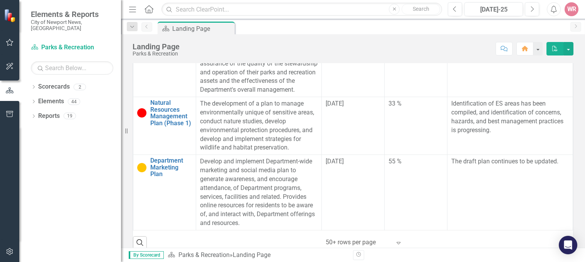
scroll to position [470, 0]
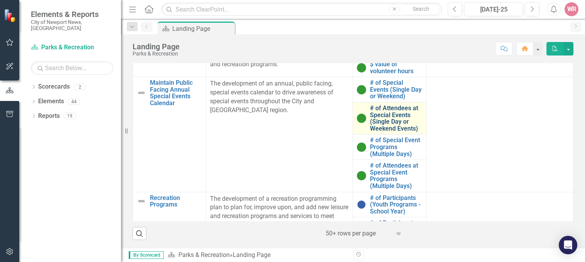
click at [381, 115] on link "# of Attendees at Special Events (Single Day or Weekend Events)" at bounding box center [396, 118] width 52 height 27
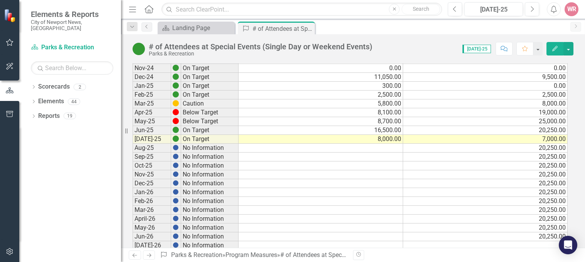
scroll to position [193, 0]
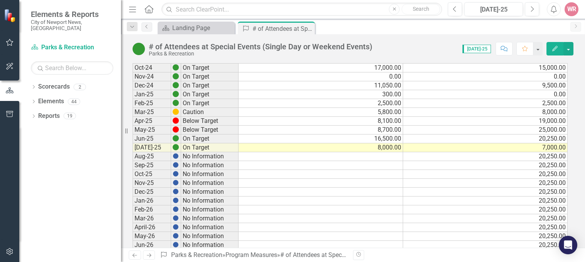
click at [549, 157] on td "20,250.00" at bounding box center [485, 156] width 165 height 9
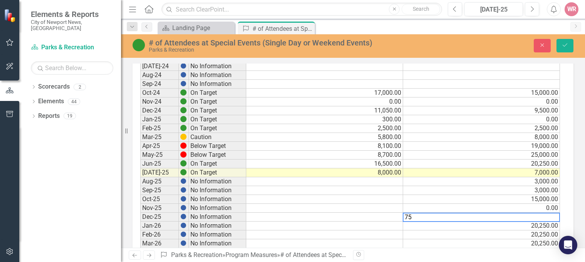
type textarea "7"
type textarea "8"
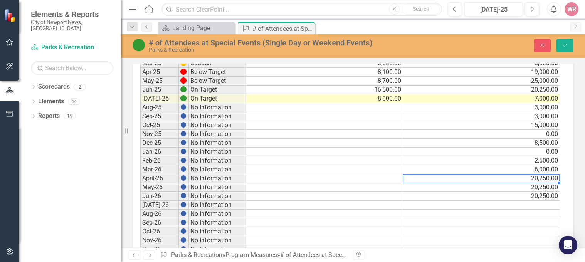
scroll to position [270, 0]
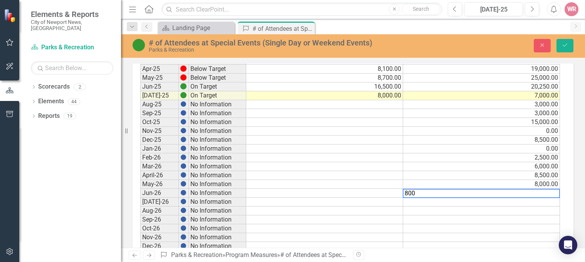
type textarea "8000"
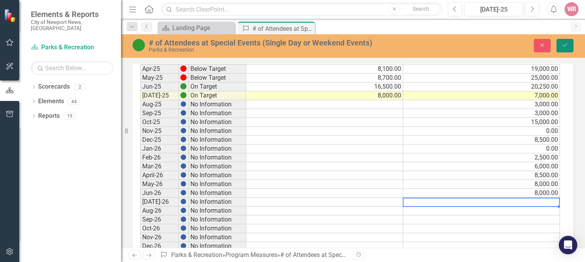
click at [564, 42] on button "Save" at bounding box center [565, 45] width 17 height 13
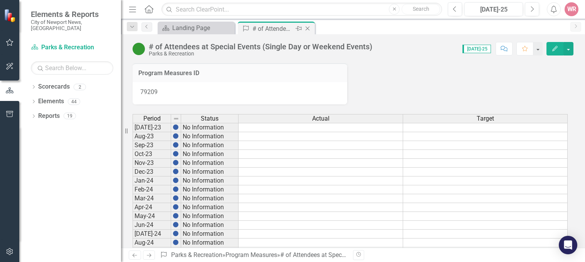
click at [308, 28] on icon "Close" at bounding box center [308, 28] width 8 height 6
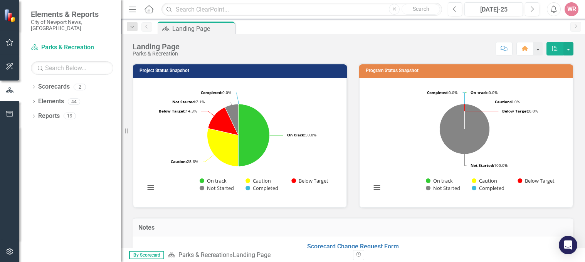
click at [126, 194] on div "Resize" at bounding box center [124, 131] width 6 height 262
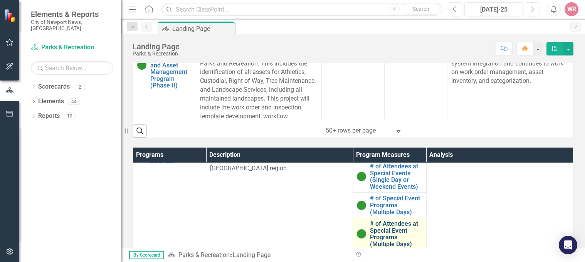
scroll to position [77, 0]
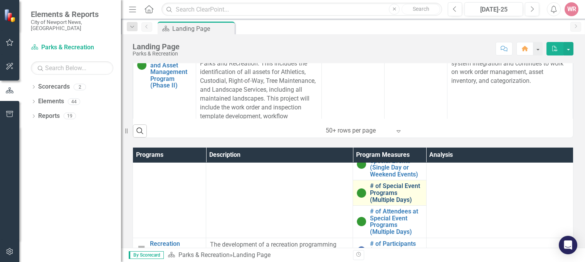
click at [387, 194] on link "# of Special Event Programs (Multiple Days)" at bounding box center [396, 193] width 52 height 20
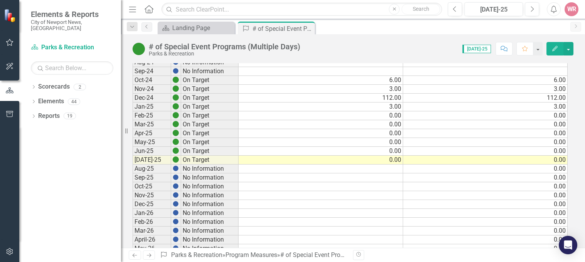
scroll to position [116, 0]
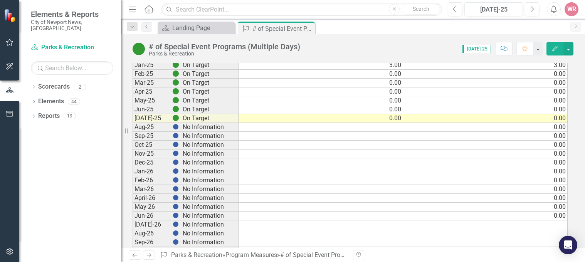
click at [540, 154] on td "0.00" at bounding box center [485, 154] width 165 height 9
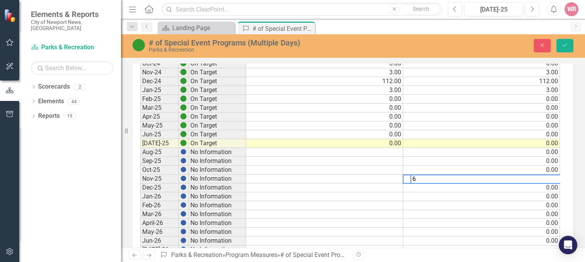
click at [501, 217] on td "0.00" at bounding box center [481, 214] width 157 height 9
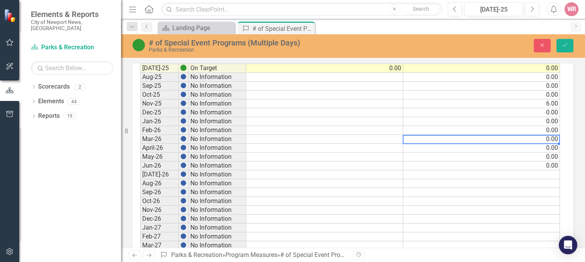
scroll to position [193, 0]
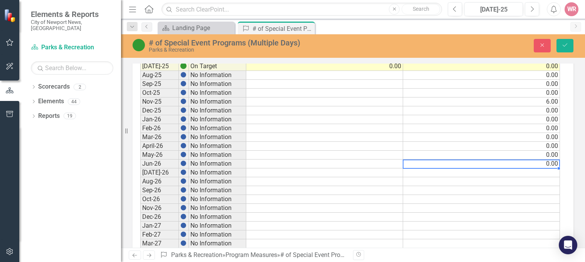
click at [498, 161] on td "0.00" at bounding box center [481, 164] width 157 height 9
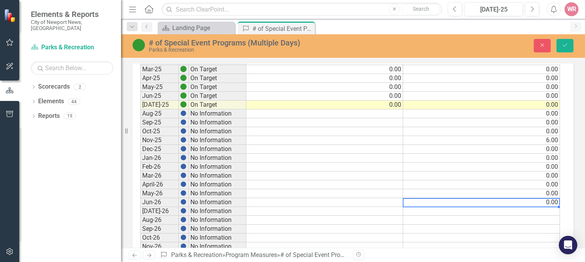
click at [511, 140] on td "6.00" at bounding box center [481, 140] width 157 height 9
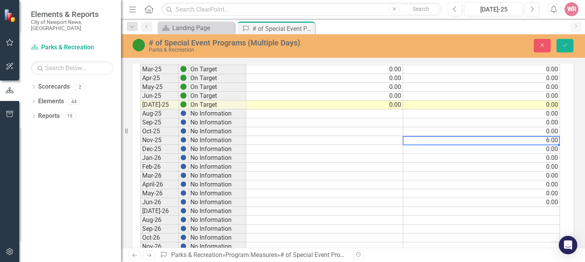
click at [510, 146] on td "0.00" at bounding box center [481, 149] width 157 height 9
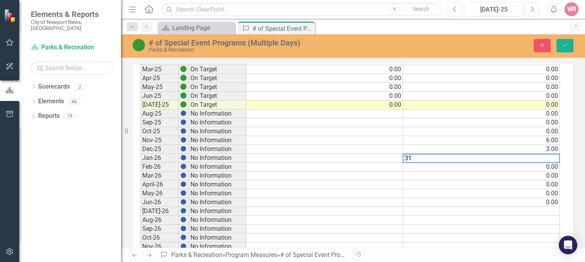
click at [474, 192] on td "0.00" at bounding box center [481, 193] width 157 height 9
type textarea "0"
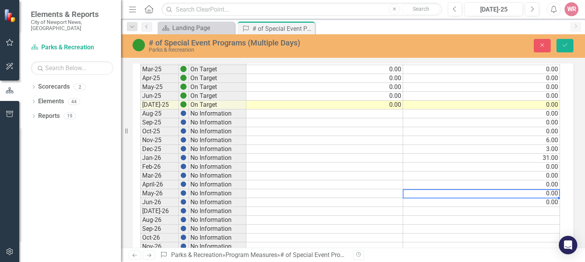
click at [501, 157] on td "31.00" at bounding box center [481, 158] width 157 height 9
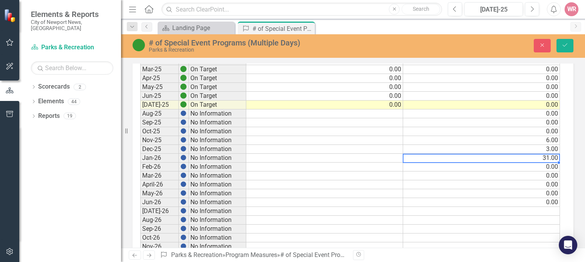
click at [488, 166] on td "0.00" at bounding box center [481, 167] width 157 height 9
drag, startPoint x: 566, startPoint y: 44, endPoint x: 557, endPoint y: 51, distance: 10.5
click at [565, 46] on icon "Save" at bounding box center [565, 44] width 7 height 5
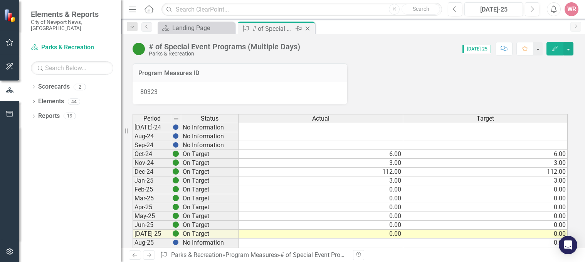
click at [310, 29] on icon "Close" at bounding box center [308, 28] width 8 height 6
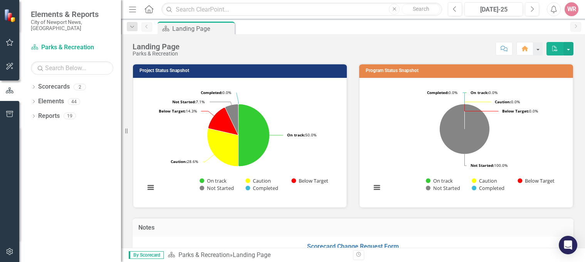
click at [130, 193] on div "Project Status Snapshot Loading... Chart Pie chart with 5 slices. Project Statu…" at bounding box center [240, 131] width 226 height 155
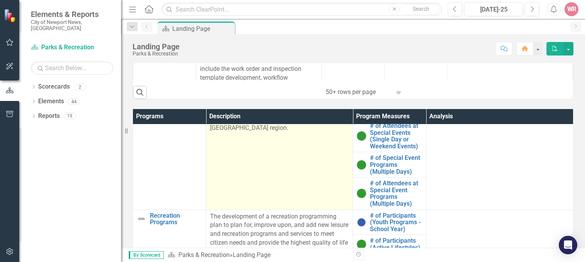
scroll to position [39, 0]
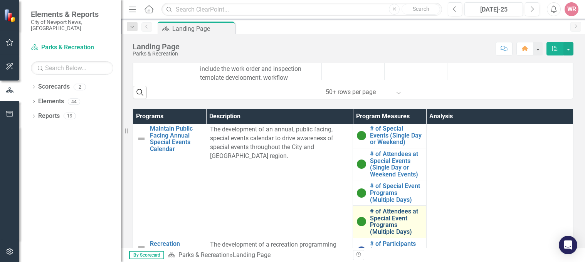
click at [380, 219] on link "# of Attendees at Special Event Programs (Multiple Days)" at bounding box center [396, 221] width 52 height 27
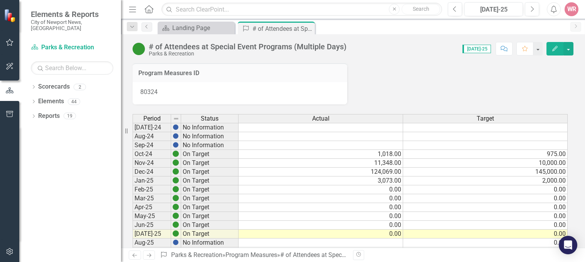
scroll to position [39, 0]
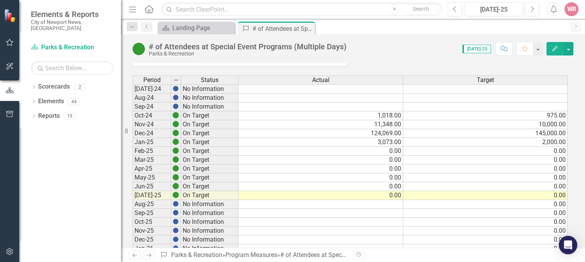
click at [531, 222] on td "0.00" at bounding box center [485, 222] width 165 height 9
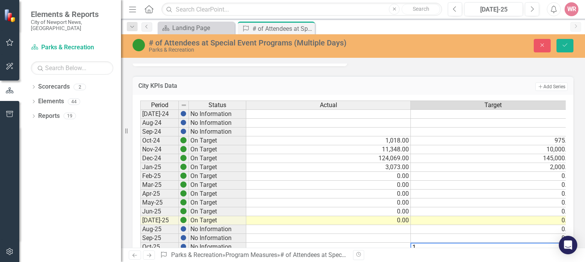
scroll to position [42, 0]
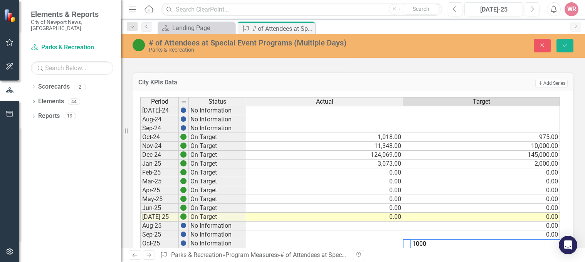
click at [508, 224] on td "0.00" at bounding box center [481, 226] width 157 height 9
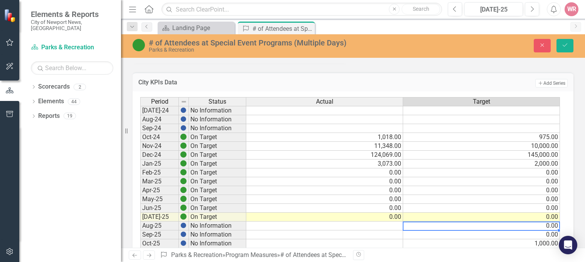
scroll to position [81, 0]
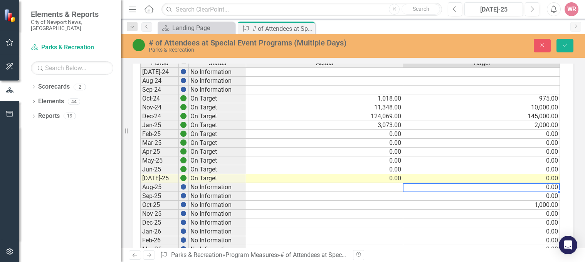
click at [511, 215] on td "0.00" at bounding box center [481, 214] width 157 height 9
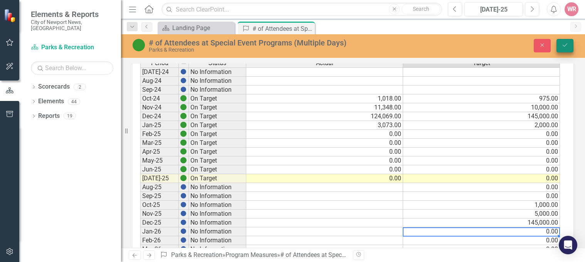
type textarea "0"
drag, startPoint x: 564, startPoint y: 44, endPoint x: 531, endPoint y: 69, distance: 41.3
click at [564, 45] on icon "Save" at bounding box center [565, 44] width 7 height 5
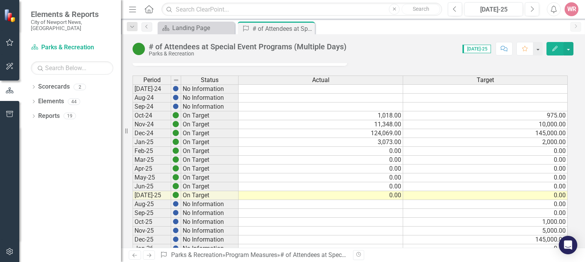
scroll to position [0, 0]
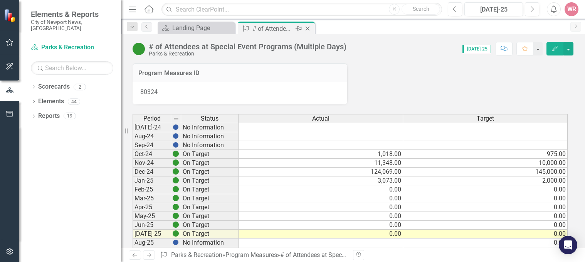
click at [308, 28] on icon "Close" at bounding box center [308, 28] width 8 height 6
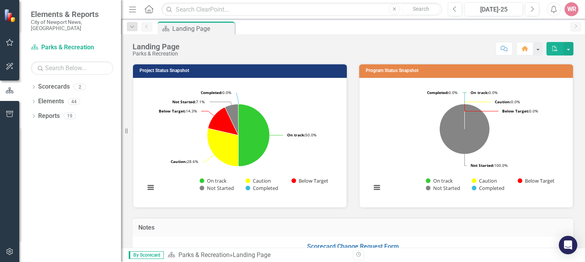
click at [127, 200] on div "Project Status Snapshot Loading... Chart Pie chart with 5 slices. Project Statu…" at bounding box center [240, 131] width 226 height 155
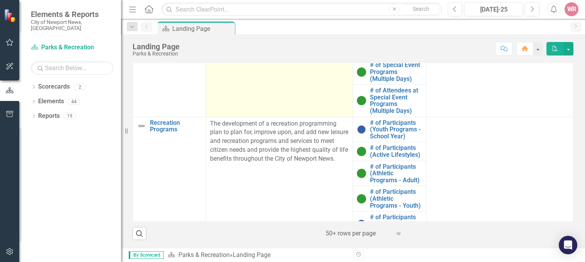
scroll to position [77, 0]
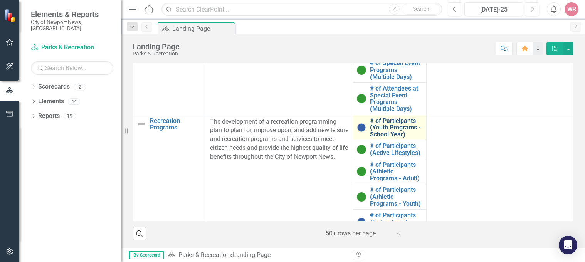
click at [381, 133] on link "# of Participants (Youth Programs - School Year)" at bounding box center [396, 128] width 52 height 20
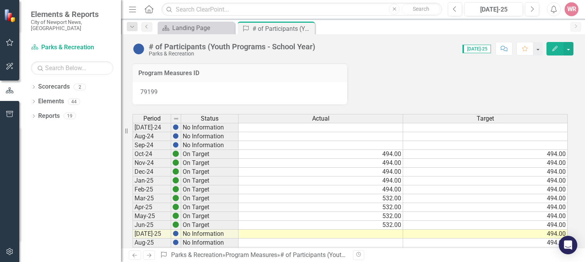
scroll to position [39, 0]
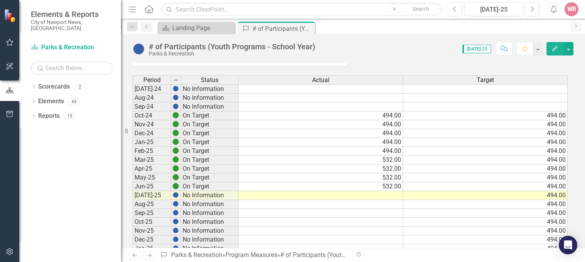
click at [546, 194] on td "494.00" at bounding box center [485, 195] width 165 height 9
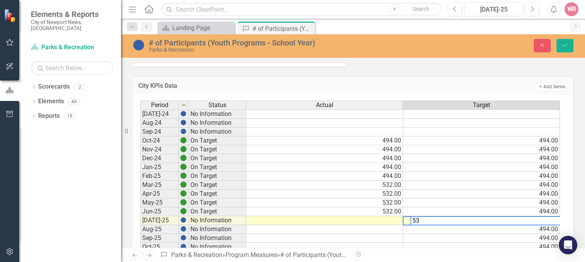
type textarea "5"
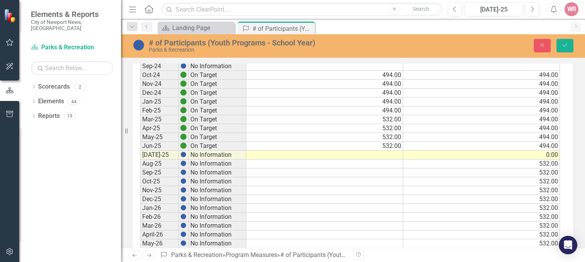
scroll to position [113, 0]
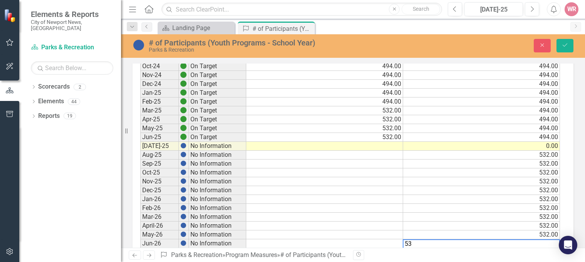
type textarea "532"
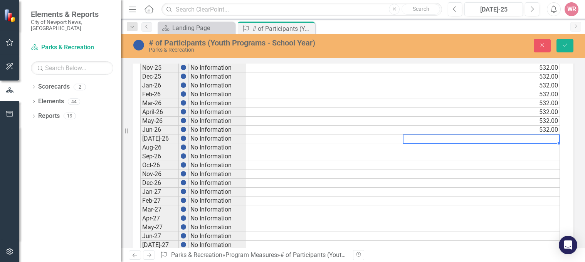
scroll to position [229, 0]
click at [538, 127] on td "532.00" at bounding box center [481, 128] width 157 height 9
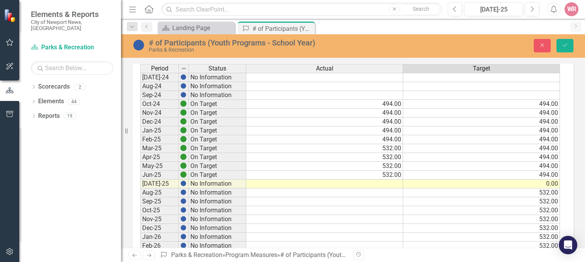
scroll to position [74, 0]
click at [399, 185] on td at bounding box center [324, 184] width 157 height 9
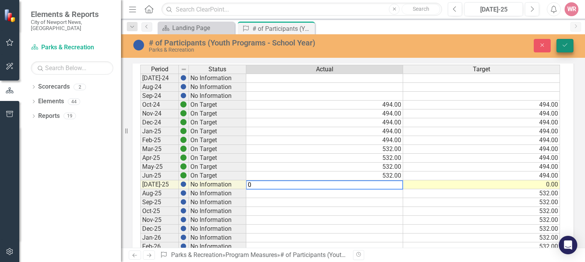
type textarea "0"
click at [569, 48] on button "Save" at bounding box center [565, 45] width 17 height 13
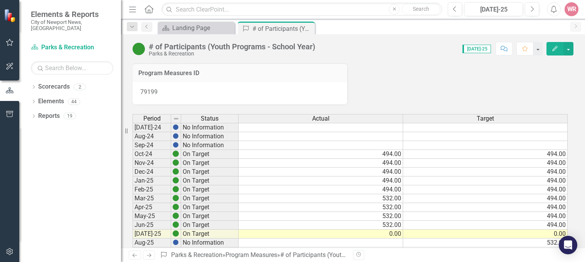
click at [0, 0] on icon "Close" at bounding box center [0, 0] width 0 height 0
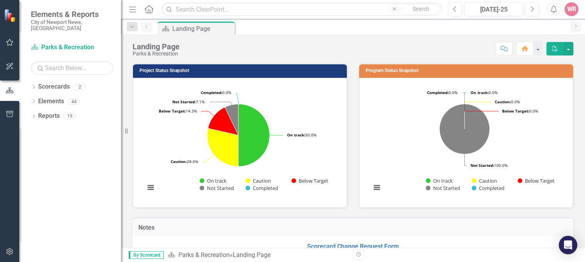
drag, startPoint x: 131, startPoint y: 158, endPoint x: 127, endPoint y: 167, distance: 9.5
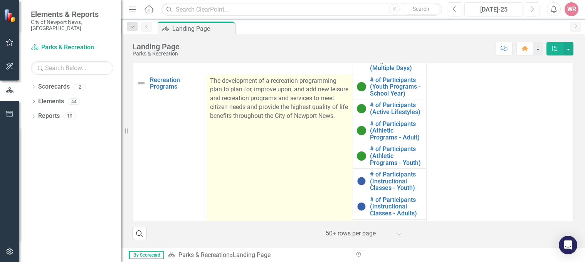
scroll to position [110, 0]
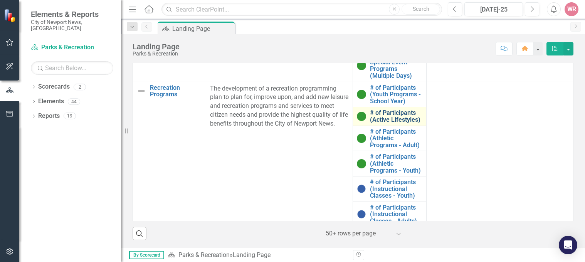
click at [374, 114] on link "# of Participants (Active Lifestyles)" at bounding box center [396, 115] width 52 height 13
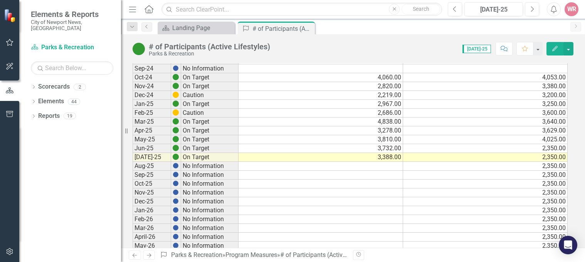
scroll to position [77, 0]
click at [541, 169] on td "2,350.00" at bounding box center [485, 166] width 165 height 9
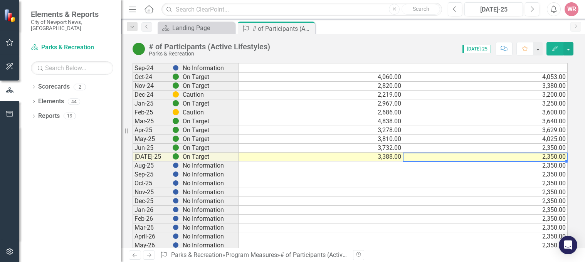
click at [550, 155] on td "2,350.00" at bounding box center [485, 157] width 165 height 9
click at [546, 164] on td "2,350.00" at bounding box center [485, 166] width 165 height 9
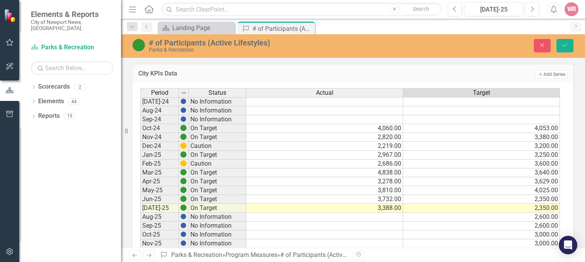
scroll to position [60, 0]
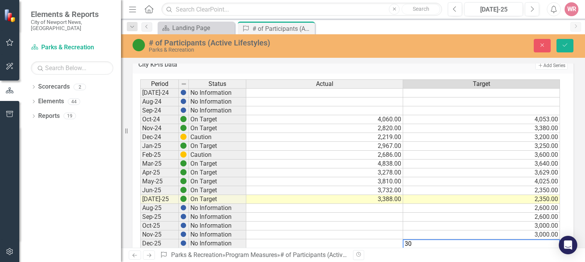
type textarea "3"
type textarea "2"
type textarea "3"
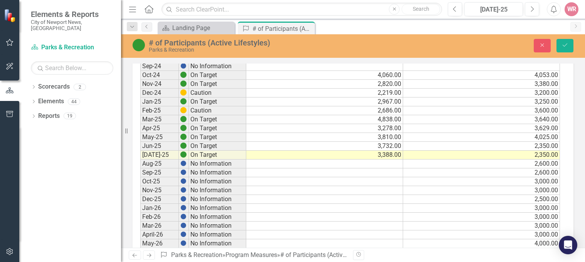
scroll to position [113, 0]
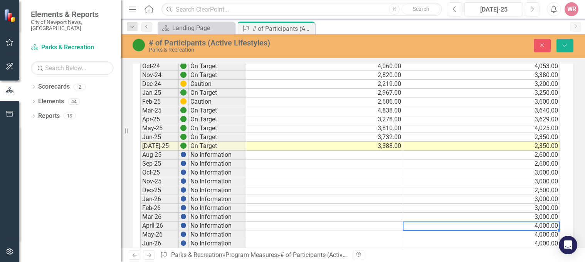
click at [545, 218] on td "3,000.00" at bounding box center [481, 217] width 157 height 9
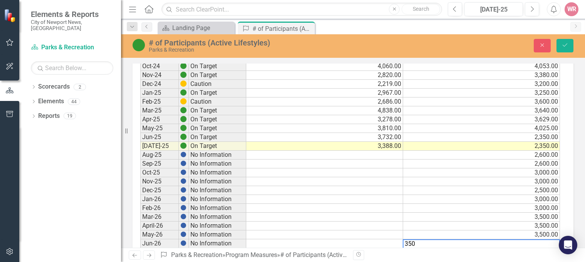
type textarea "3500"
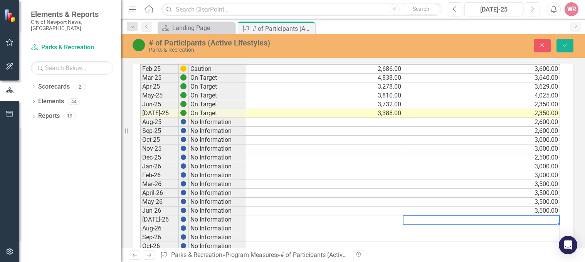
scroll to position [190, 0]
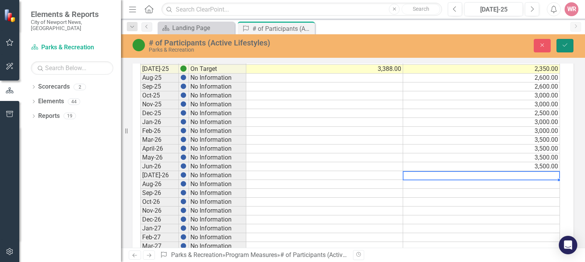
click at [564, 45] on icon "Save" at bounding box center [565, 44] width 7 height 5
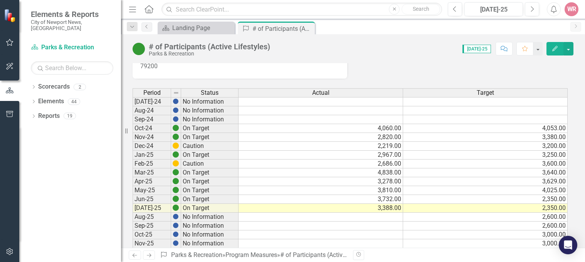
scroll to position [39, 0]
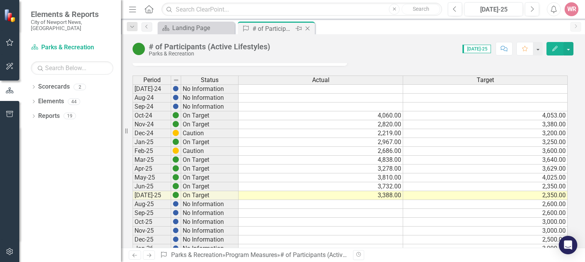
click at [309, 29] on icon "Close" at bounding box center [308, 28] width 8 height 6
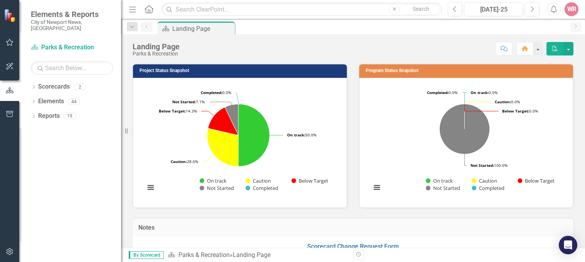
click at [125, 209] on div "Resize" at bounding box center [124, 131] width 6 height 262
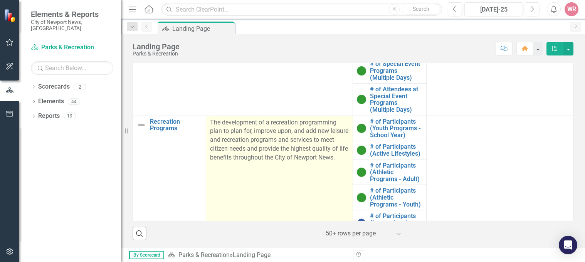
scroll to position [77, 0]
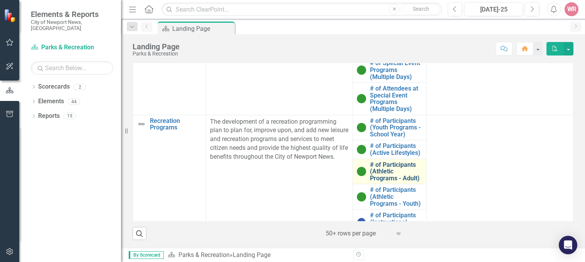
click at [373, 174] on link "# of Participants (Athletic Programs - Adult)" at bounding box center [396, 172] width 52 height 20
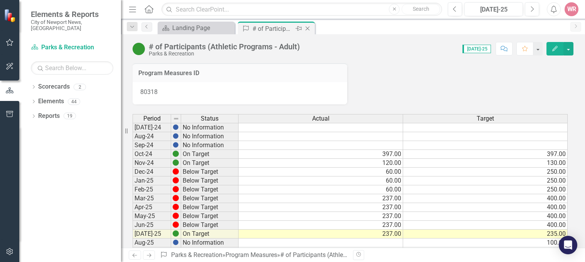
click at [309, 29] on icon "Close" at bounding box center [308, 28] width 8 height 6
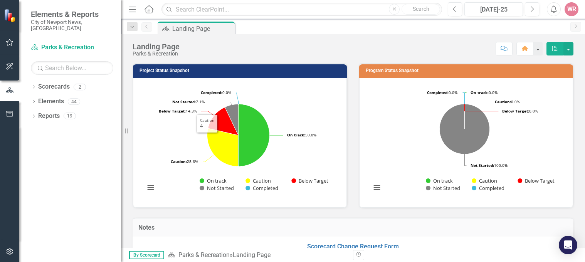
click at [127, 163] on div "Project Status Snapshot Loading... Chart Pie chart with 5 slices. Project Statu…" at bounding box center [240, 131] width 226 height 155
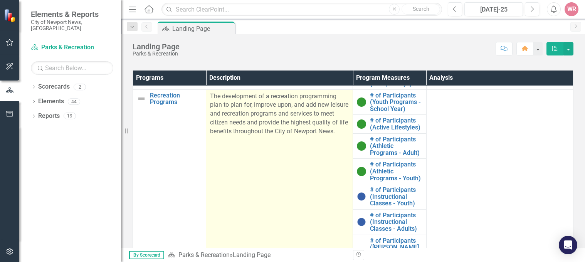
scroll to position [149, 0]
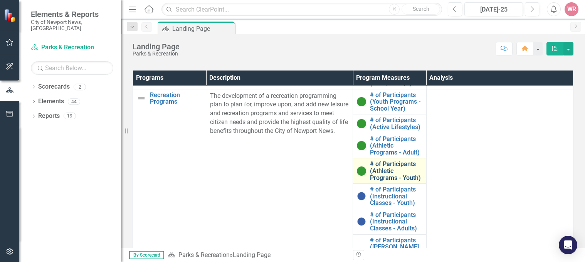
click at [372, 179] on link "# of Participants (Athletic Programs - Youth)" at bounding box center [396, 171] width 52 height 20
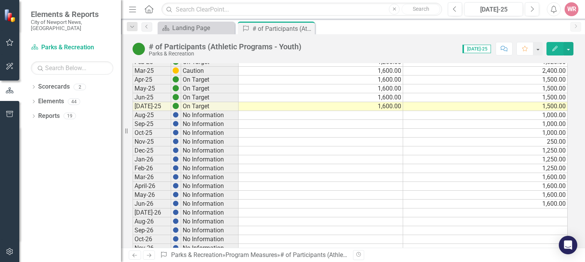
scroll to position [116, 0]
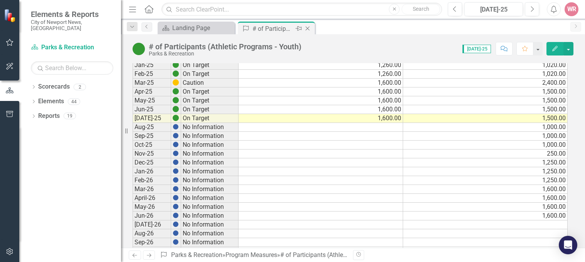
click at [310, 28] on icon "Close" at bounding box center [308, 28] width 8 height 6
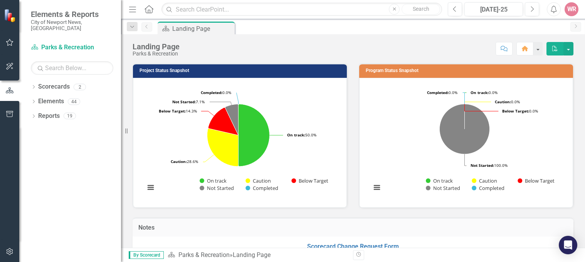
click at [131, 184] on div "Project Status Snapshot Loading... Chart Pie chart with 5 slices. Project Statu…" at bounding box center [240, 131] width 226 height 155
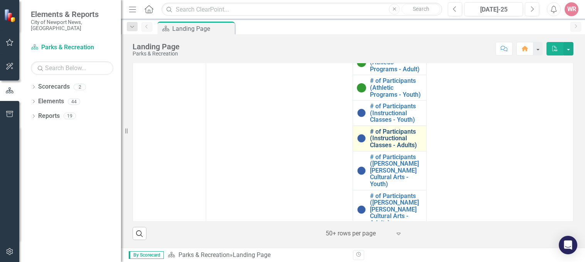
scroll to position [187, 0]
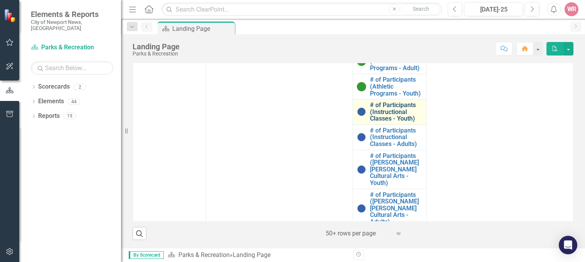
click at [386, 122] on link "# of Participants (Instructional Classes - Youth)" at bounding box center [396, 112] width 52 height 20
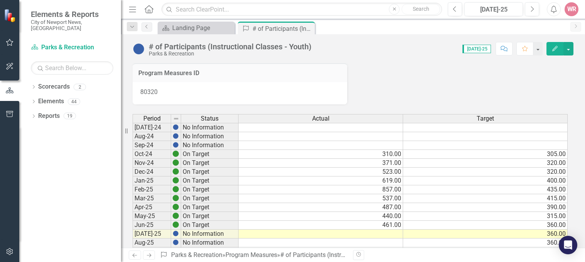
scroll to position [39, 0]
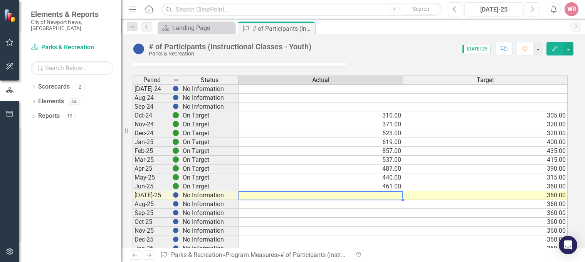
click at [383, 196] on td at bounding box center [321, 195] width 165 height 9
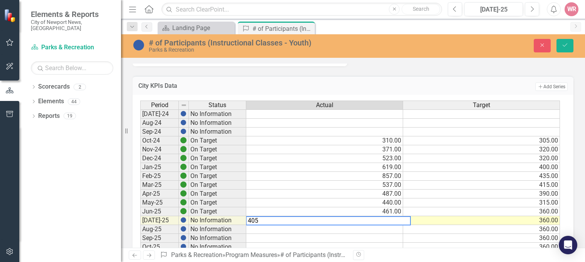
click at [252, 221] on textarea "405" at bounding box center [328, 220] width 165 height 9
click at [255, 220] on textarea "405" at bounding box center [328, 220] width 165 height 9
type textarea "425"
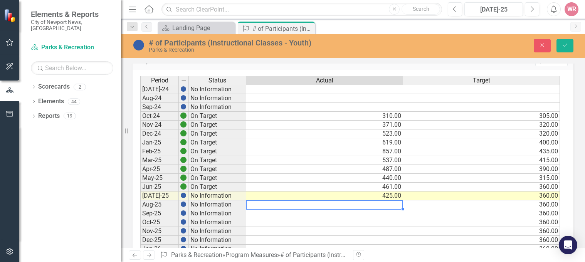
scroll to position [77, 0]
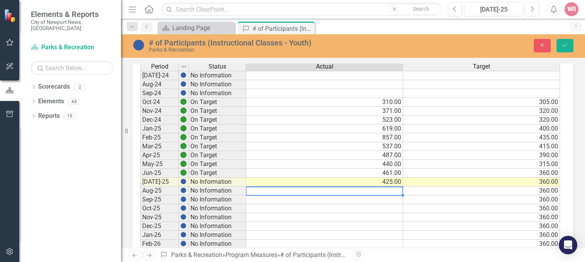
click at [548, 180] on td "360.00" at bounding box center [481, 182] width 157 height 9
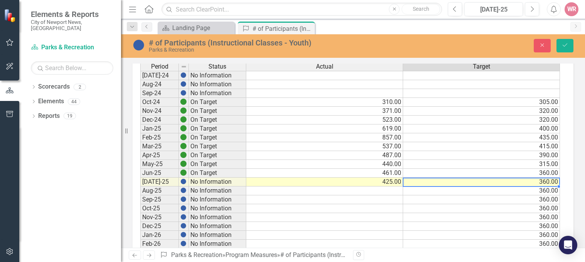
click at [546, 181] on td "360.00" at bounding box center [481, 182] width 157 height 9
click at [545, 182] on td "360.00" at bounding box center [481, 182] width 157 height 9
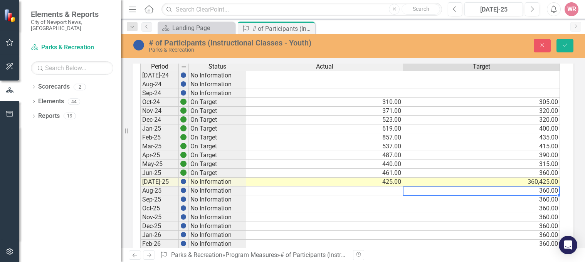
click at [542, 181] on td "360,425.00" at bounding box center [481, 182] width 157 height 9
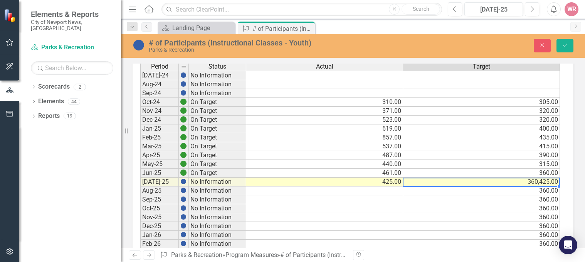
click at [542, 181] on td "360,425.00" at bounding box center [481, 182] width 157 height 9
click at [542, 181] on textarea "360425" at bounding box center [481, 182] width 157 height 9
click at [436, 183] on textarea "360425" at bounding box center [481, 182] width 157 height 9
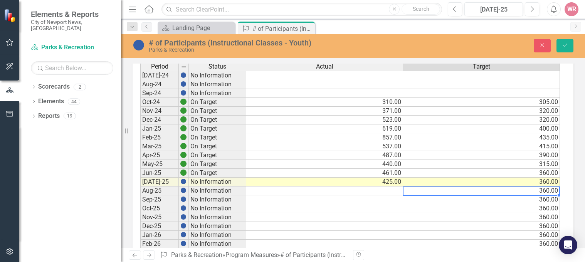
click at [542, 190] on td "360.00" at bounding box center [481, 191] width 157 height 9
click at [544, 190] on td "360.00" at bounding box center [481, 191] width 157 height 9
click at [412, 191] on textarea "360" at bounding box center [481, 191] width 157 height 9
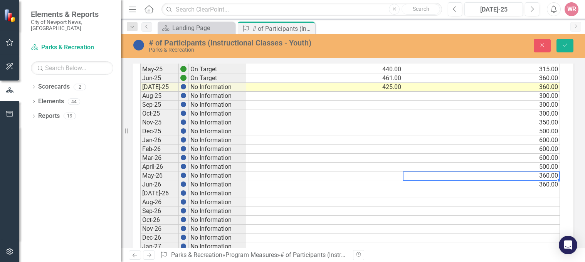
scroll to position [172, 0]
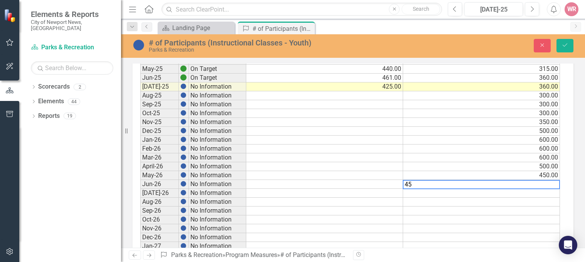
type textarea "450"
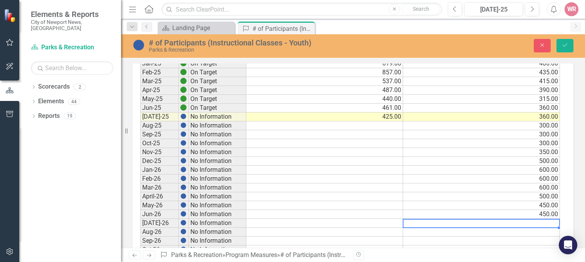
scroll to position [95, 0]
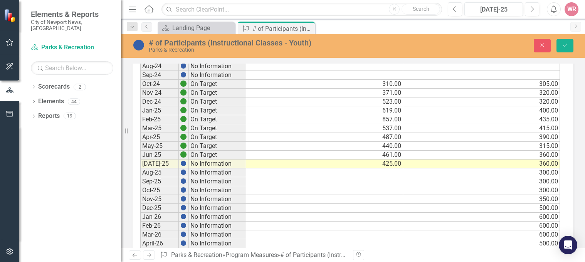
click at [525, 225] on td "600.00" at bounding box center [481, 226] width 157 height 9
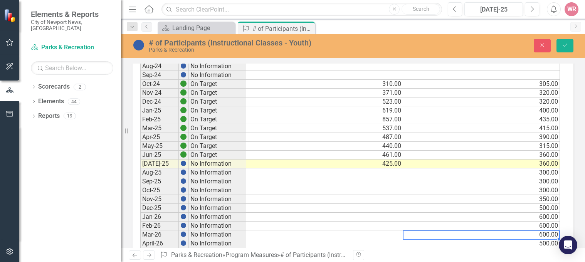
click at [533, 234] on td "600.00" at bounding box center [481, 235] width 157 height 9
click at [532, 234] on td "600.00" at bounding box center [481, 235] width 157 height 9
drag, startPoint x: 419, startPoint y: 236, endPoint x: 373, endPoint y: 234, distance: 45.5
click at [373, 234] on div "Period Status Actual Target Jul-24 No Information Aug-24 No Information Sep-24 …" at bounding box center [350, 235] width 420 height 382
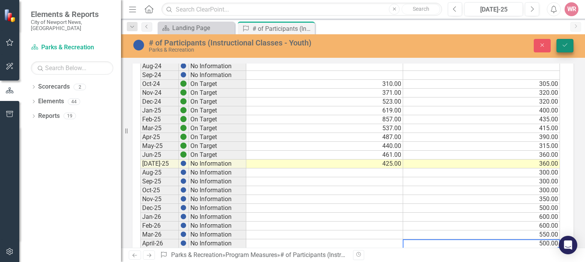
type textarea "500"
click at [568, 45] on icon "Save" at bounding box center [565, 44] width 7 height 5
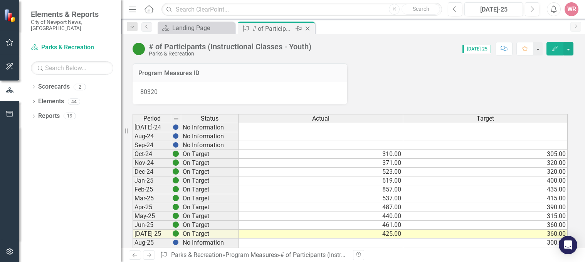
click at [309, 28] on icon "Close" at bounding box center [308, 28] width 8 height 6
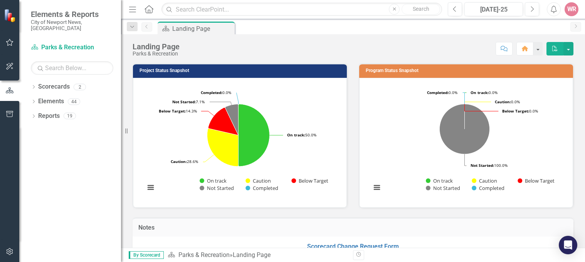
click at [126, 172] on div "Resize" at bounding box center [124, 131] width 6 height 262
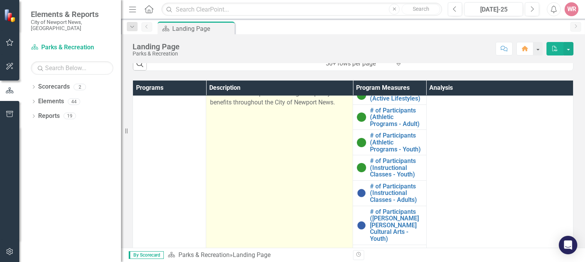
scroll to position [424, 0]
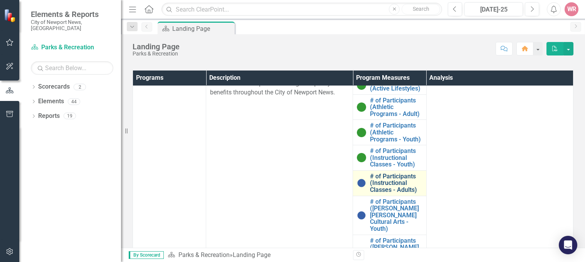
click at [377, 192] on link "# of Participants (Instructional Classes - Adults)" at bounding box center [396, 183] width 52 height 20
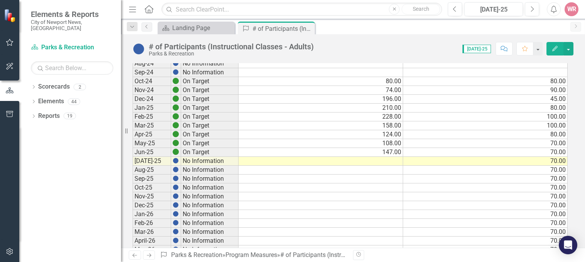
scroll to position [77, 0]
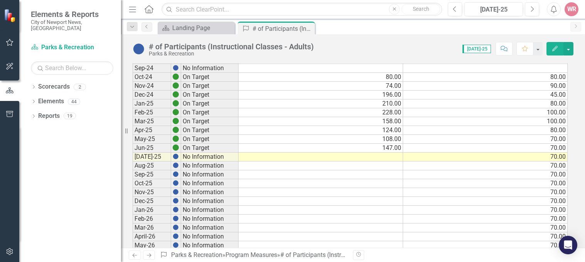
click at [386, 159] on td at bounding box center [321, 157] width 165 height 9
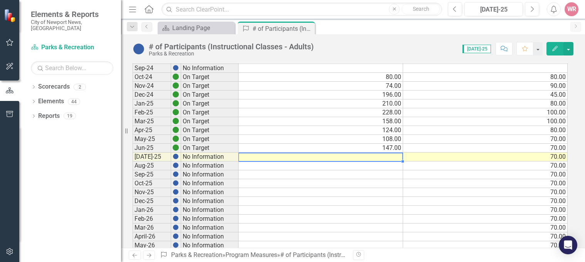
click at [386, 158] on td at bounding box center [321, 157] width 165 height 9
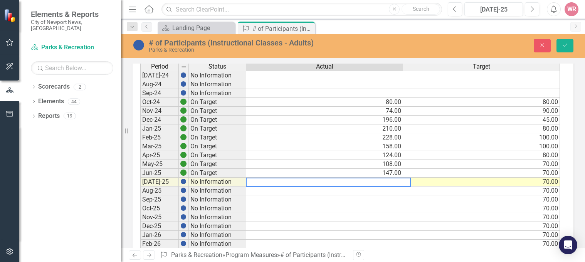
click at [384, 182] on textarea at bounding box center [328, 182] width 165 height 9
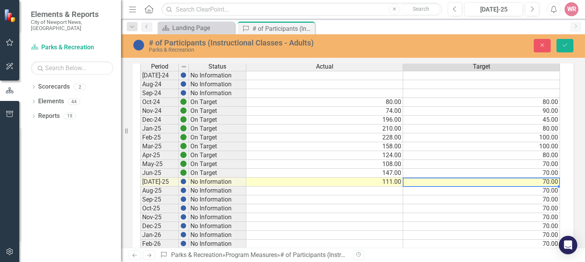
drag, startPoint x: 443, startPoint y: 180, endPoint x: 527, endPoint y: 179, distance: 84.4
click at [453, 180] on td "70.00" at bounding box center [481, 182] width 157 height 9
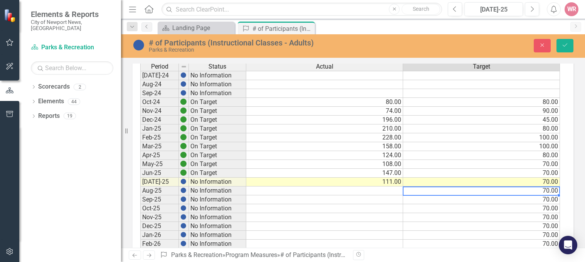
click at [546, 188] on td "70.00" at bounding box center [481, 191] width 157 height 9
click at [546, 191] on td "70.00" at bounding box center [481, 191] width 157 height 9
click at [546, 199] on td "70.00" at bounding box center [481, 199] width 157 height 9
click at [546, 209] on td "70.00" at bounding box center [481, 208] width 157 height 9
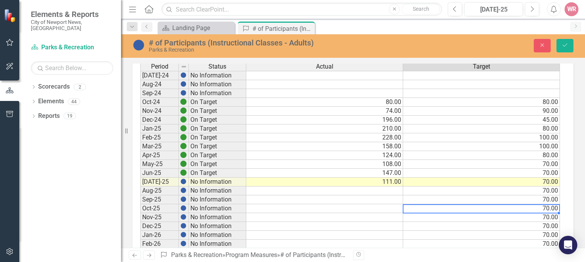
click at [546, 209] on td "70.00" at bounding box center [481, 208] width 157 height 9
drag, startPoint x: 418, startPoint y: 210, endPoint x: 387, endPoint y: 207, distance: 30.5
click at [387, 207] on div "Period Status Actual Target Jul-24 No Information Aug-24 No Information Sep-24 …" at bounding box center [350, 253] width 420 height 382
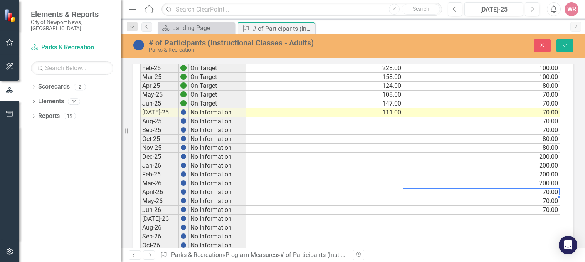
scroll to position [163, 0]
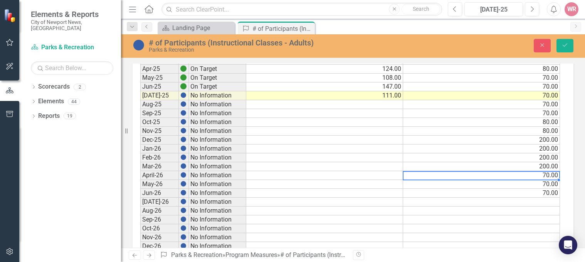
click at [546, 167] on td "200.00" at bounding box center [481, 166] width 157 height 9
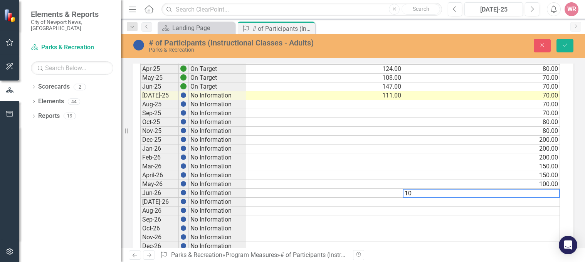
type textarea "100"
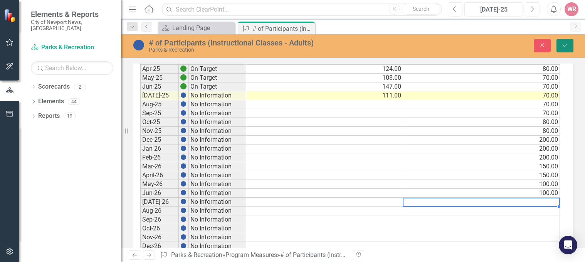
click at [568, 41] on button "Save" at bounding box center [565, 45] width 17 height 13
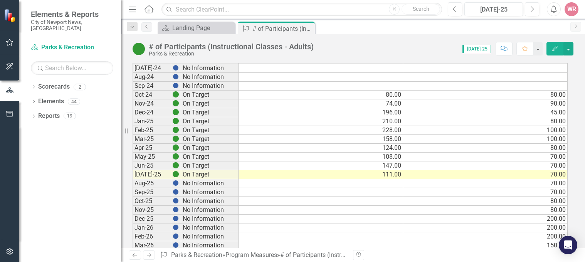
scroll to position [77, 0]
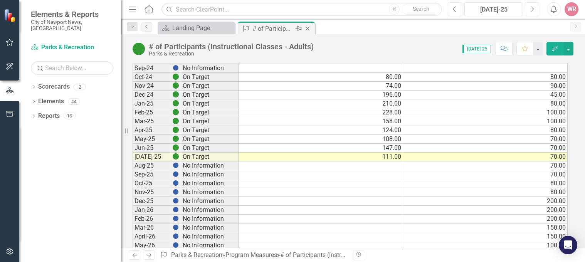
click at [308, 27] on icon "Close" at bounding box center [308, 28] width 8 height 6
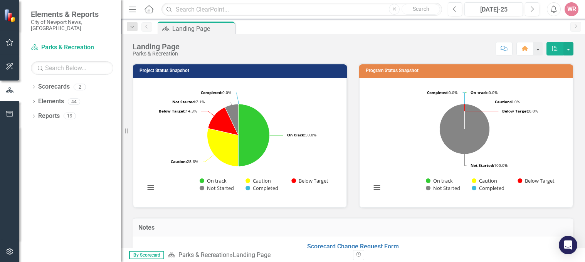
click at [127, 218] on div "Resize" at bounding box center [124, 131] width 6 height 262
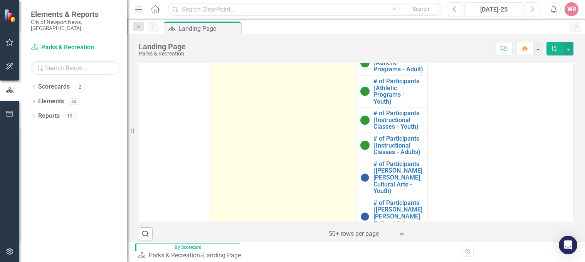
scroll to position [470, 0]
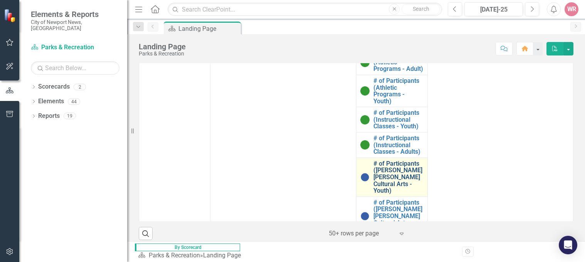
click at [384, 164] on link "# of Participants ([PERSON_NAME] [PERSON_NAME] Cultural Arts - Youth)" at bounding box center [399, 177] width 50 height 34
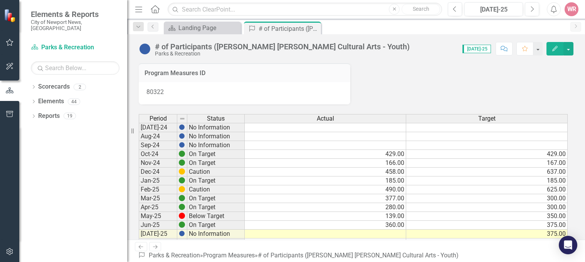
scroll to position [39, 0]
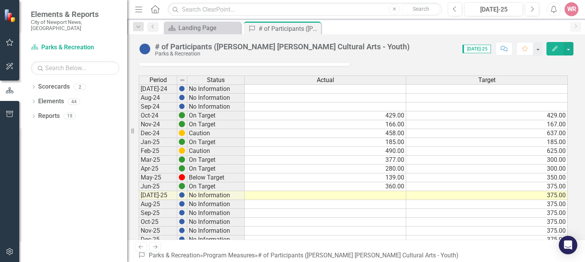
click at [391, 193] on td at bounding box center [326, 195] width 162 height 9
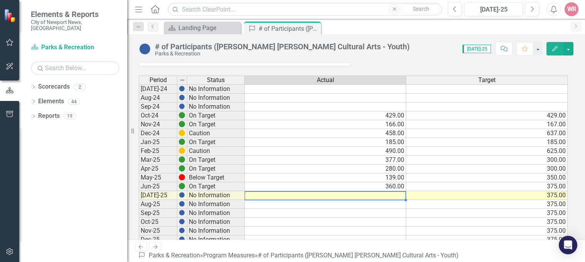
click at [394, 196] on td at bounding box center [326, 195] width 162 height 9
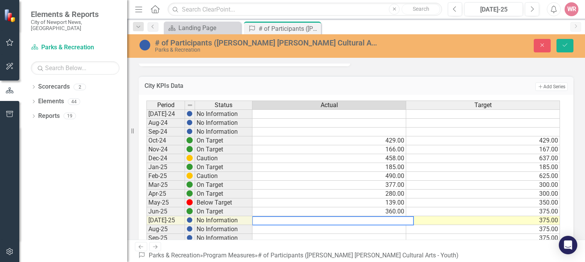
click at [386, 221] on textarea at bounding box center [333, 220] width 162 height 9
type textarea "350"
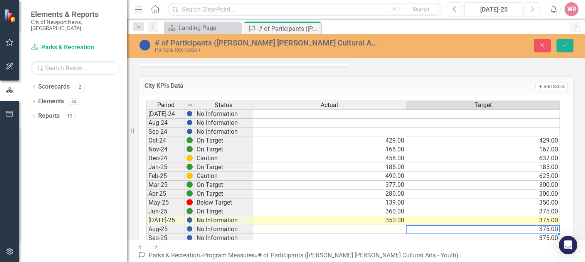
click at [451, 227] on td "375.00" at bounding box center [483, 229] width 154 height 9
click at [544, 220] on td "375.00" at bounding box center [483, 220] width 154 height 9
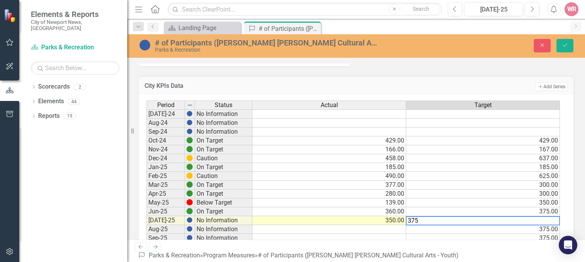
drag, startPoint x: 411, startPoint y: 218, endPoint x: 398, endPoint y: 217, distance: 12.8
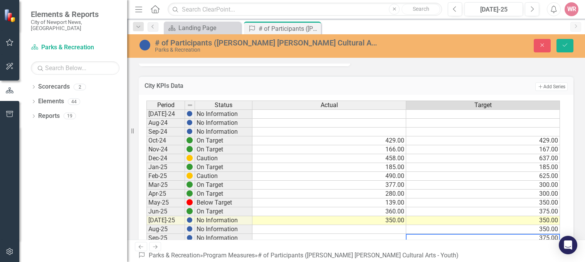
type textarea "375"
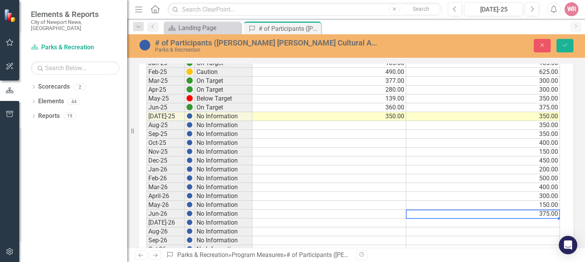
scroll to position [181, 0]
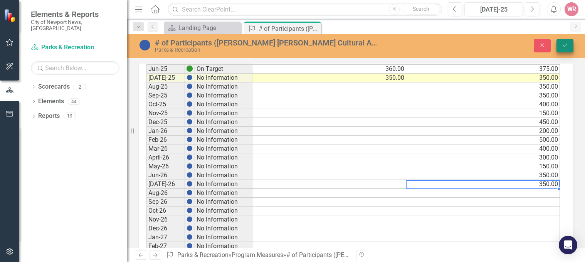
type textarea "350"
click at [561, 42] on button "Save" at bounding box center [565, 45] width 17 height 13
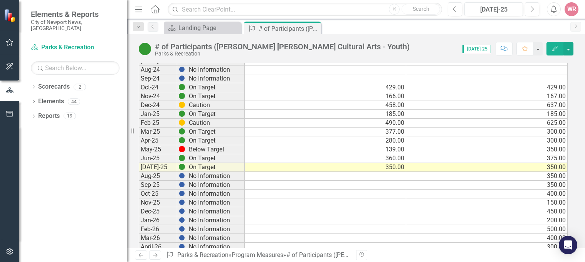
scroll to position [0, 0]
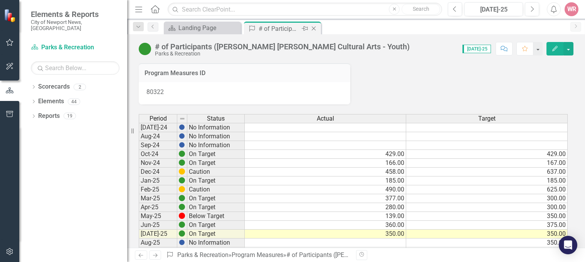
click at [316, 27] on icon "Close" at bounding box center [314, 28] width 8 height 6
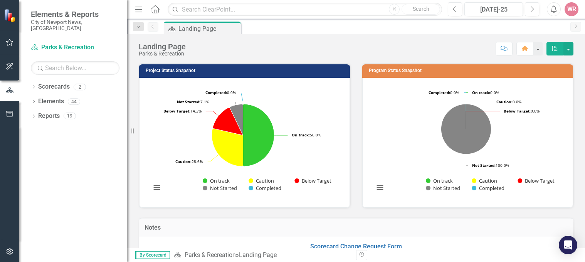
click at [135, 169] on div "Project Status Snapshot Loading... Chart Pie chart with 5 slices. Project Statu…" at bounding box center [244, 131] width 223 height 155
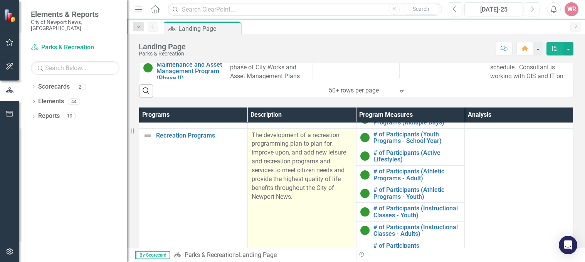
scroll to position [470, 0]
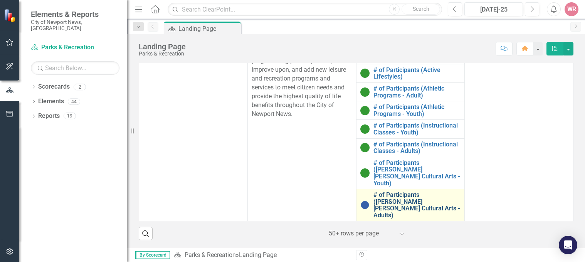
click at [374, 203] on link "# of Participants ([PERSON_NAME] [PERSON_NAME] Cultural Arts - Adults)" at bounding box center [418, 205] width 88 height 27
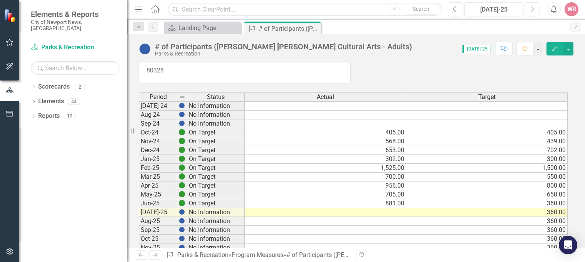
scroll to position [39, 0]
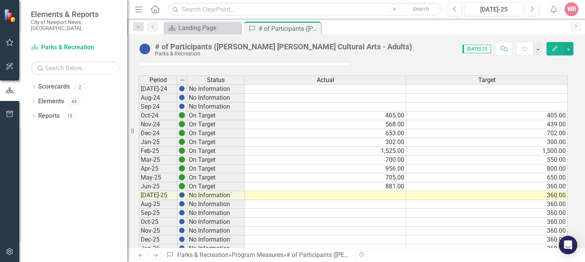
click at [397, 194] on td at bounding box center [326, 195] width 162 height 9
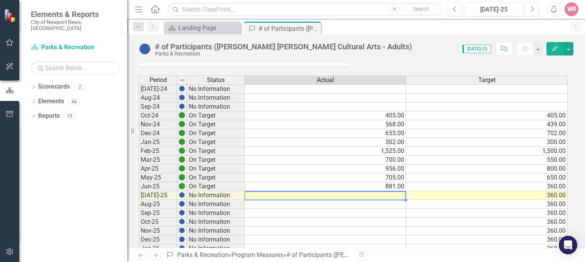
click at [397, 194] on td at bounding box center [326, 195] width 162 height 9
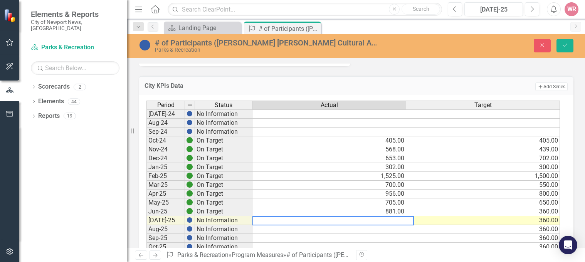
click at [391, 218] on textarea at bounding box center [333, 220] width 162 height 9
type textarea "754"
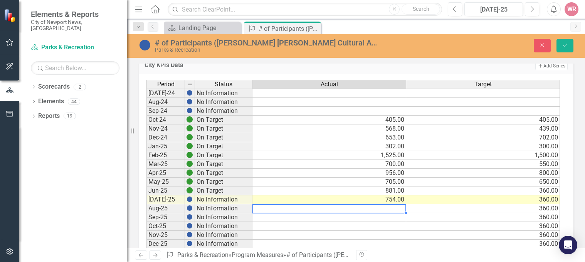
scroll to position [77, 0]
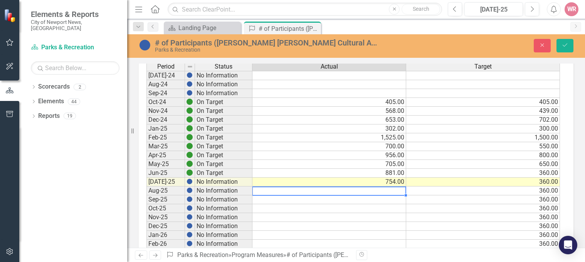
click at [546, 190] on td "360.00" at bounding box center [483, 191] width 154 height 9
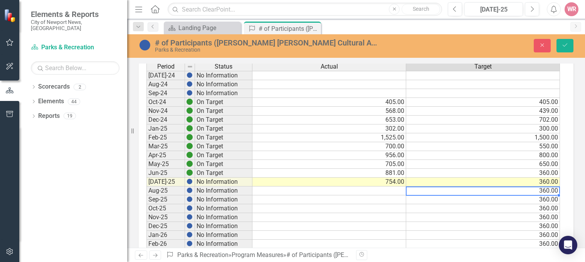
click at [546, 191] on td "360.00" at bounding box center [483, 191] width 154 height 9
type textarea "3"
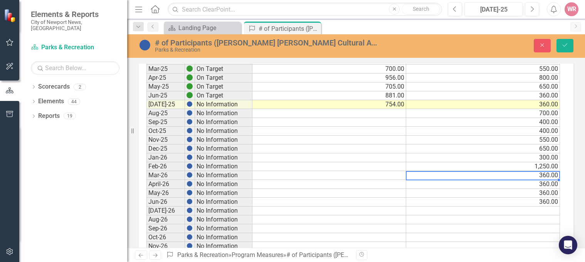
scroll to position [116, 0]
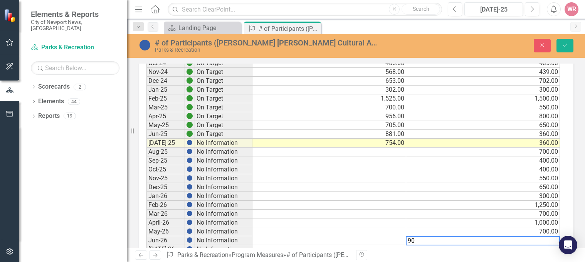
type textarea "900"
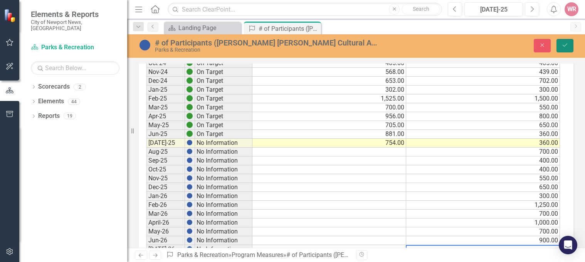
click at [561, 47] on button "Save" at bounding box center [565, 45] width 17 height 13
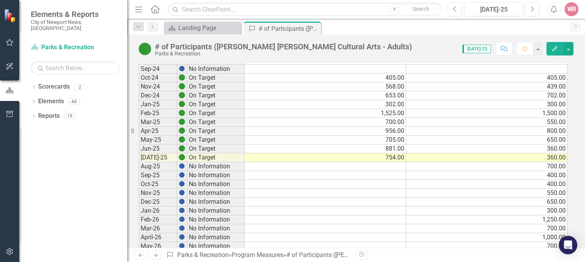
scroll to position [77, 0]
click at [318, 28] on div "Close" at bounding box center [315, 29] width 10 height 10
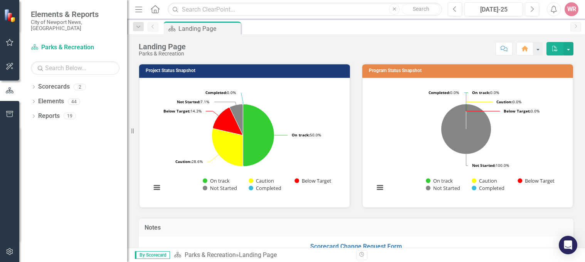
click at [136, 196] on div "Project Status Snapshot Loading... Chart Pie chart with 5 slices. Project Statu…" at bounding box center [244, 131] width 223 height 155
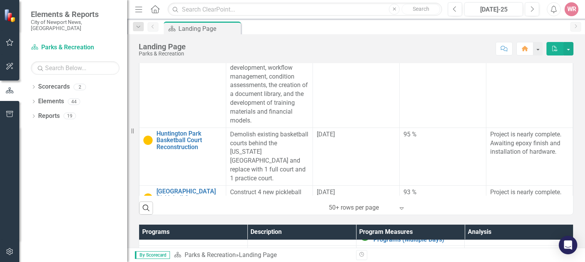
scroll to position [201, 0]
click at [133, 209] on div "Resize" at bounding box center [130, 131] width 6 height 262
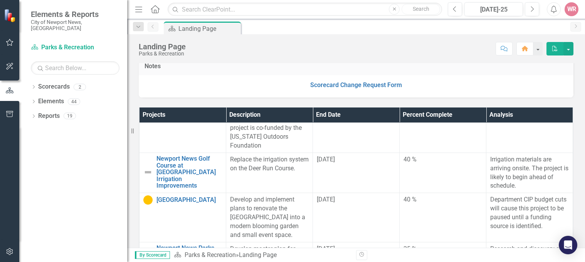
scroll to position [680, 0]
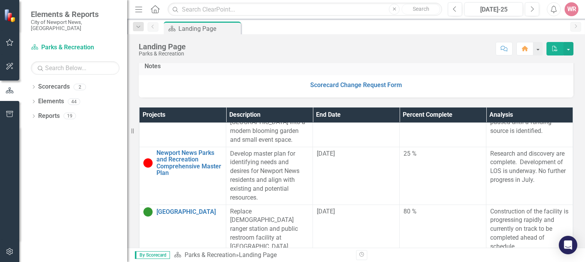
click at [139, 218] on div "Projects Description End Date Percent Complete Analysis Athletic Sports Lightin…" at bounding box center [356, 211] width 446 height 226
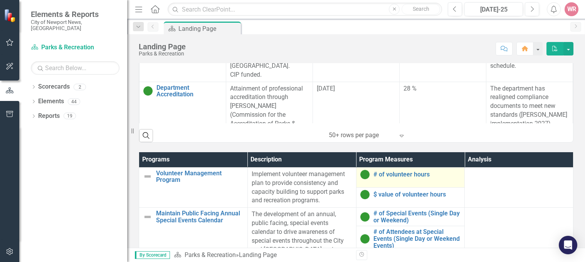
scroll to position [354, 0]
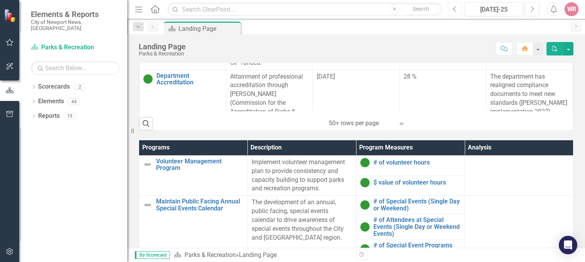
click at [453, 9] on icon "button" at bounding box center [454, 8] width 3 height 5
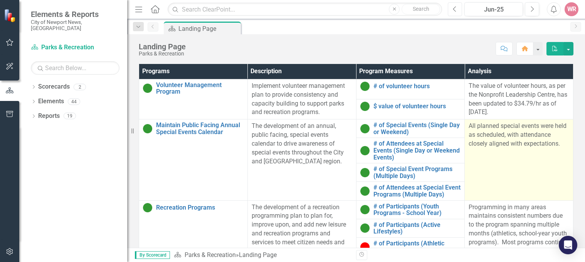
scroll to position [354, 0]
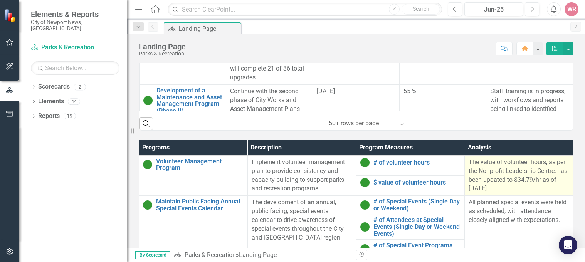
click at [475, 172] on p "The value of volunteer hours, as per the Nonprofit Leadership Centre, has been …" at bounding box center [519, 175] width 101 height 35
click at [505, 179] on p "The value of volunteer hours, as per the Nonprofit Leadership Centre, has been …" at bounding box center [519, 175] width 101 height 35
click at [486, 180] on p "The value of volunteer hours, as per the Nonprofit Leadership Centre, has been …" at bounding box center [519, 175] width 101 height 35
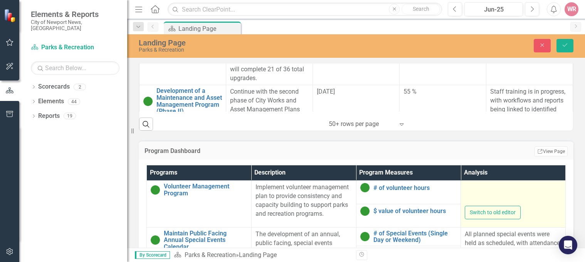
type textarea "<p>The value of volunteer hours, as per the Nonprofit Leadership Centre, has be…"
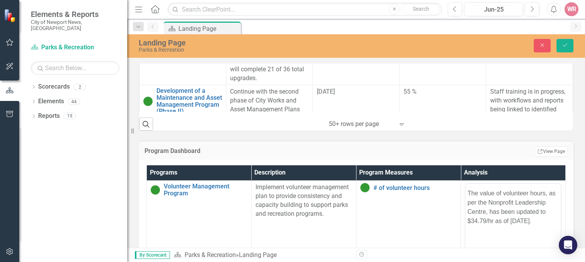
scroll to position [0, 0]
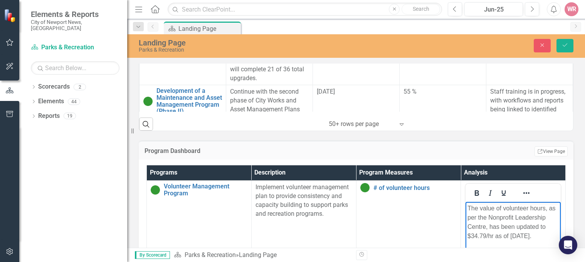
drag, startPoint x: 547, startPoint y: 224, endPoint x: 466, endPoint y: 205, distance: 83.9
click at [466, 205] on body "The value of volunteer hours, as per the Nonprofit Leadership Centre, has been …" at bounding box center [513, 260] width 95 height 116
copy p "The value of volunteer hours, as per the Nonprofit Leadership Centre, has been …"
drag, startPoint x: 541, startPoint y: 40, endPoint x: 536, endPoint y: 31, distance: 10.9
click at [541, 41] on button "Close" at bounding box center [542, 45] width 17 height 13
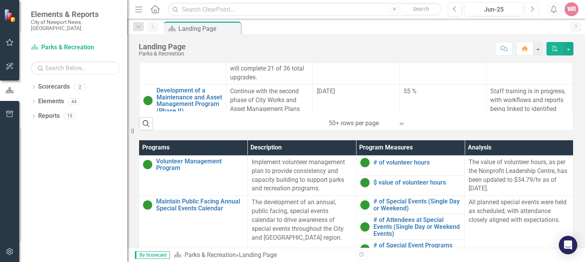
click at [531, 9] on icon "Next" at bounding box center [532, 9] width 4 height 7
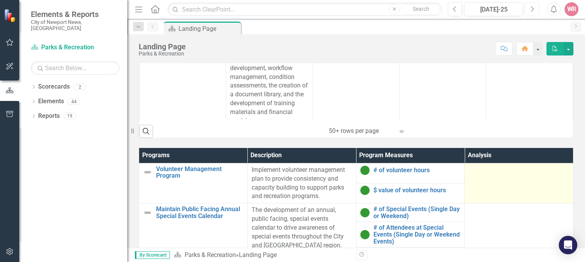
scroll to position [347, 0]
click at [465, 181] on td at bounding box center [519, 183] width 109 height 40
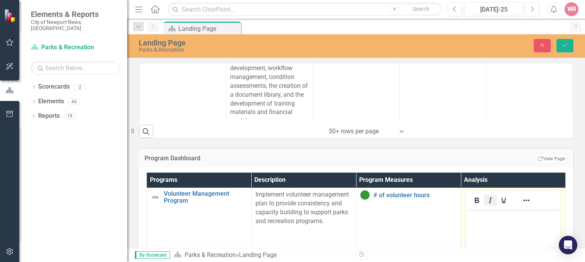
scroll to position [0, 0]
click at [492, 230] on body "Rich Text Area. Press ALT-0 for help." at bounding box center [513, 267] width 95 height 116
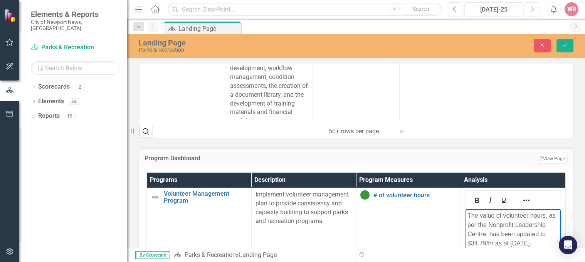
click at [568, 38] on div "Landing Page Parks & Recreation Close Save" at bounding box center [356, 46] width 458 height 24
click at [561, 45] on button "Save" at bounding box center [565, 45] width 17 height 13
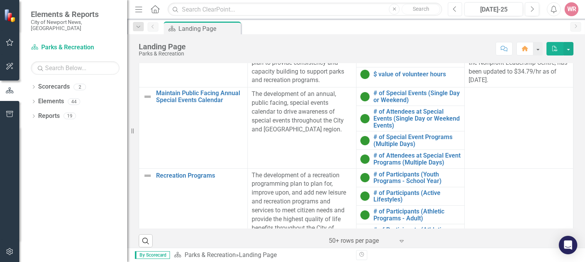
click at [453, 11] on icon "Previous" at bounding box center [455, 9] width 4 height 7
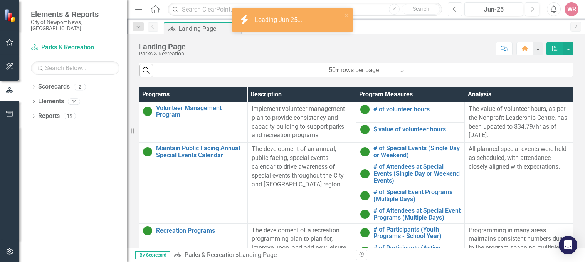
scroll to position [393, 0]
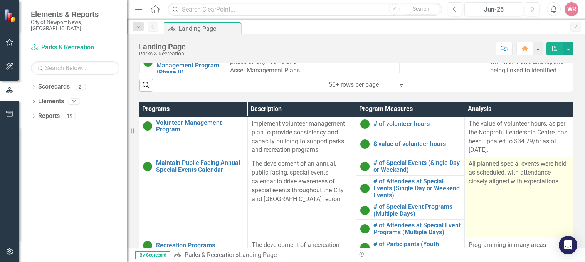
click at [469, 171] on p "All planned special events were held as scheduled, with attendance closely alig…" at bounding box center [519, 173] width 101 height 27
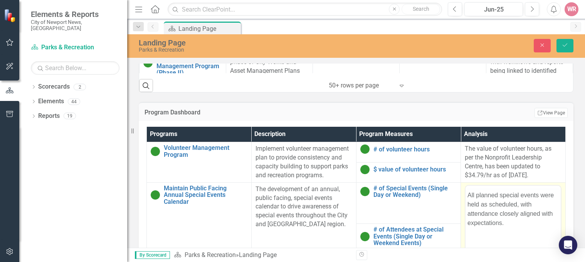
scroll to position [0, 0]
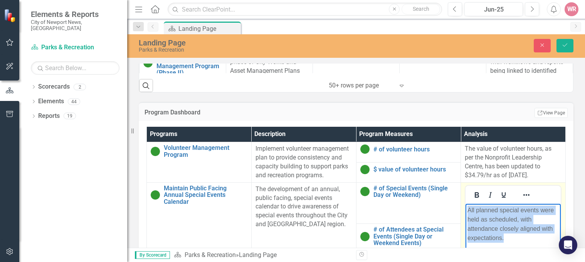
drag, startPoint x: 516, startPoint y: 229, endPoint x: 468, endPoint y: 207, distance: 53.5
click at [466, 204] on html "All planned special events were held as scheduled, with attendance closely alig…" at bounding box center [513, 262] width 95 height 116
copy p "All planned special events were held as scheduled, with attendance closely alig…"
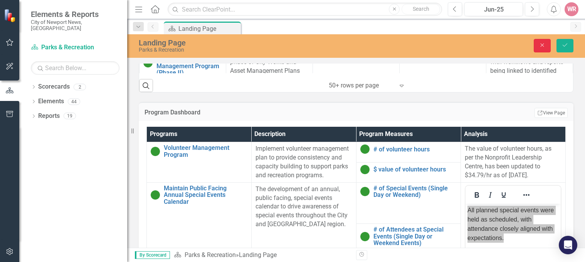
click at [541, 40] on button "Close" at bounding box center [542, 45] width 17 height 13
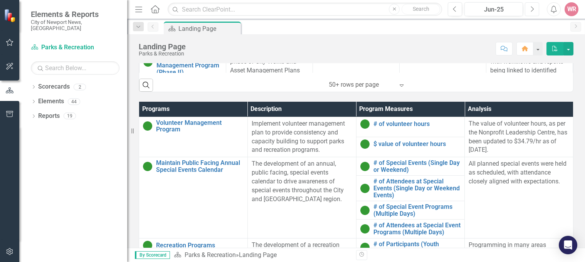
click at [533, 7] on icon "Next" at bounding box center [532, 9] width 4 height 7
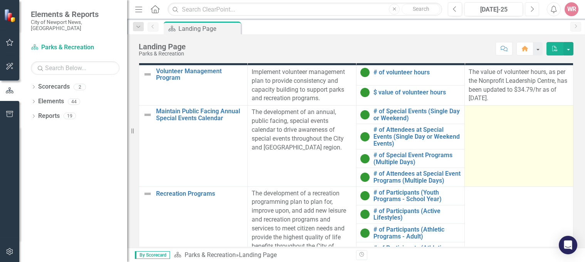
scroll to position [431, 0]
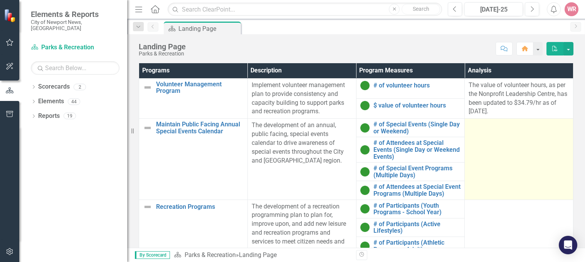
click at [465, 169] on td at bounding box center [519, 159] width 109 height 81
click at [465, 177] on td at bounding box center [519, 159] width 109 height 81
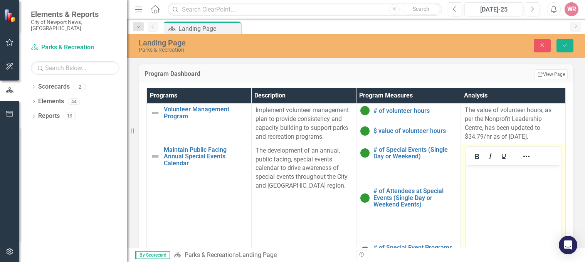
scroll to position [0, 0]
click at [483, 195] on body "Rich Text Area. Press ALT-0 for help." at bounding box center [513, 223] width 95 height 116
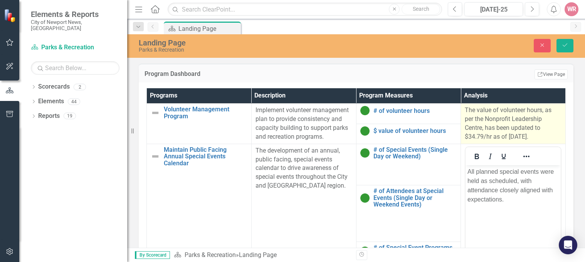
drag, startPoint x: 562, startPoint y: 43, endPoint x: 523, endPoint y: 84, distance: 57.0
click at [562, 44] on icon "Save" at bounding box center [565, 44] width 7 height 5
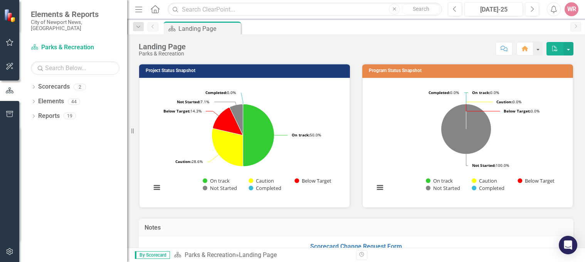
drag, startPoint x: 578, startPoint y: 186, endPoint x: 513, endPoint y: 185, distance: 65.2
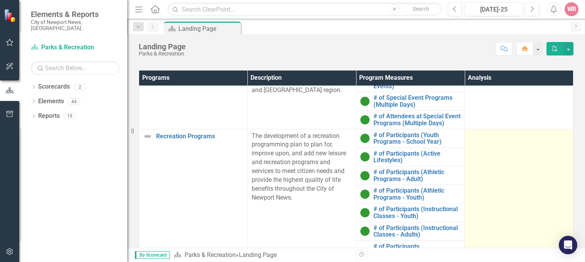
scroll to position [77, 0]
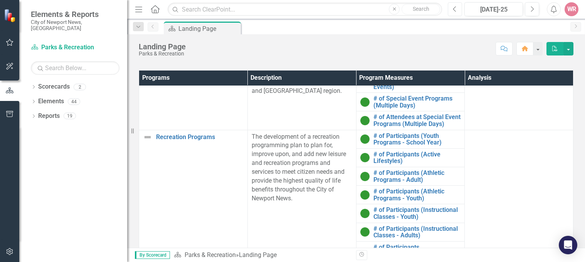
click at [460, 8] on button "Previous" at bounding box center [455, 9] width 14 height 14
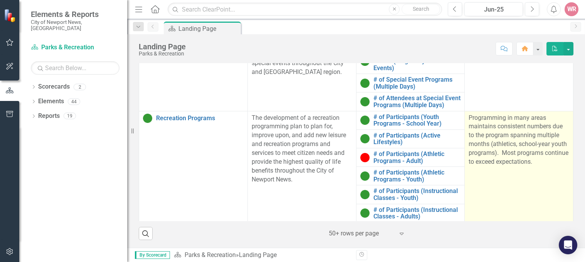
scroll to position [47, 0]
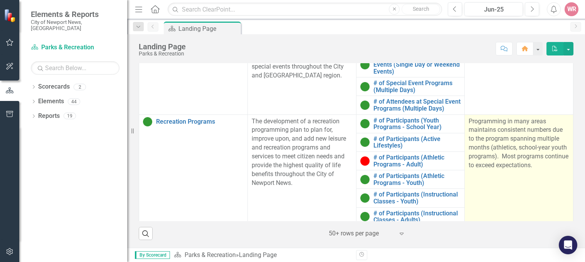
click at [475, 167] on p "Programming in many areas maintains consistent numbers due to the program spann…" at bounding box center [519, 143] width 101 height 53
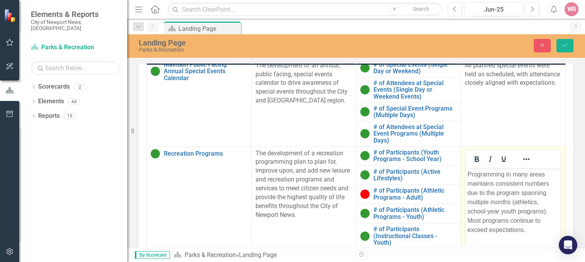
scroll to position [124, 0]
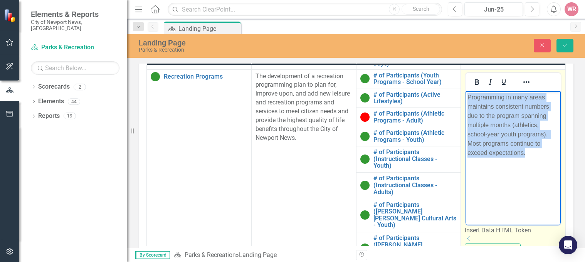
drag, startPoint x: 564, startPoint y: 136, endPoint x: 472, endPoint y: 97, distance: 100.4
click at [466, 94] on html "Programming in many areas maintains consistent numbers due to the program spann…" at bounding box center [513, 149] width 95 height 116
copy p "Programming in many areas maintains consistent numbers due to the program spann…"
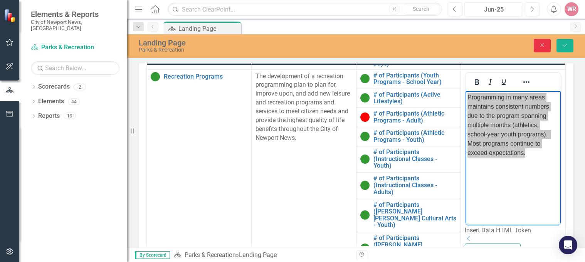
click at [546, 45] on icon "Close" at bounding box center [542, 44] width 7 height 5
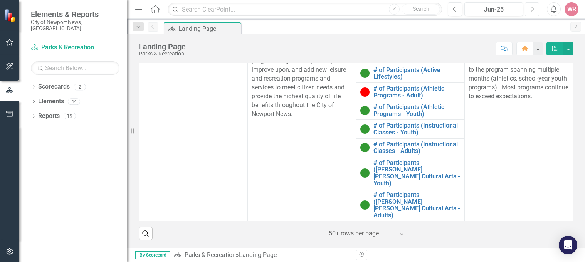
click at [534, 9] on icon "button" at bounding box center [532, 8] width 3 height 5
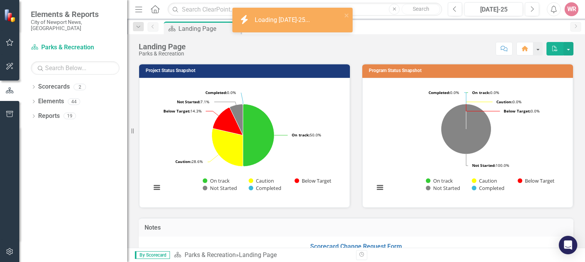
click at [568, 161] on div "Program Status Snapshot Loading... Chart Pie chart with 5 slices. Program Statu…" at bounding box center [467, 131] width 223 height 155
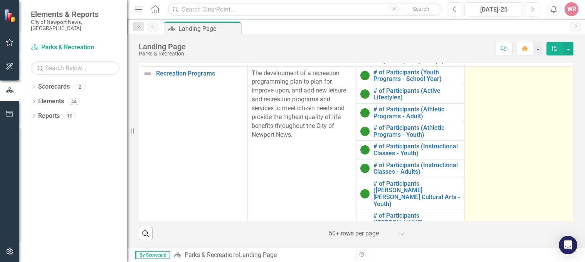
scroll to position [47, 0]
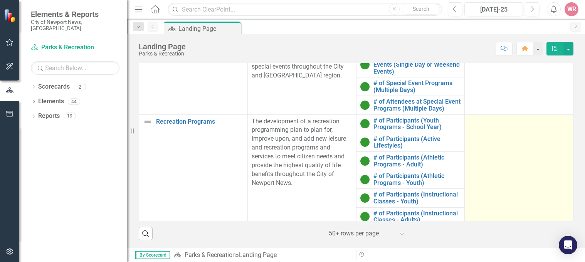
click at [465, 189] on td at bounding box center [519, 203] width 109 height 176
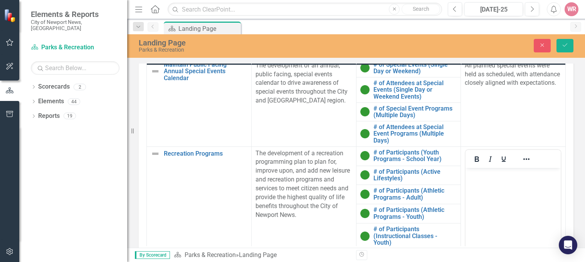
scroll to position [0, 0]
click at [480, 185] on body "Rich Text Area. Press ALT-0 for help." at bounding box center [513, 226] width 95 height 116
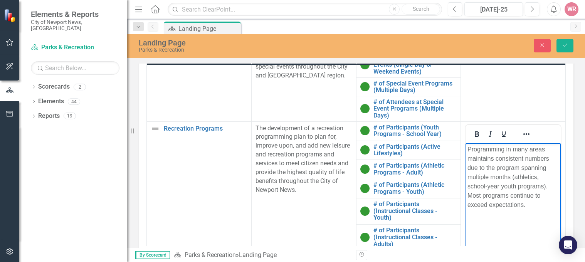
scroll to position [85, 0]
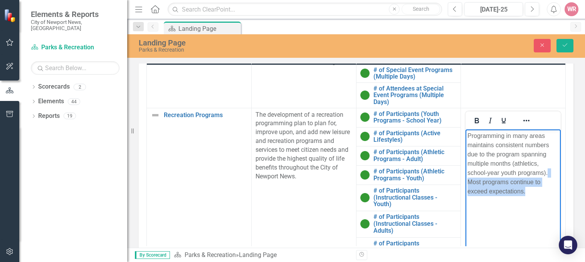
drag, startPoint x: 556, startPoint y: 171, endPoint x: 528, endPoint y: 163, distance: 28.7
click at [528, 163] on p "Programming in many areas maintains consistent numbers due to the program spann…" at bounding box center [513, 163] width 91 height 65
click at [567, 42] on icon "Save" at bounding box center [565, 44] width 7 height 5
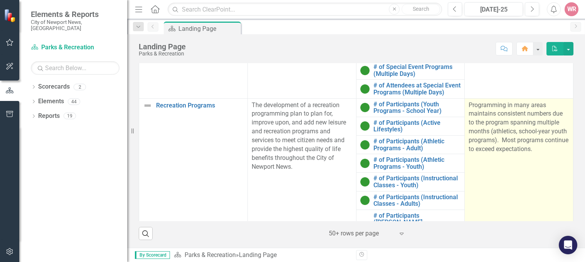
scroll to position [47, 0]
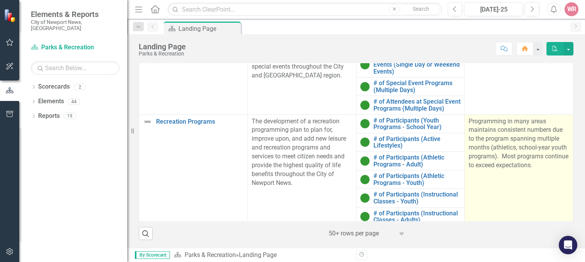
click at [469, 170] on p "Programming in many areas maintains consistent numbers due to the program spann…" at bounding box center [519, 143] width 101 height 53
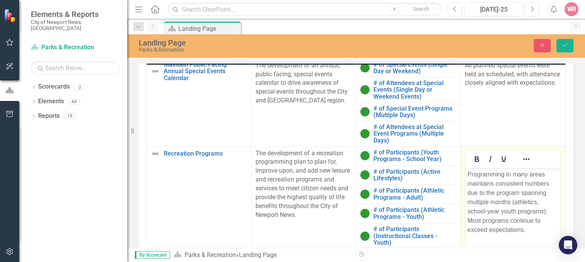
scroll to position [0, 0]
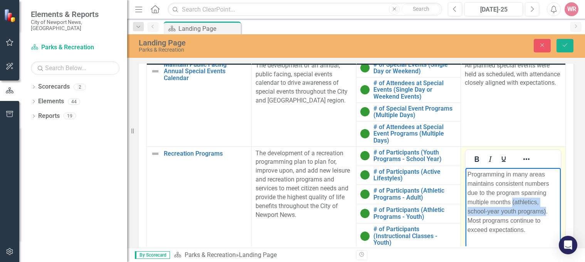
drag, startPoint x: 526, startPoint y: 202, endPoint x: 540, endPoint y: 191, distance: 17.9
click at [540, 191] on p "Programming in many areas maintains consistent numbers due to the program spann…" at bounding box center [513, 202] width 91 height 65
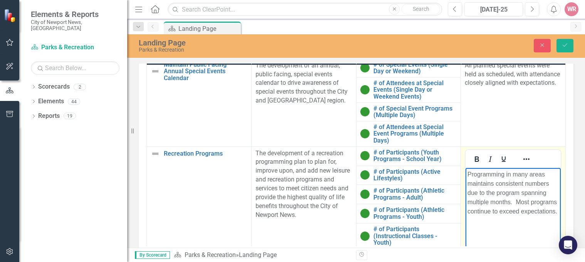
click at [559, 195] on p "Programming in many areas maintains consistent numbers due to the program spann…" at bounding box center [513, 193] width 91 height 46
click at [502, 201] on p "Programming in many areas maintains consistent numbers due to the program spann…" at bounding box center [513, 193] width 91 height 46
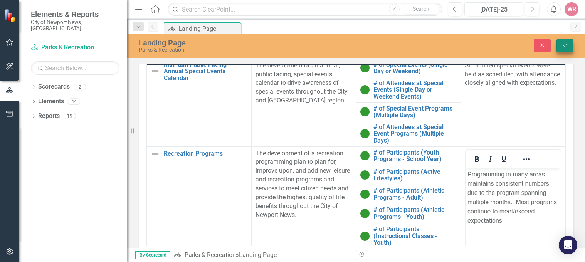
drag, startPoint x: 566, startPoint y: 52, endPoint x: 560, endPoint y: 47, distance: 7.9
click at [565, 52] on div "Landing Page Parks & Recreation Close Save" at bounding box center [356, 45] width 458 height 15
drag, startPoint x: 566, startPoint y: 44, endPoint x: 569, endPoint y: 61, distance: 16.9
click at [569, 51] on button "Save" at bounding box center [565, 45] width 17 height 13
